Goal: Entertainment & Leisure: Consume media (video, audio)

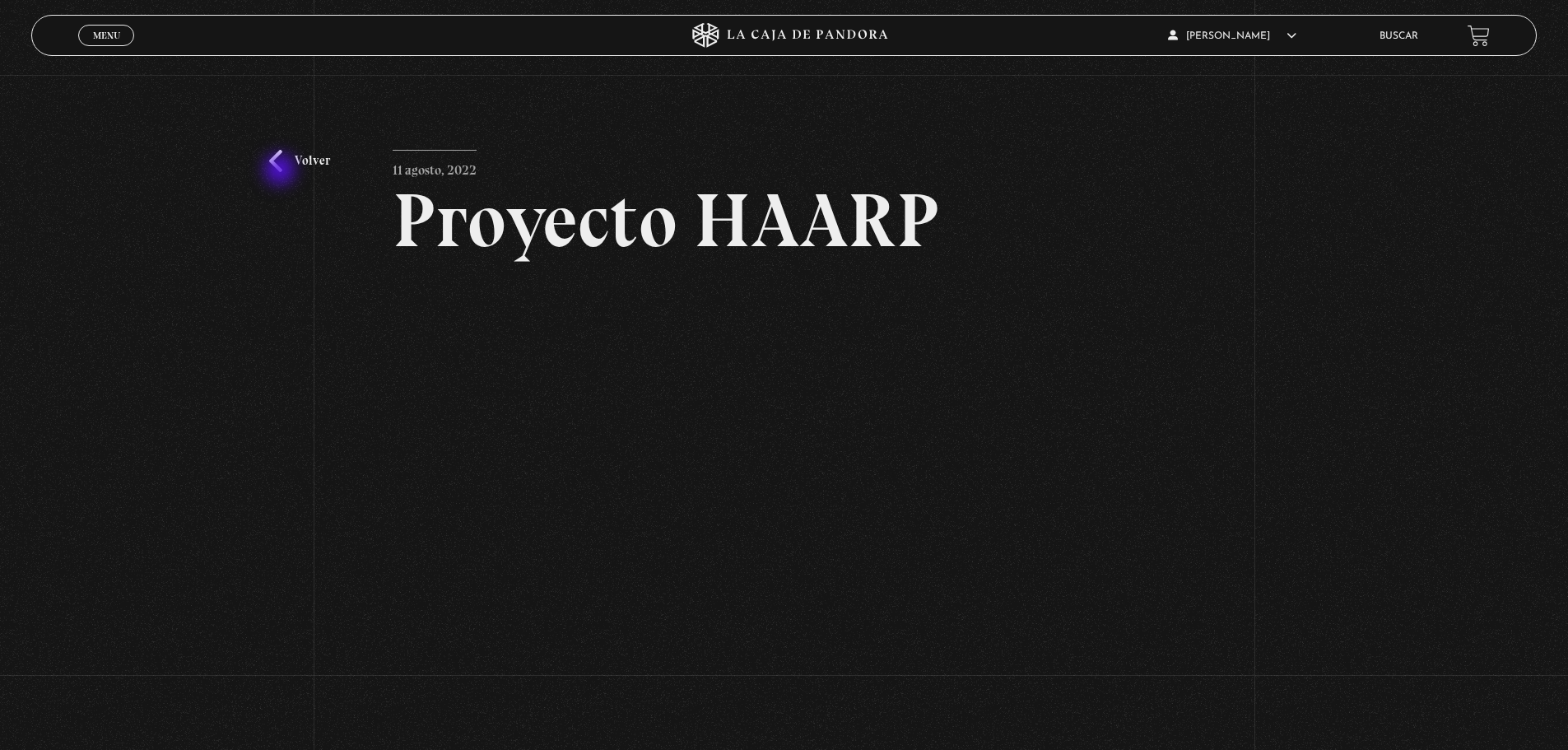
click at [281, 171] on link "Volver" at bounding box center [300, 161] width 61 height 23
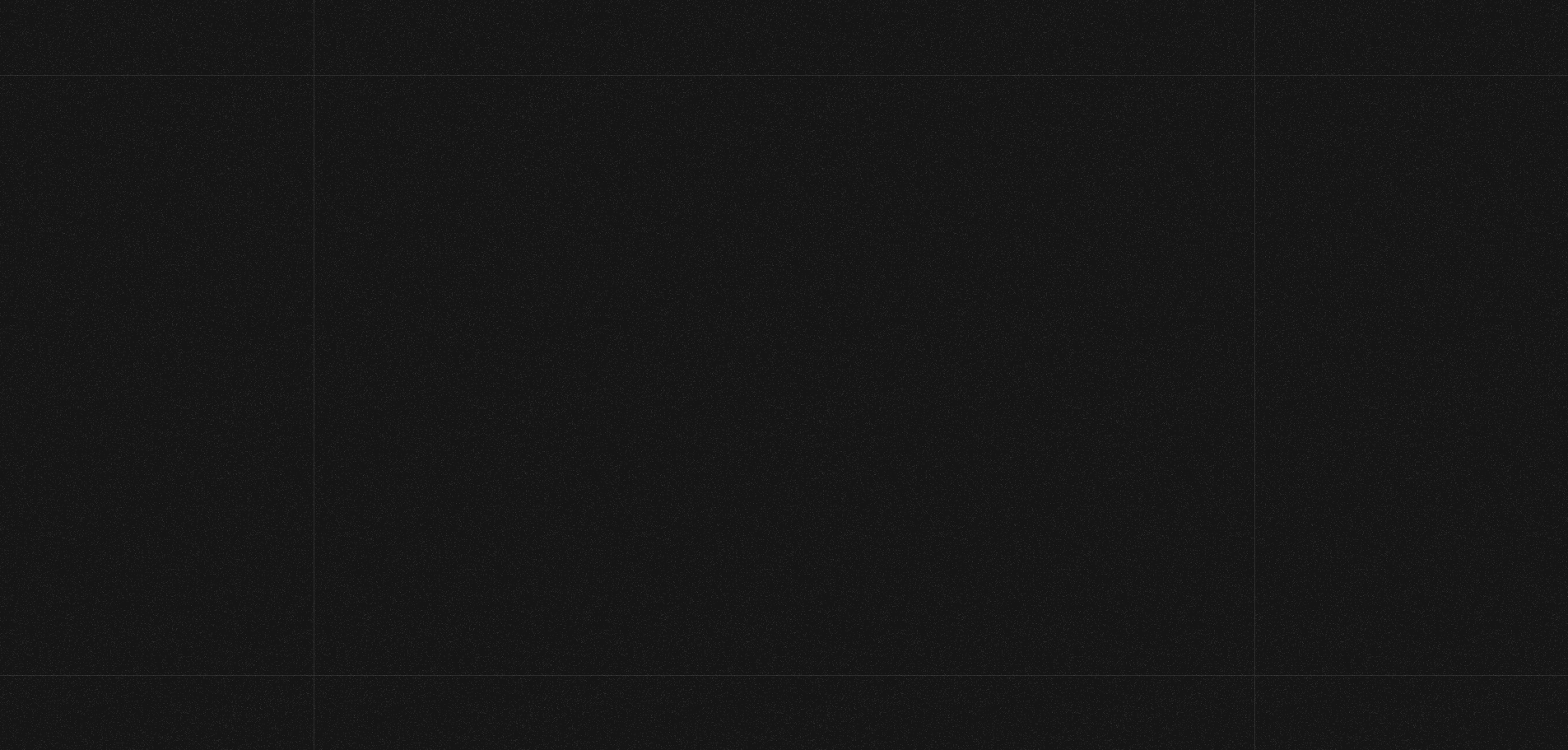
scroll to position [296, 0]
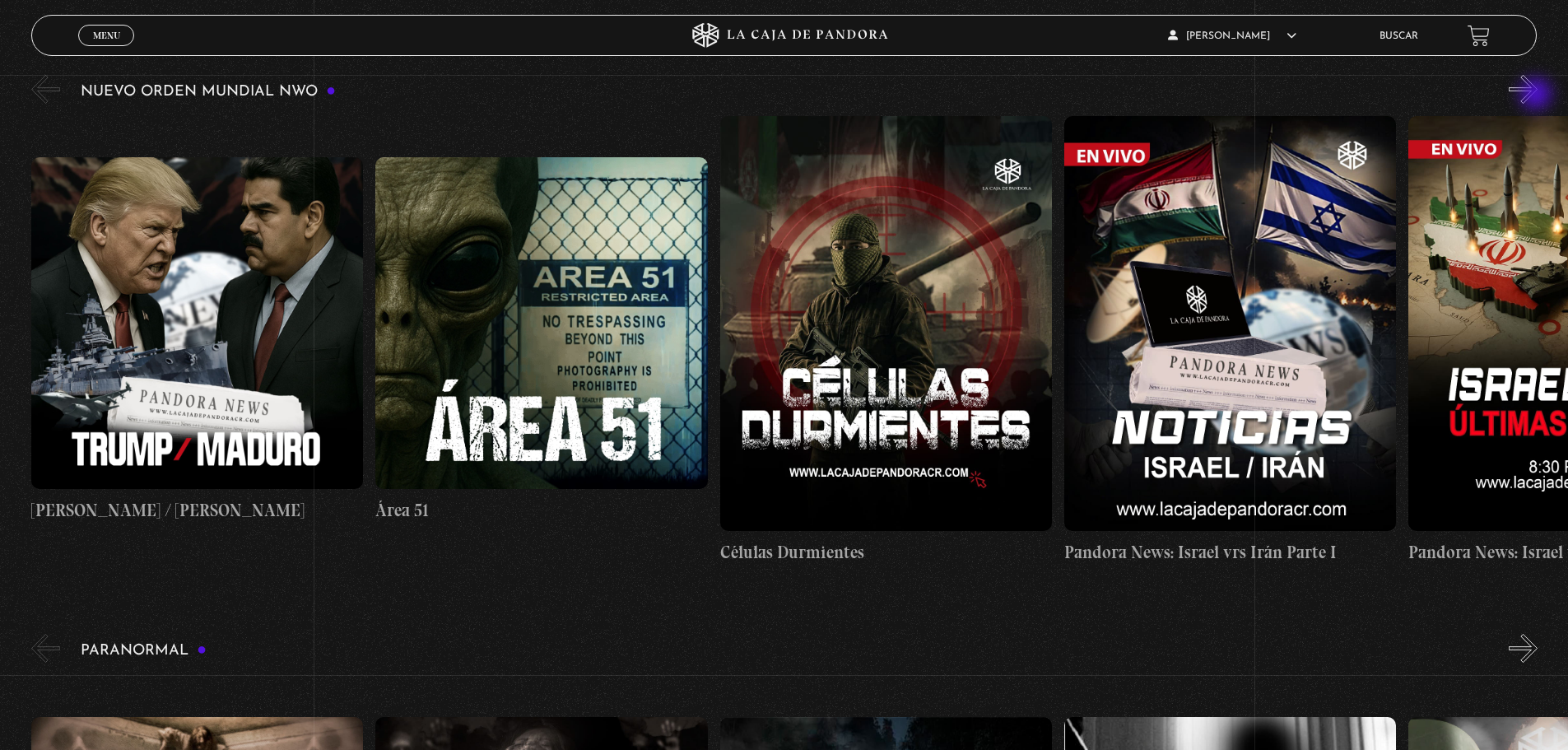
click at [1537, 96] on button "»" at bounding box center [1523, 89] width 29 height 29
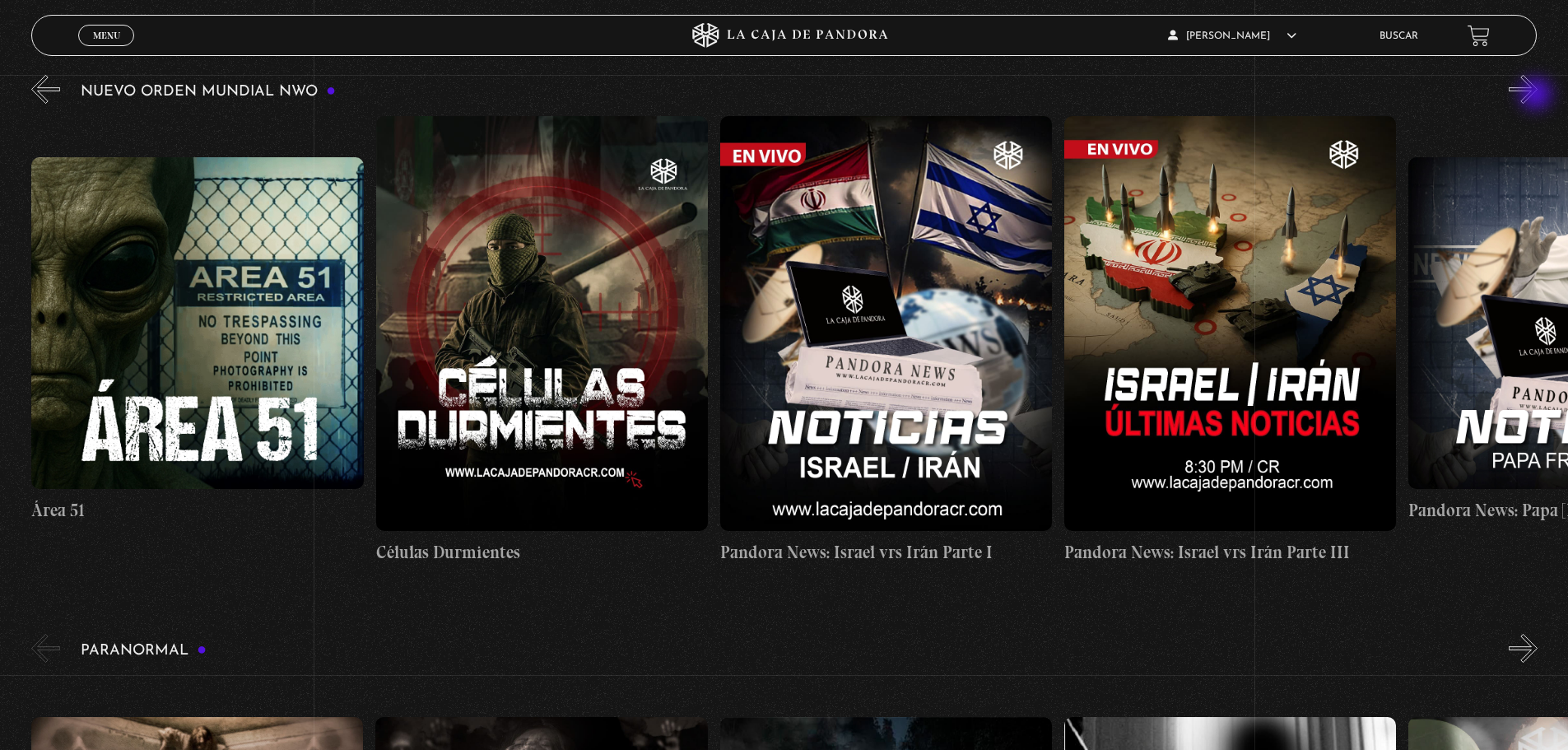
click at [1537, 96] on button "»" at bounding box center [1523, 89] width 29 height 29
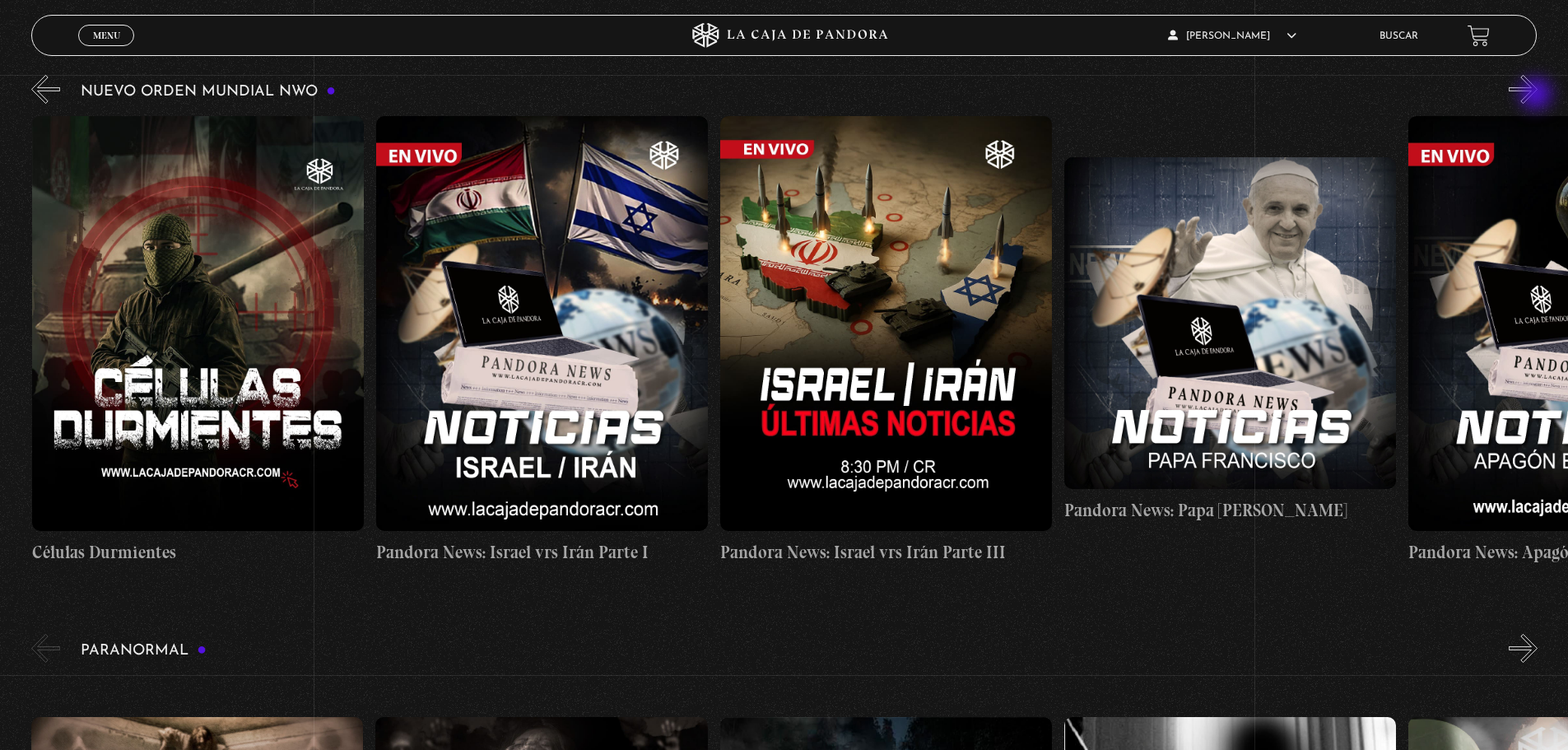
click at [1537, 96] on button "»" at bounding box center [1523, 89] width 29 height 29
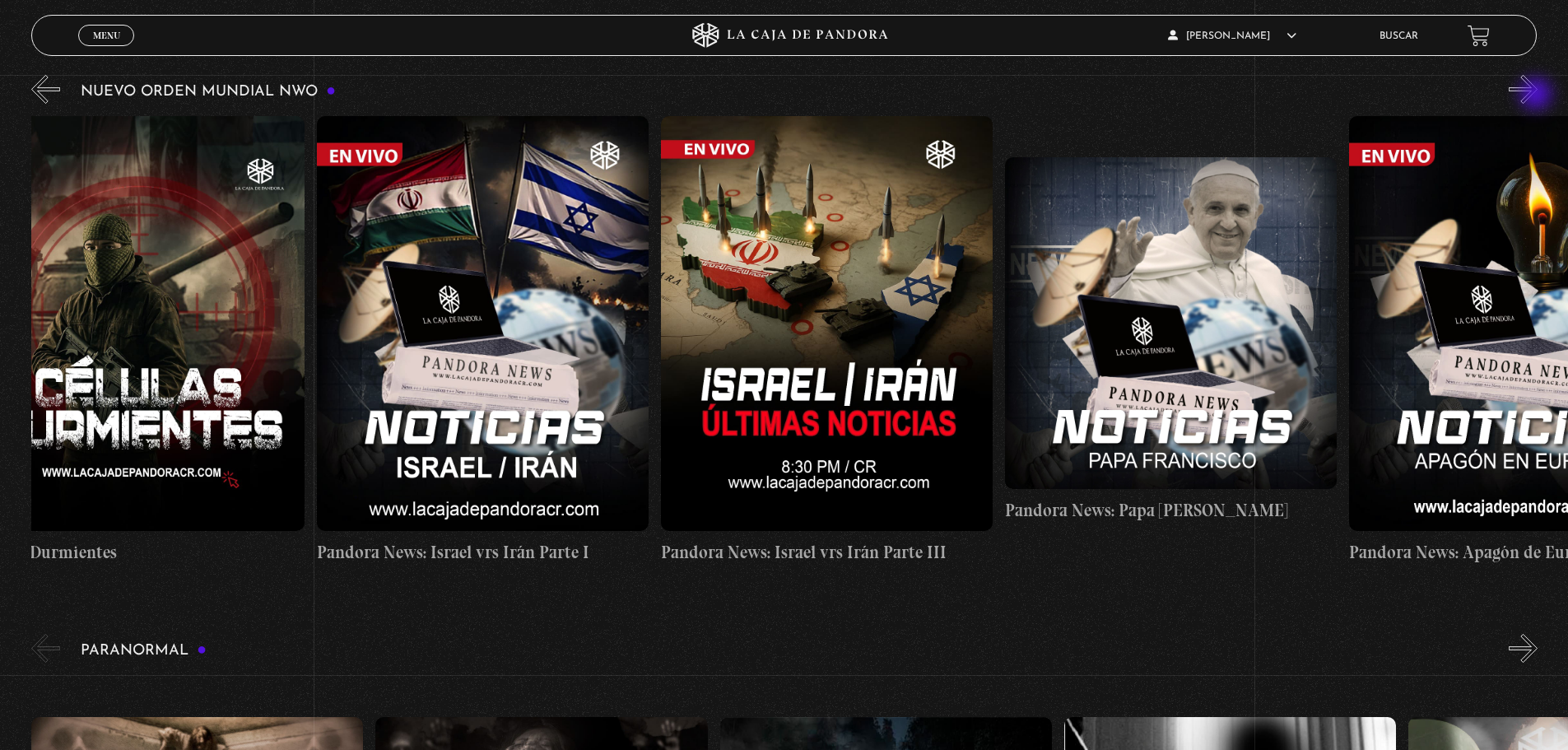
click at [1537, 96] on button "»" at bounding box center [1523, 89] width 29 height 29
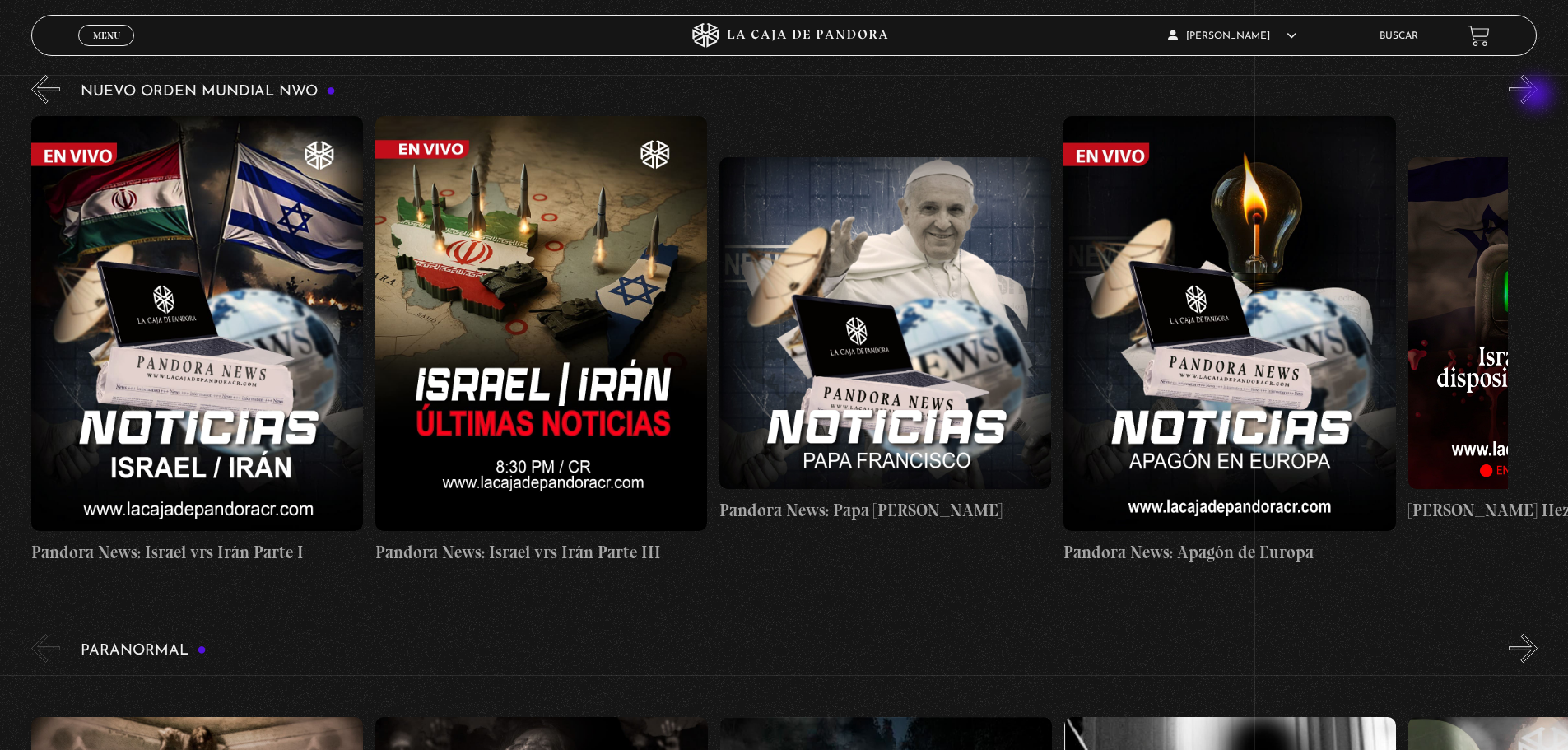
click at [1537, 96] on button "»" at bounding box center [1523, 89] width 29 height 29
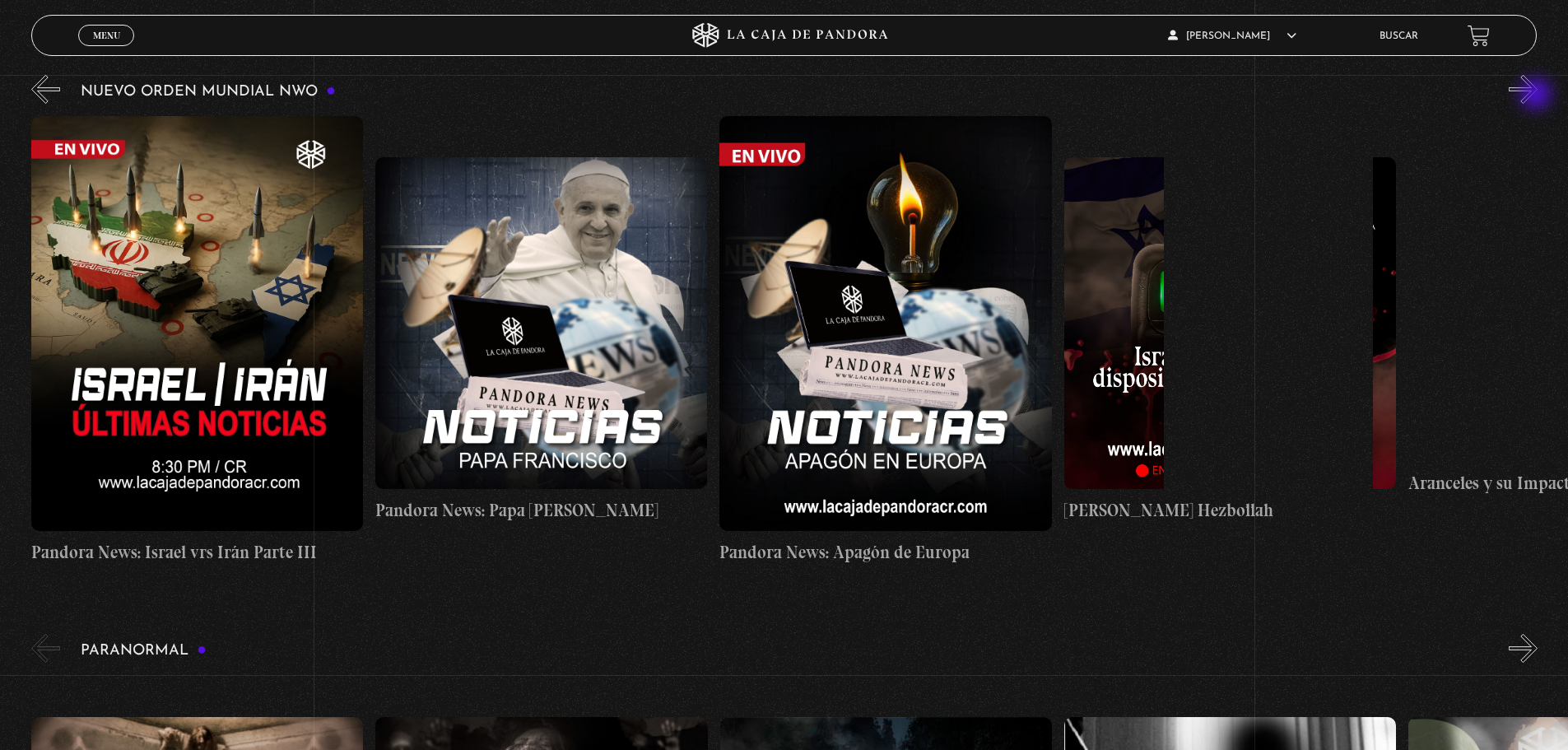
click at [1537, 96] on button "»" at bounding box center [1523, 89] width 29 height 29
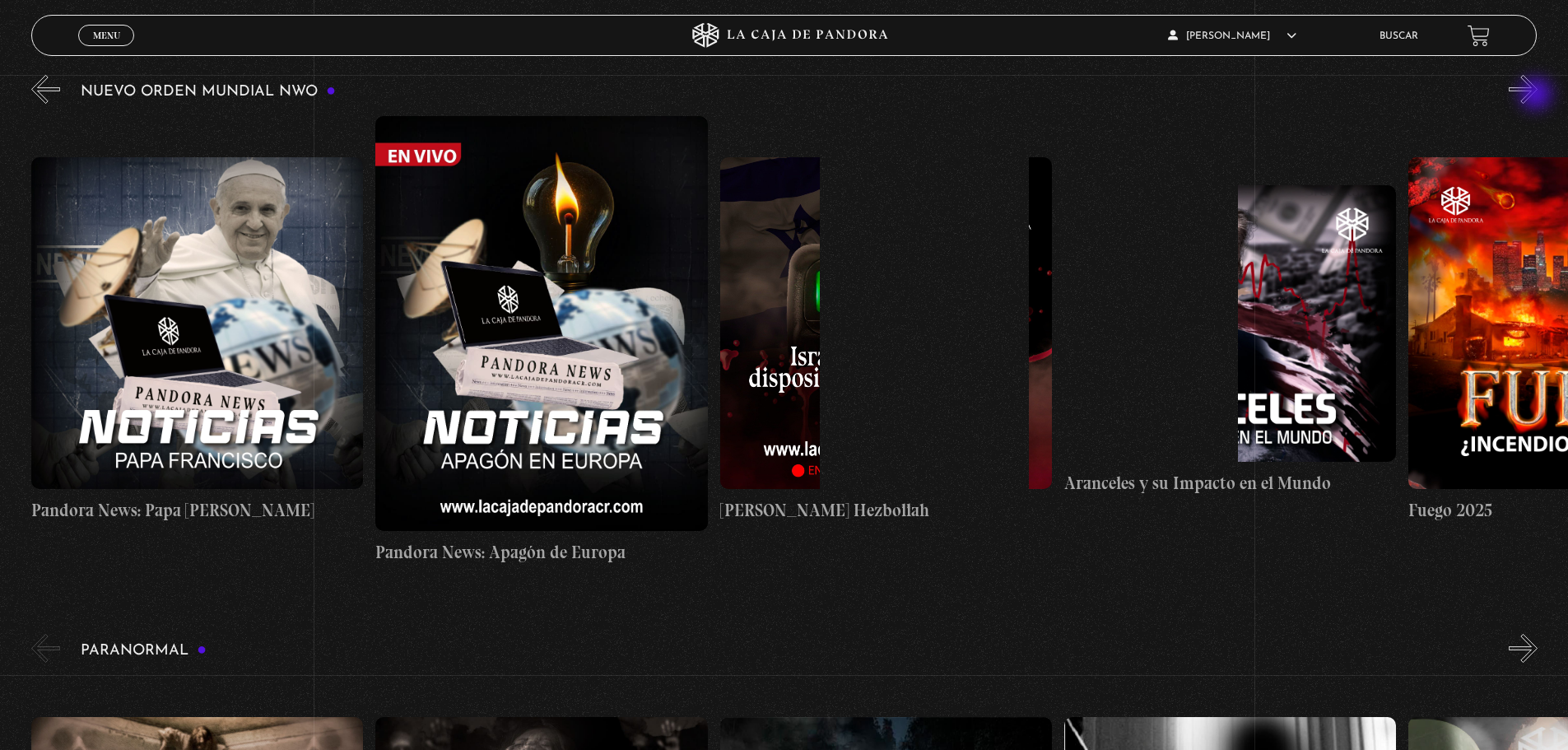
click at [1537, 96] on button "»" at bounding box center [1523, 89] width 29 height 29
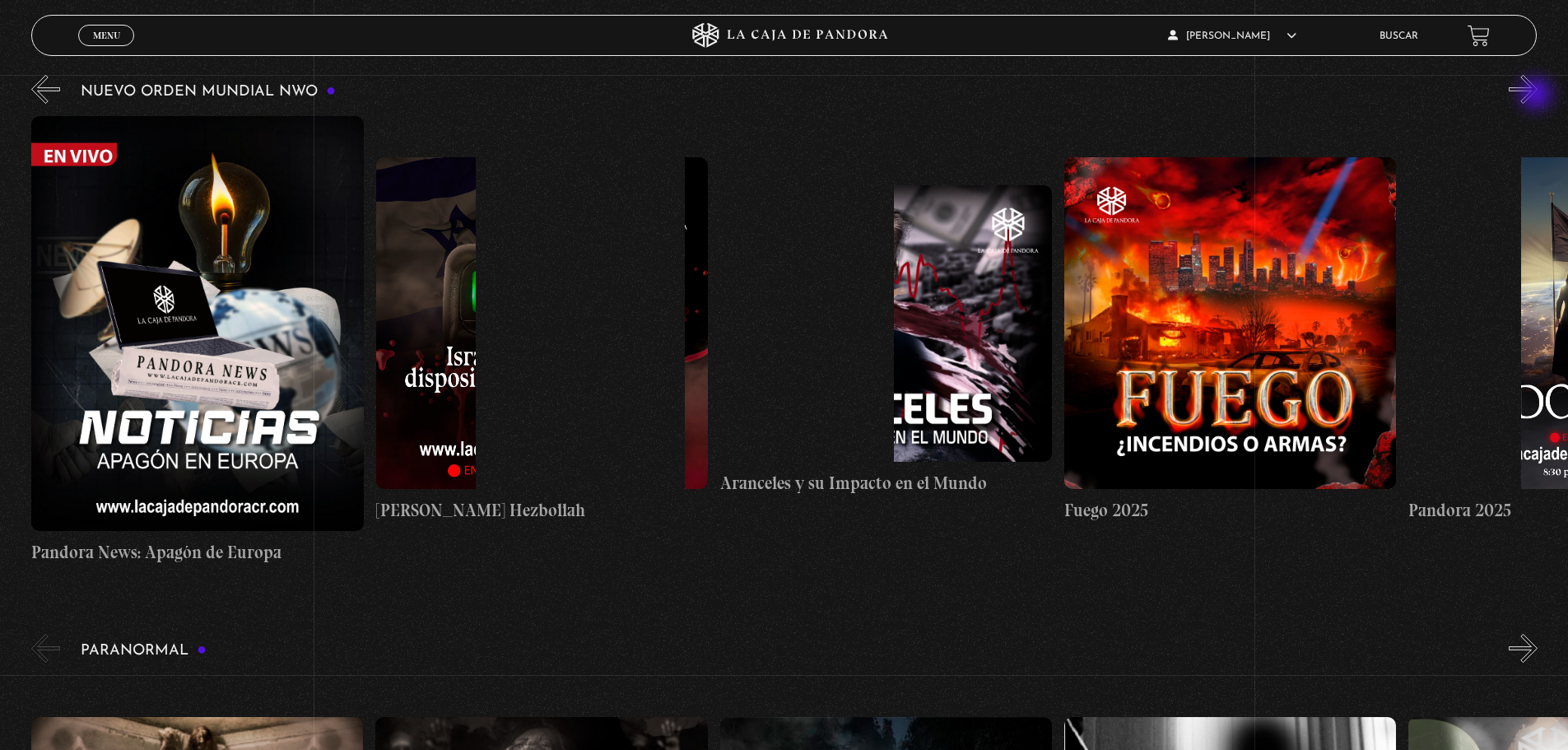
click at [1537, 96] on button "»" at bounding box center [1523, 89] width 29 height 29
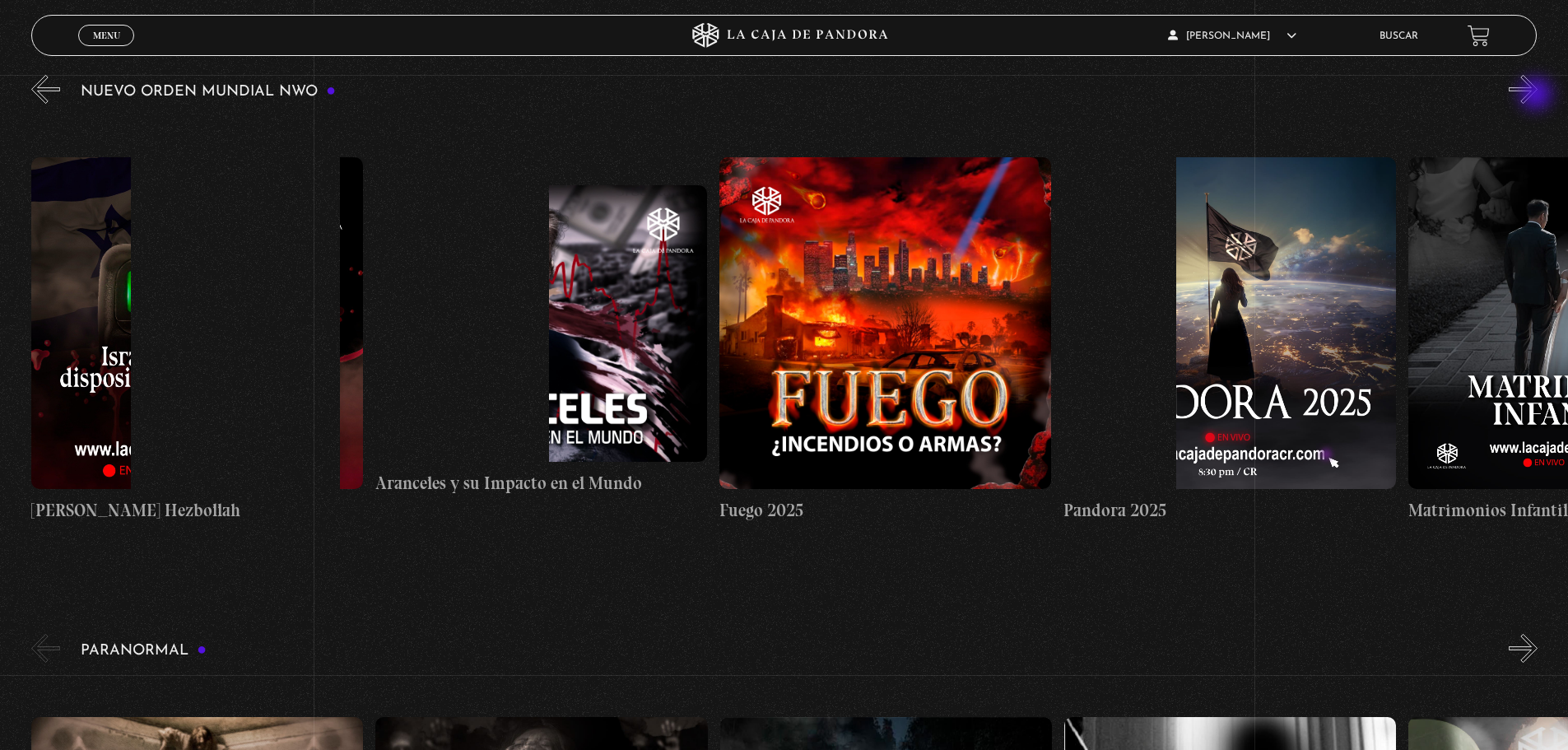
click at [1537, 96] on button "»" at bounding box center [1523, 89] width 29 height 29
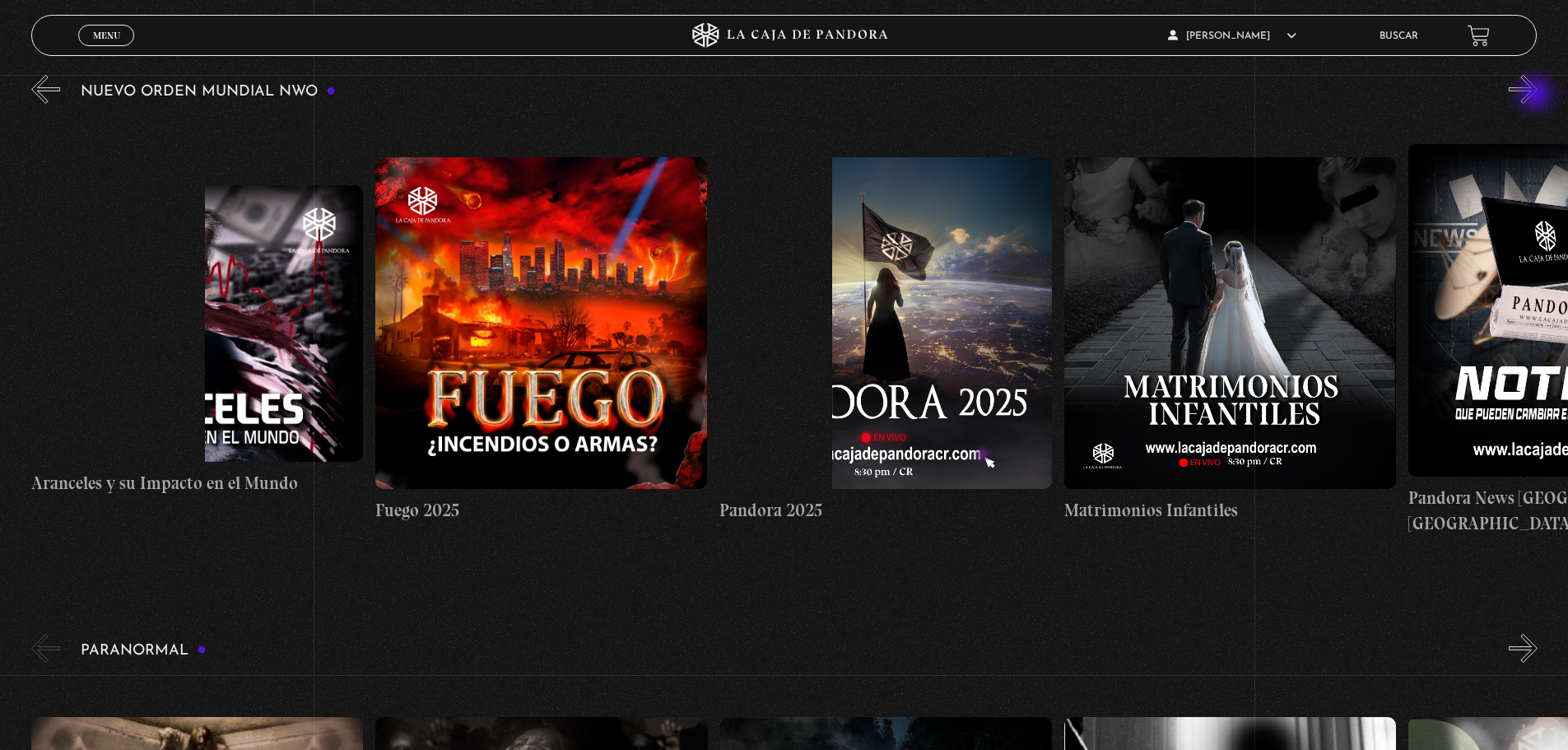
click at [1537, 96] on button "»" at bounding box center [1523, 89] width 29 height 29
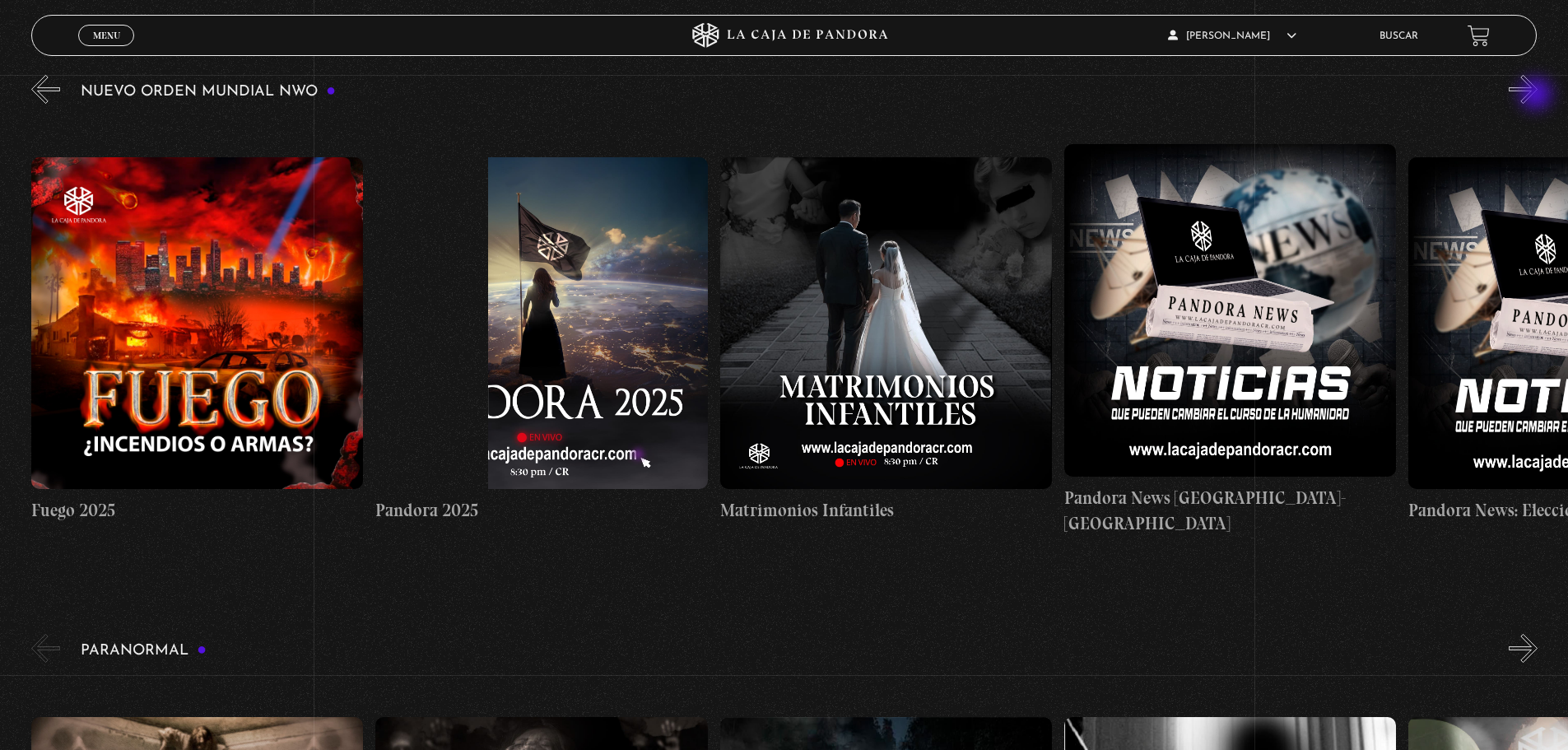
click at [1537, 96] on button "»" at bounding box center [1523, 89] width 29 height 29
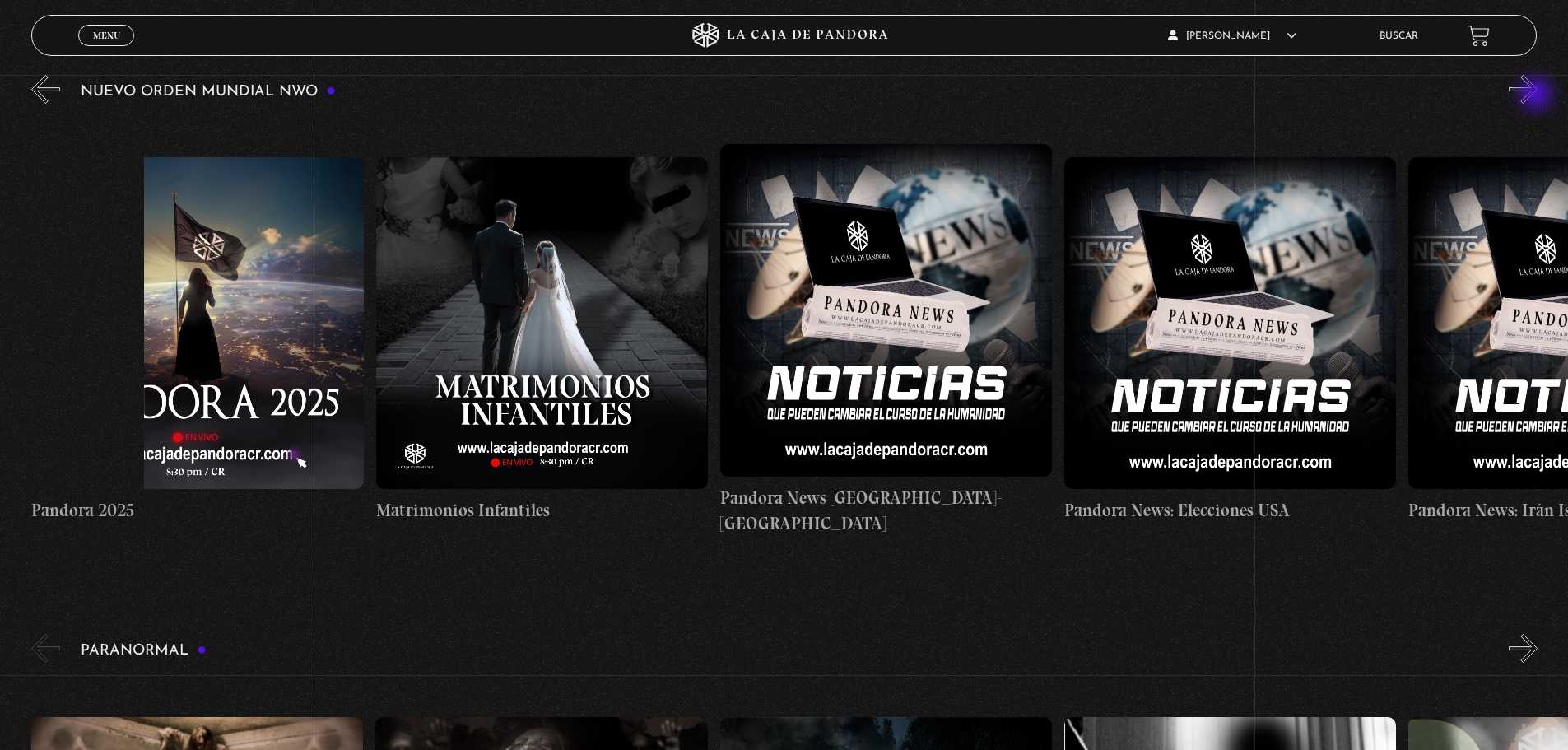
click at [1537, 96] on button "»" at bounding box center [1523, 89] width 29 height 29
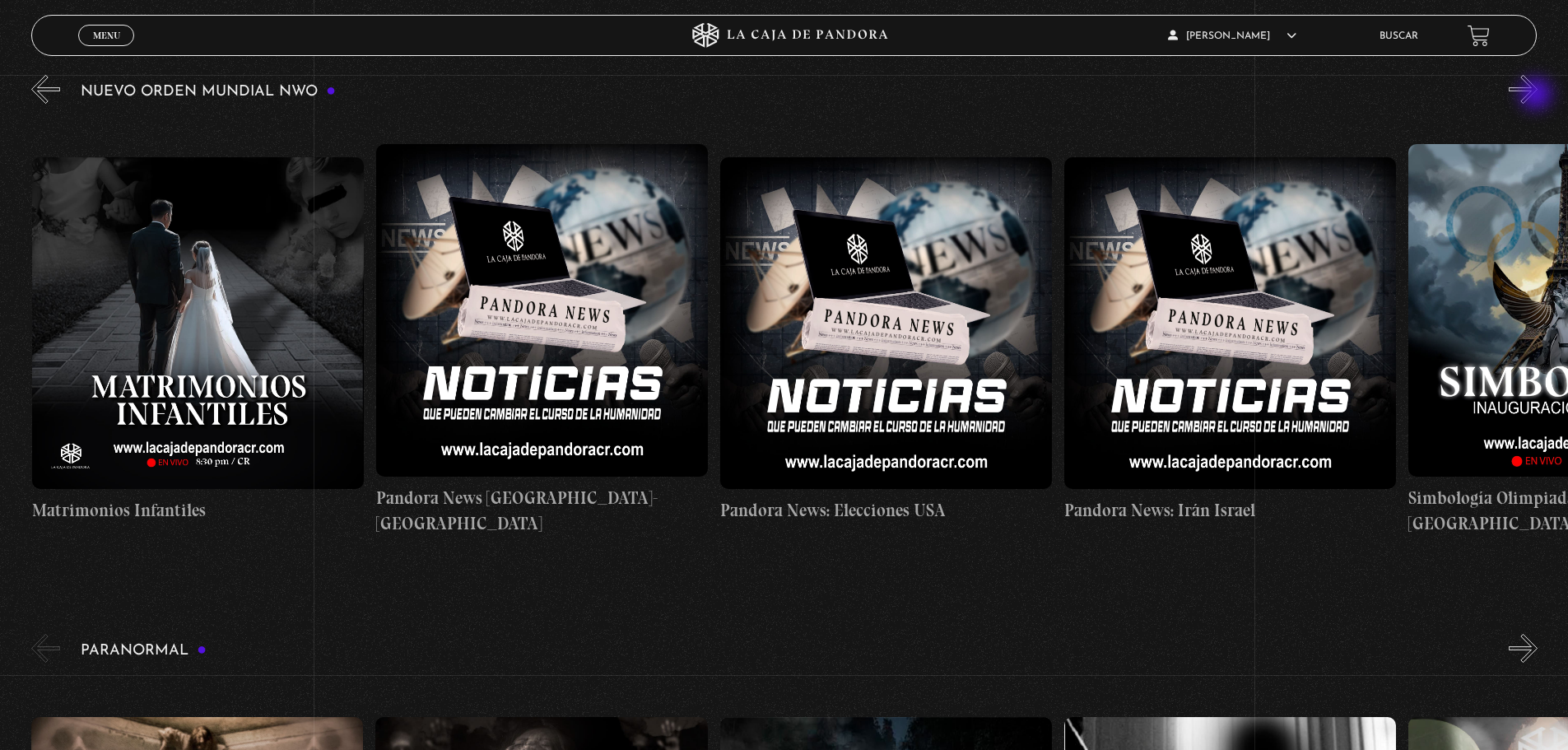
click at [1537, 96] on button "»" at bounding box center [1523, 89] width 29 height 29
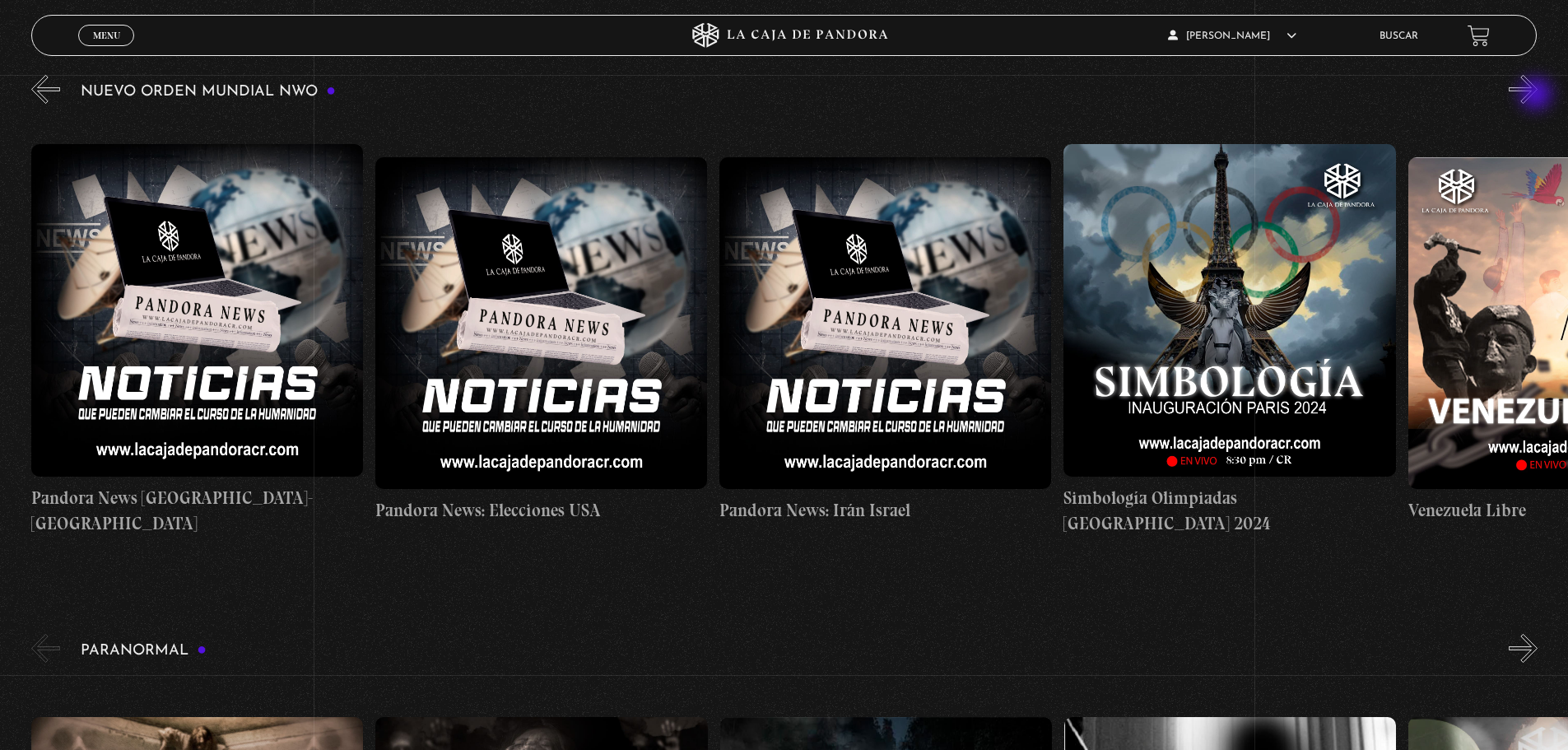
click at [1537, 96] on button "»" at bounding box center [1523, 89] width 29 height 29
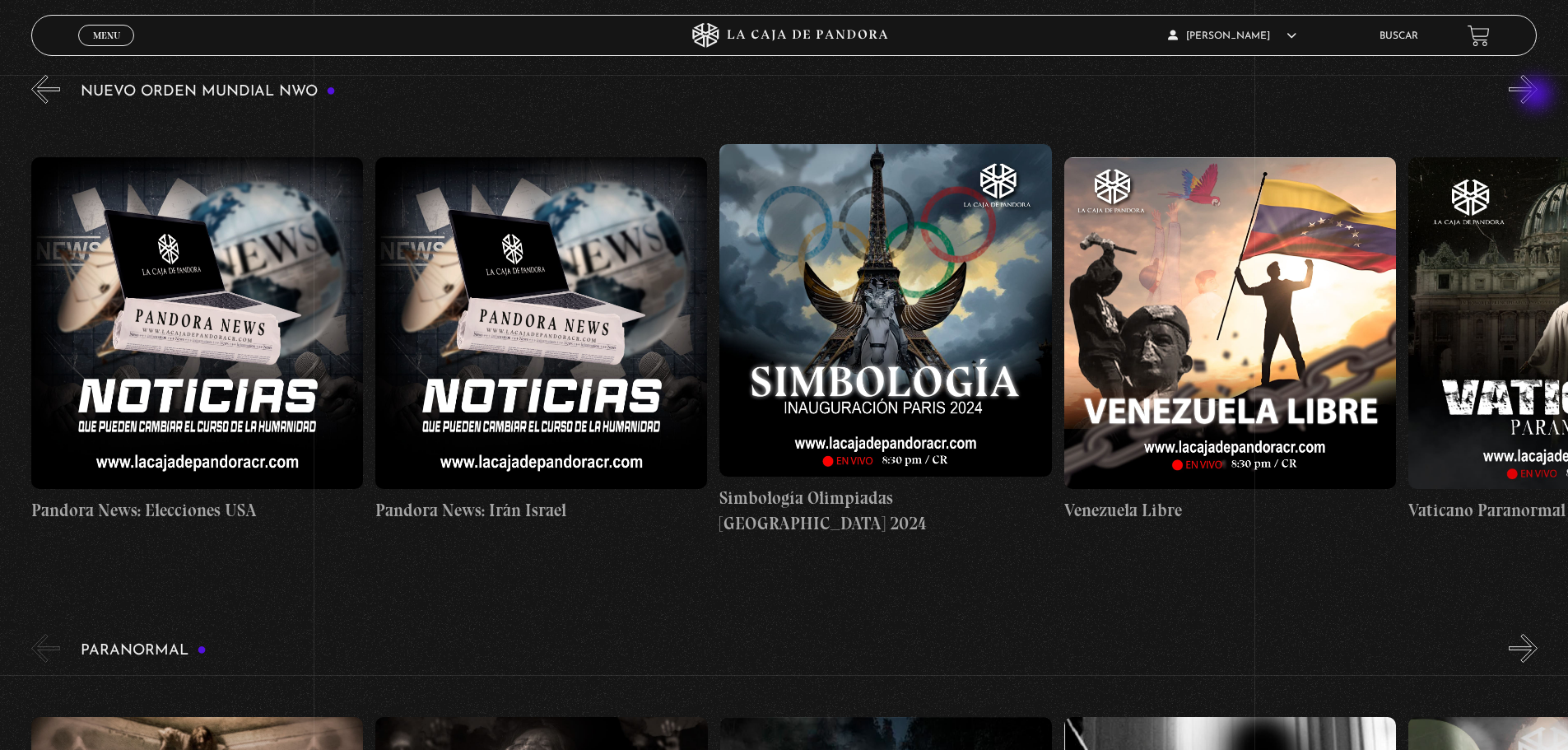
click at [1537, 96] on button "»" at bounding box center [1523, 89] width 29 height 29
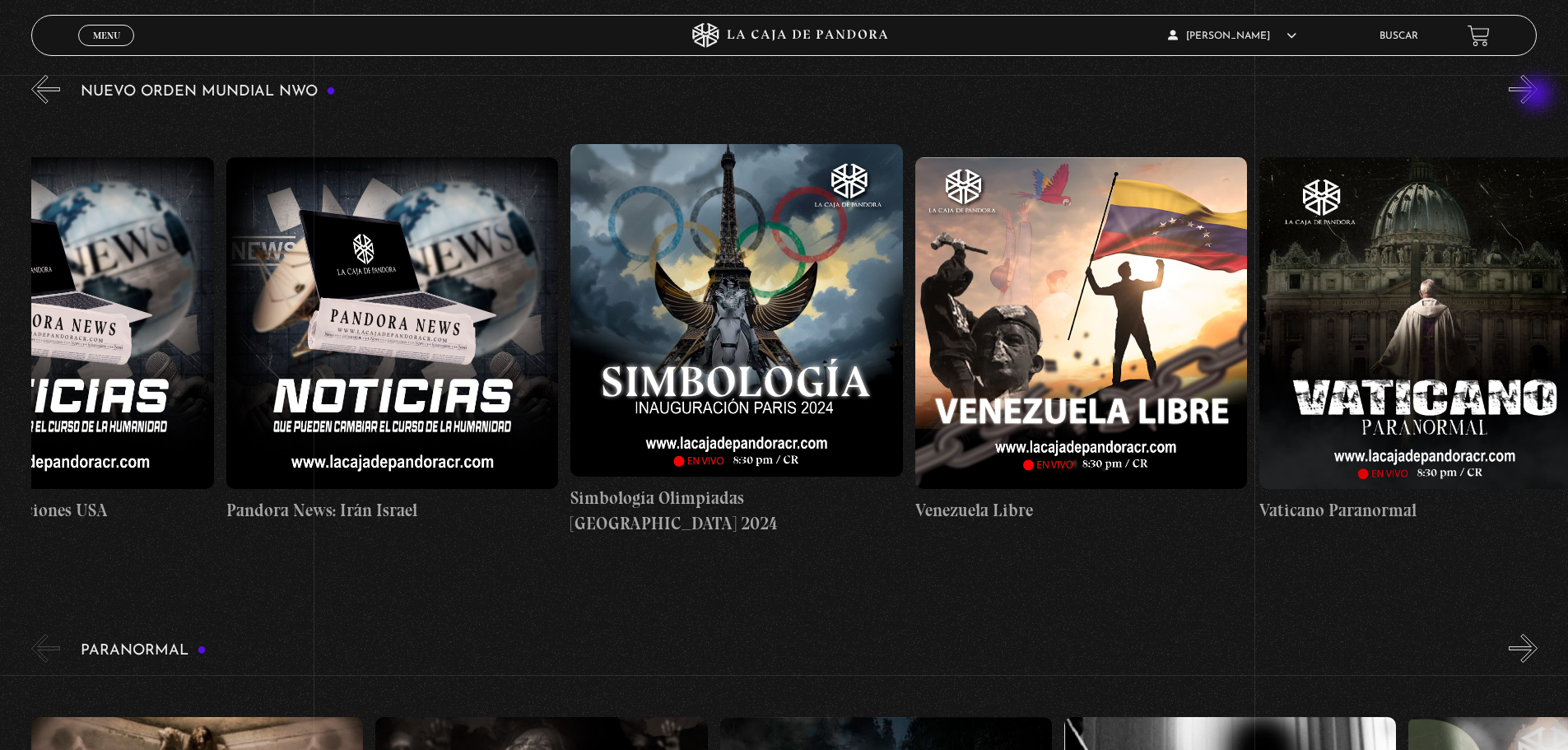
click at [1537, 96] on button "»" at bounding box center [1523, 89] width 29 height 29
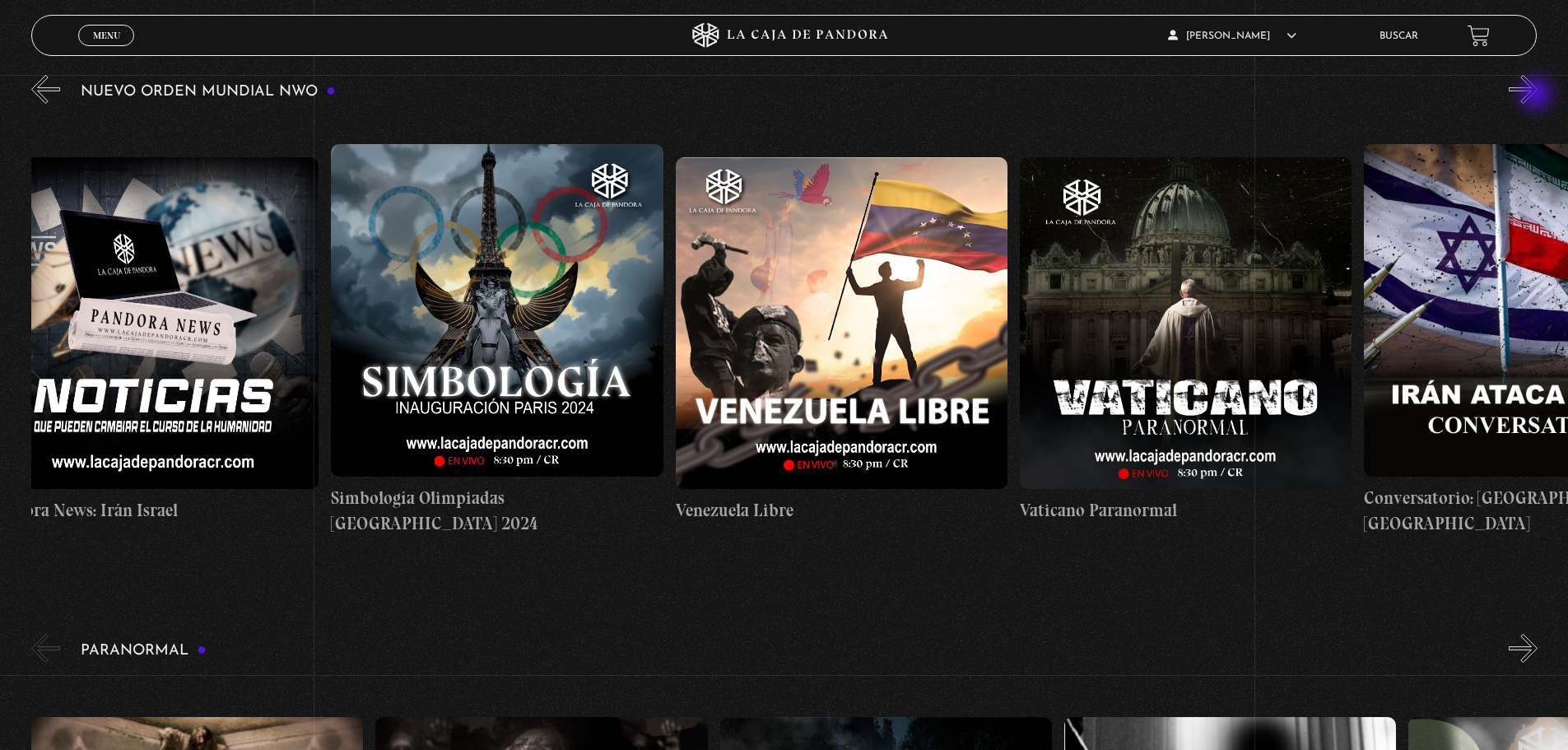
click at [1537, 96] on button "»" at bounding box center [1523, 89] width 29 height 29
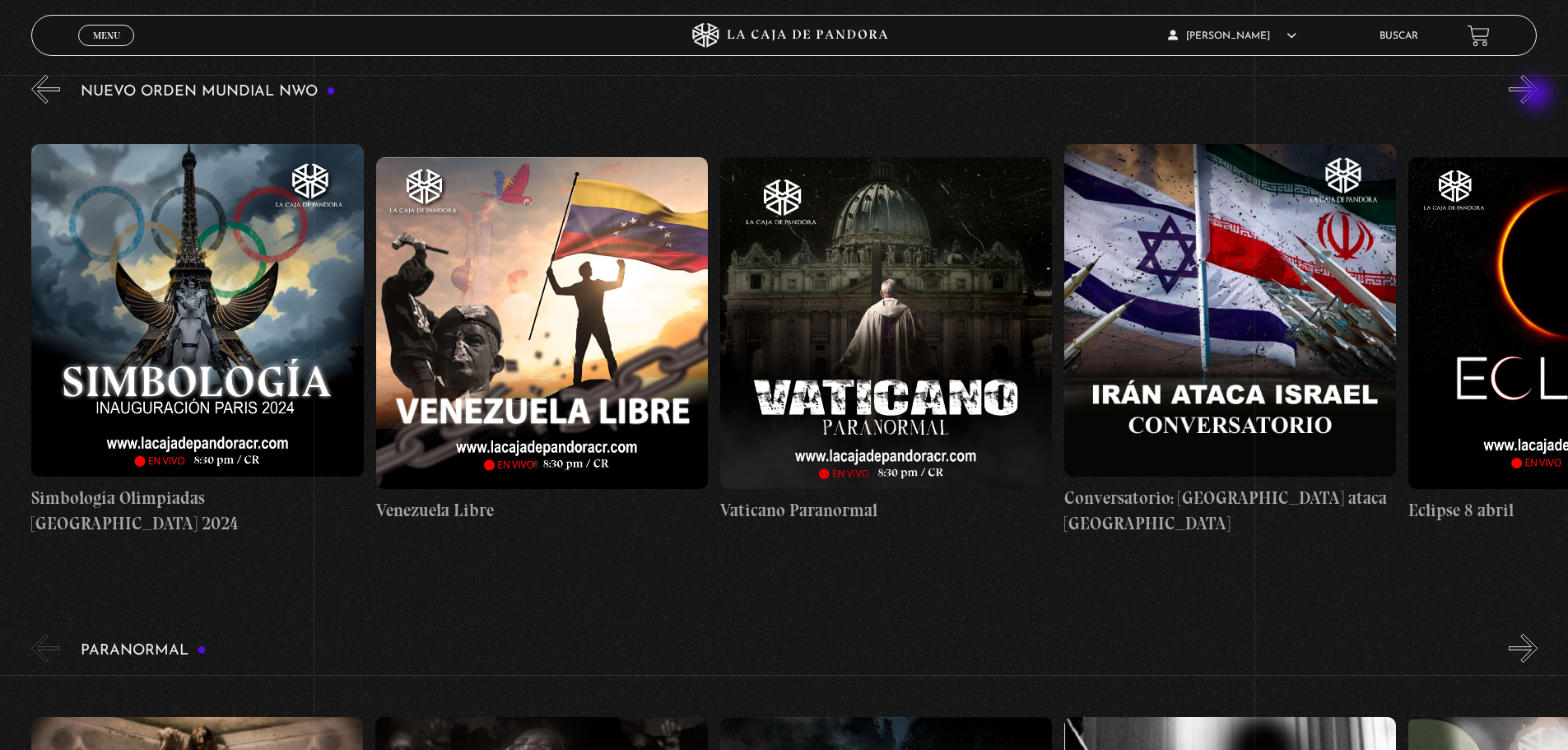
click at [1537, 96] on button "»" at bounding box center [1523, 89] width 29 height 29
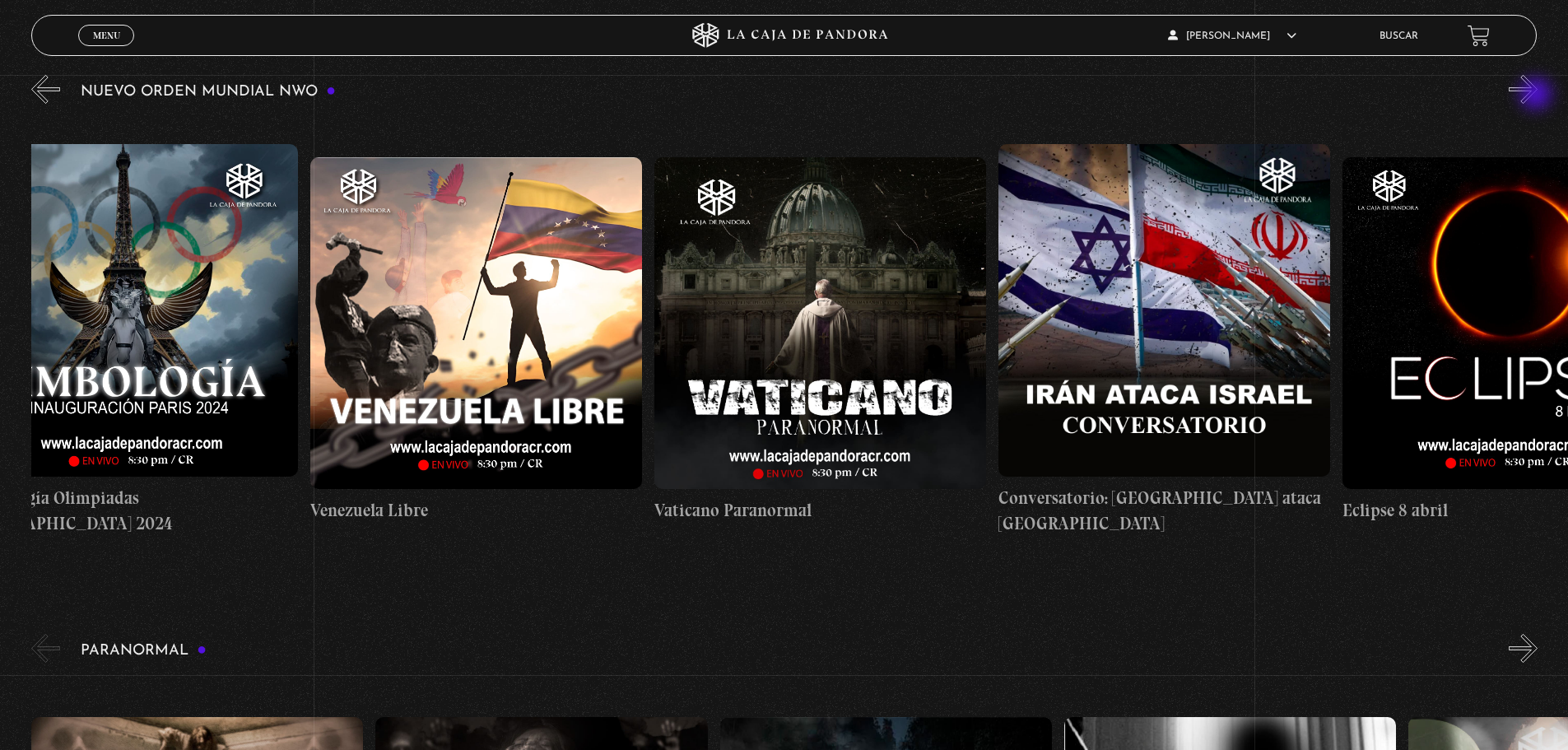
click at [1537, 96] on button "»" at bounding box center [1523, 89] width 29 height 29
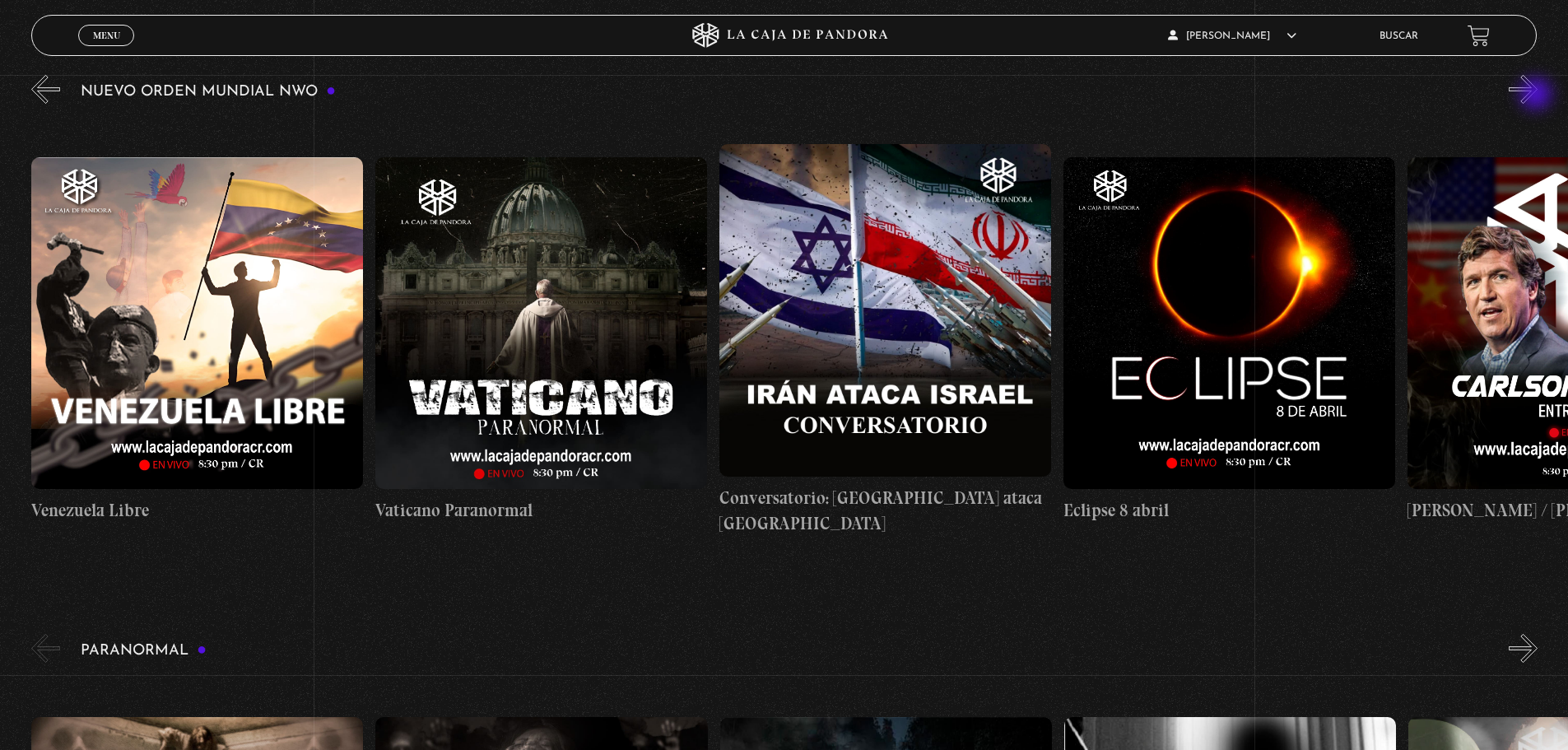
click at [1537, 96] on button "»" at bounding box center [1523, 89] width 29 height 29
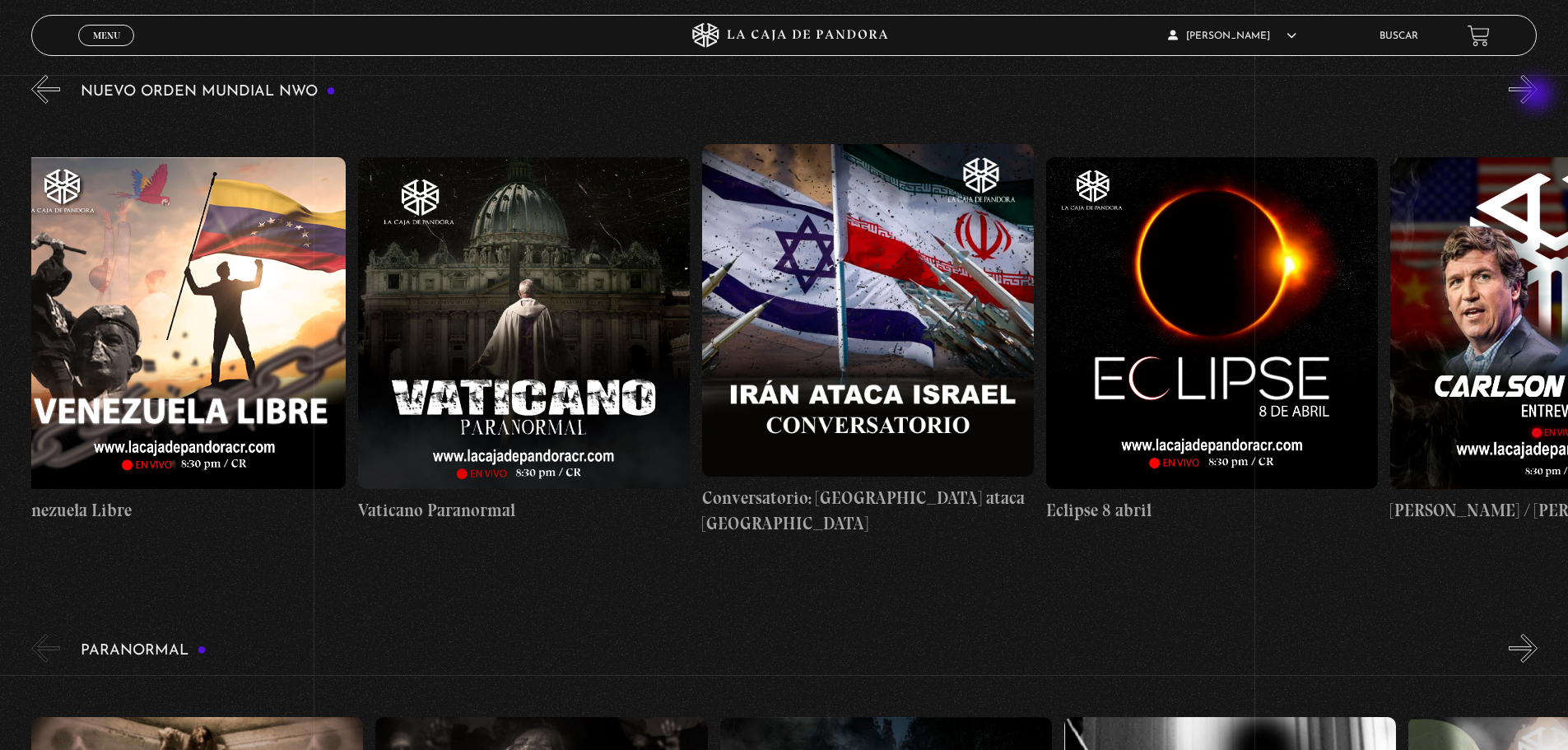
click at [1537, 96] on button "»" at bounding box center [1523, 89] width 29 height 29
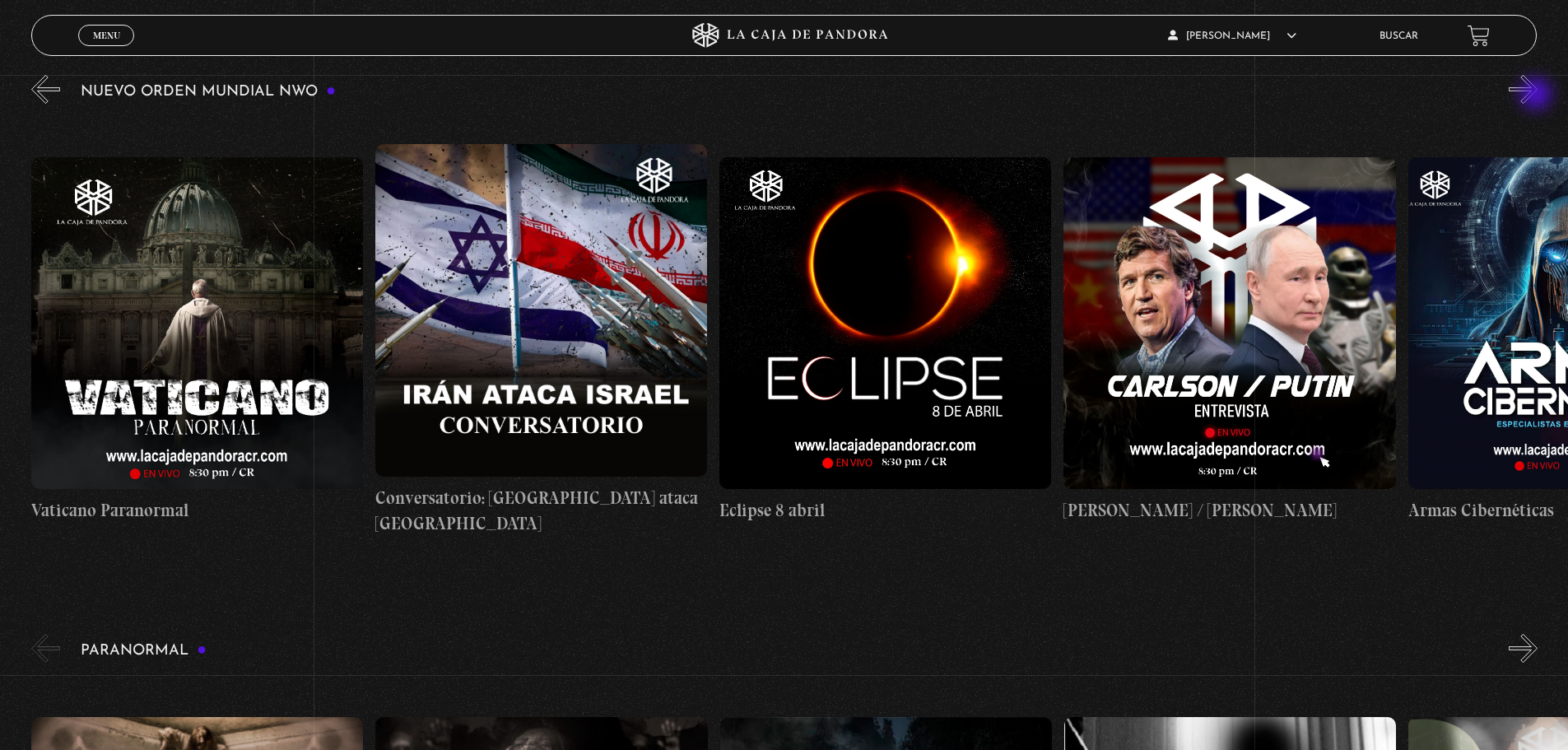
click at [1537, 96] on button "»" at bounding box center [1523, 89] width 29 height 29
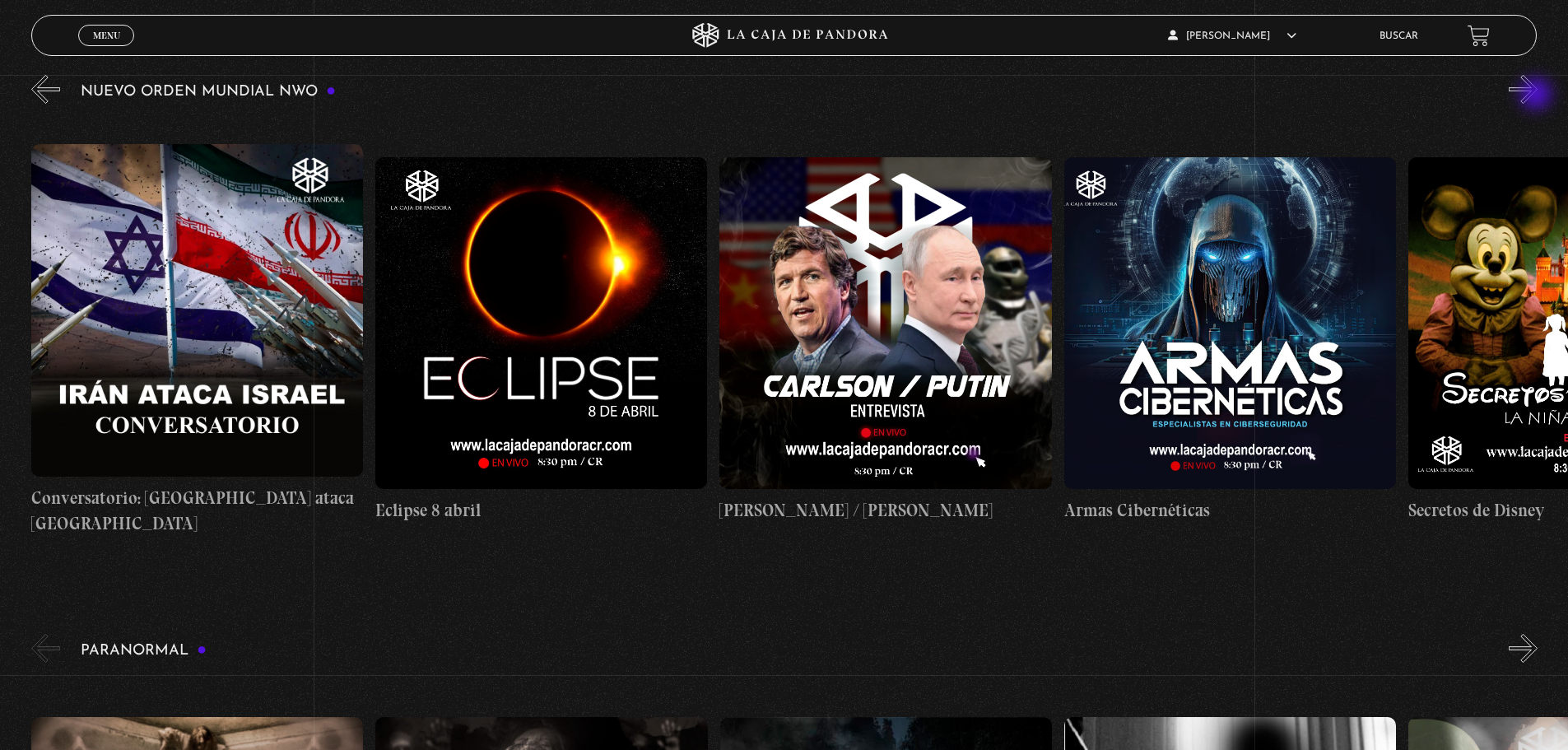
click at [1537, 96] on button "»" at bounding box center [1523, 89] width 29 height 29
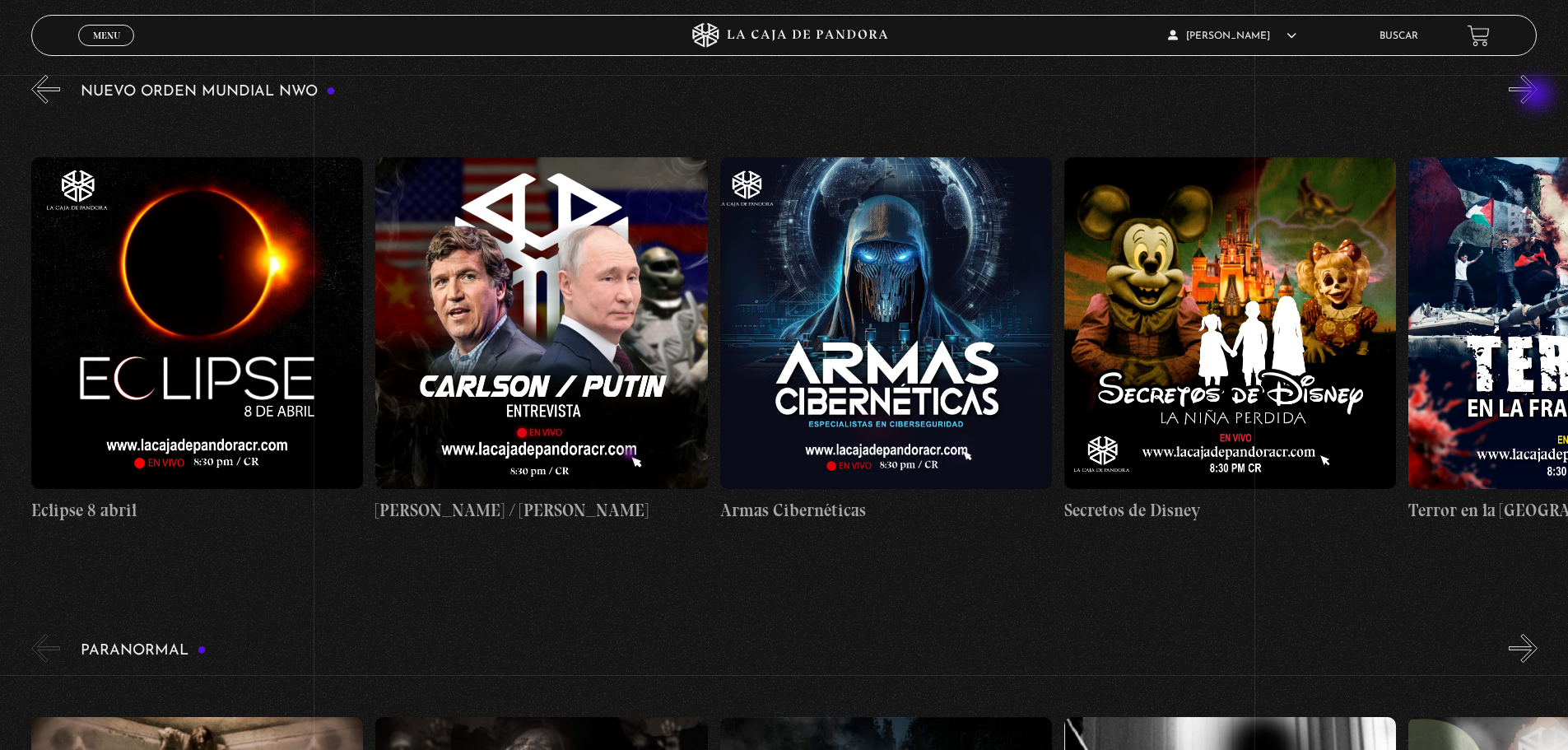
click at [1537, 96] on button "»" at bounding box center [1523, 89] width 29 height 29
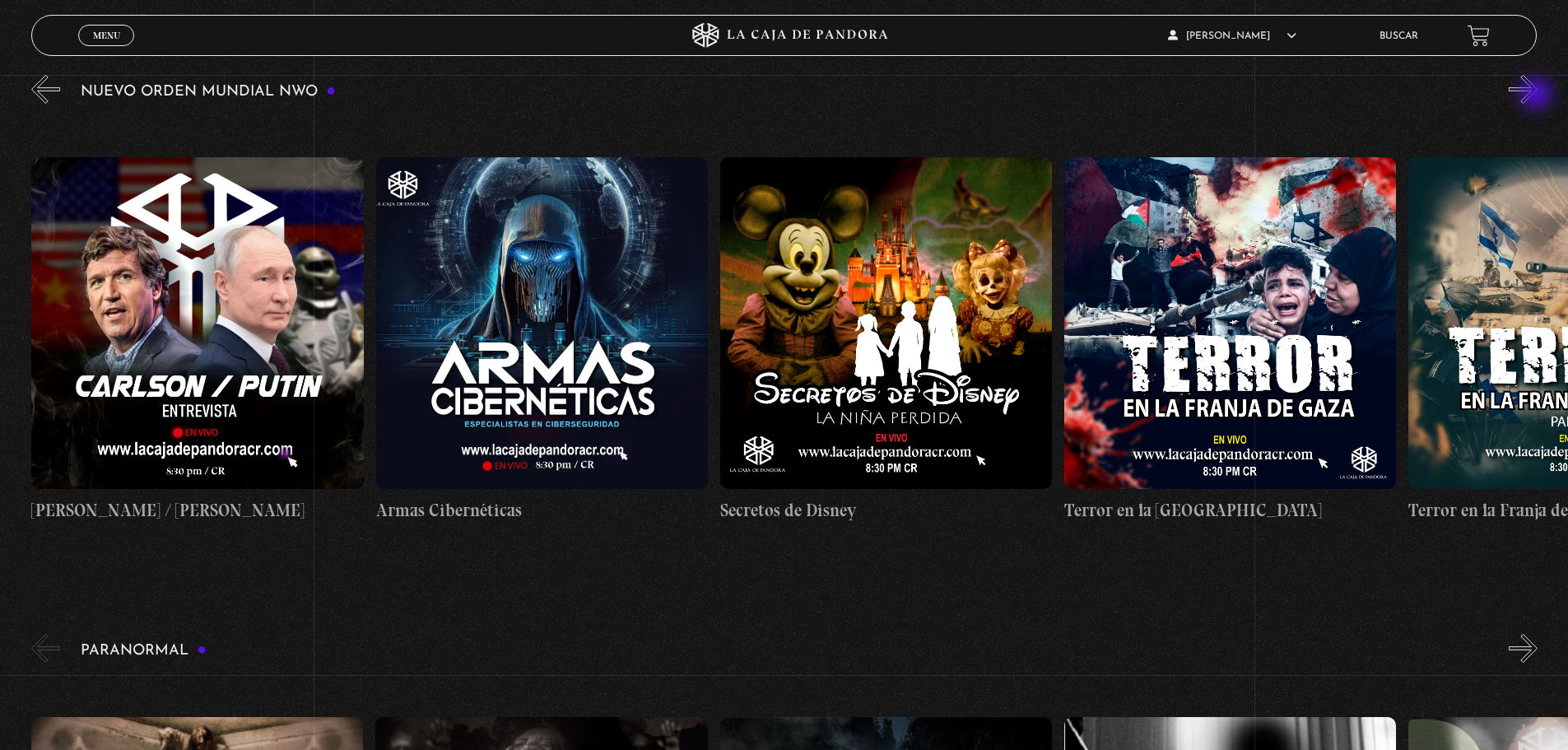
click at [1537, 96] on button "»" at bounding box center [1523, 89] width 29 height 29
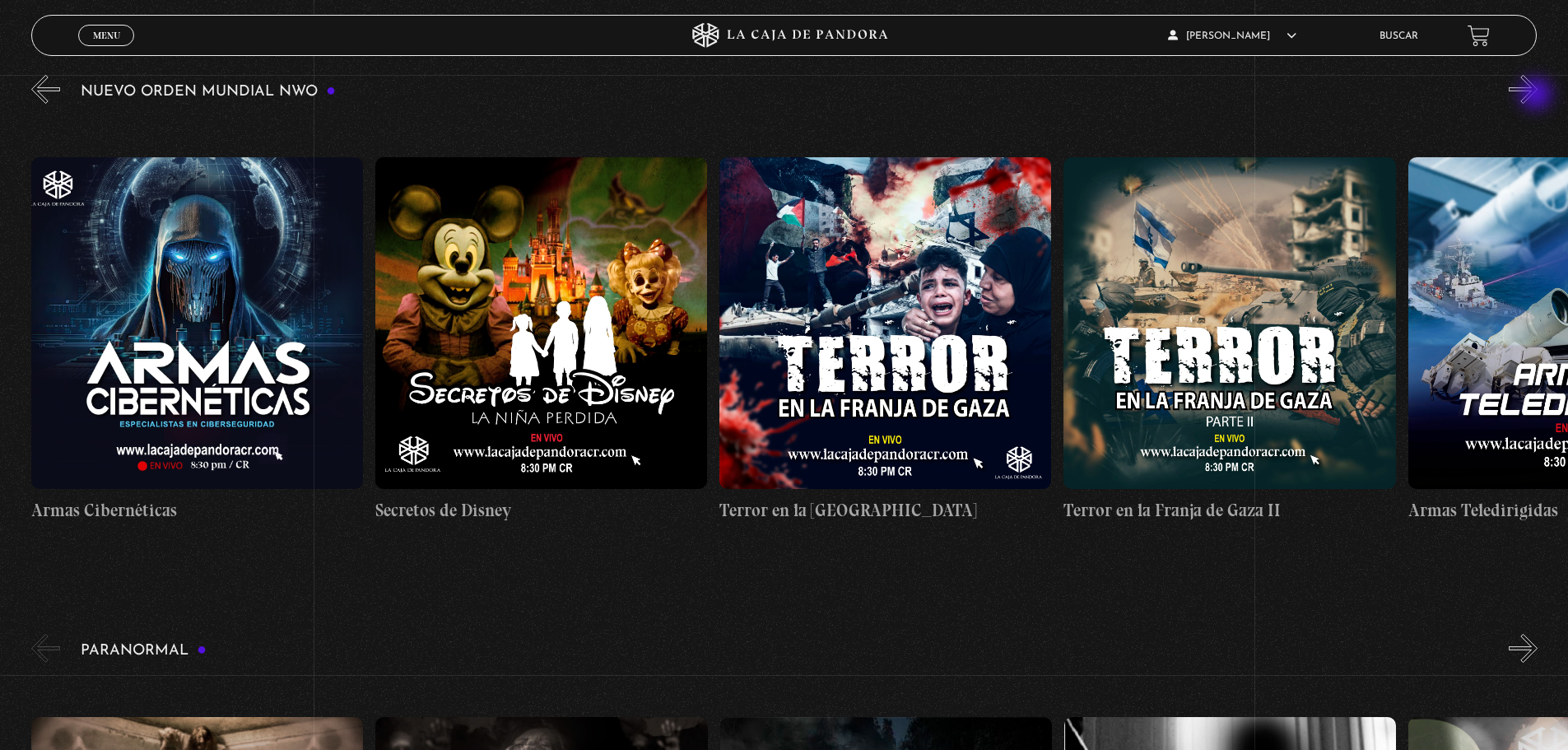
click at [1537, 96] on button "»" at bounding box center [1523, 89] width 29 height 29
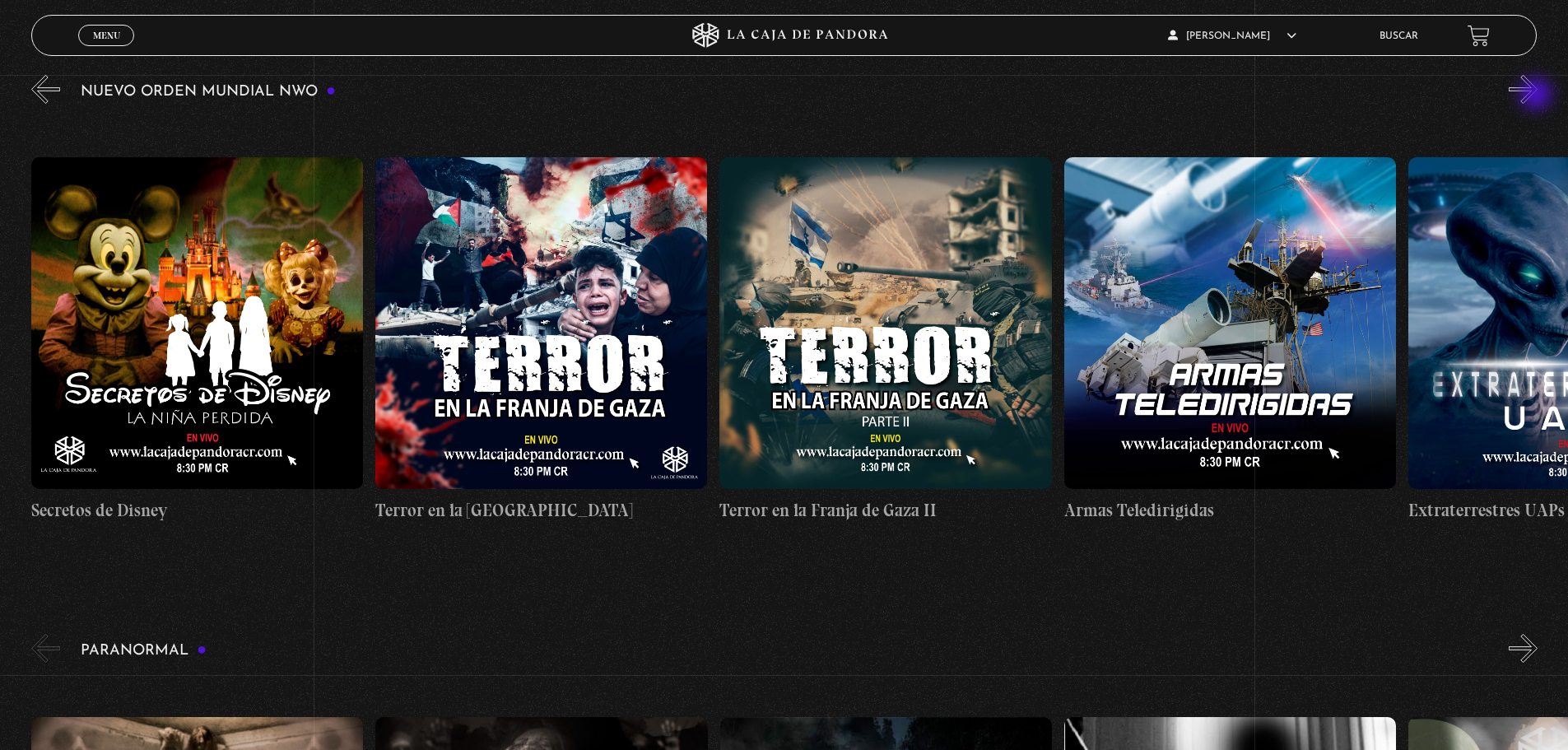
click at [1537, 96] on button "»" at bounding box center [1523, 89] width 29 height 29
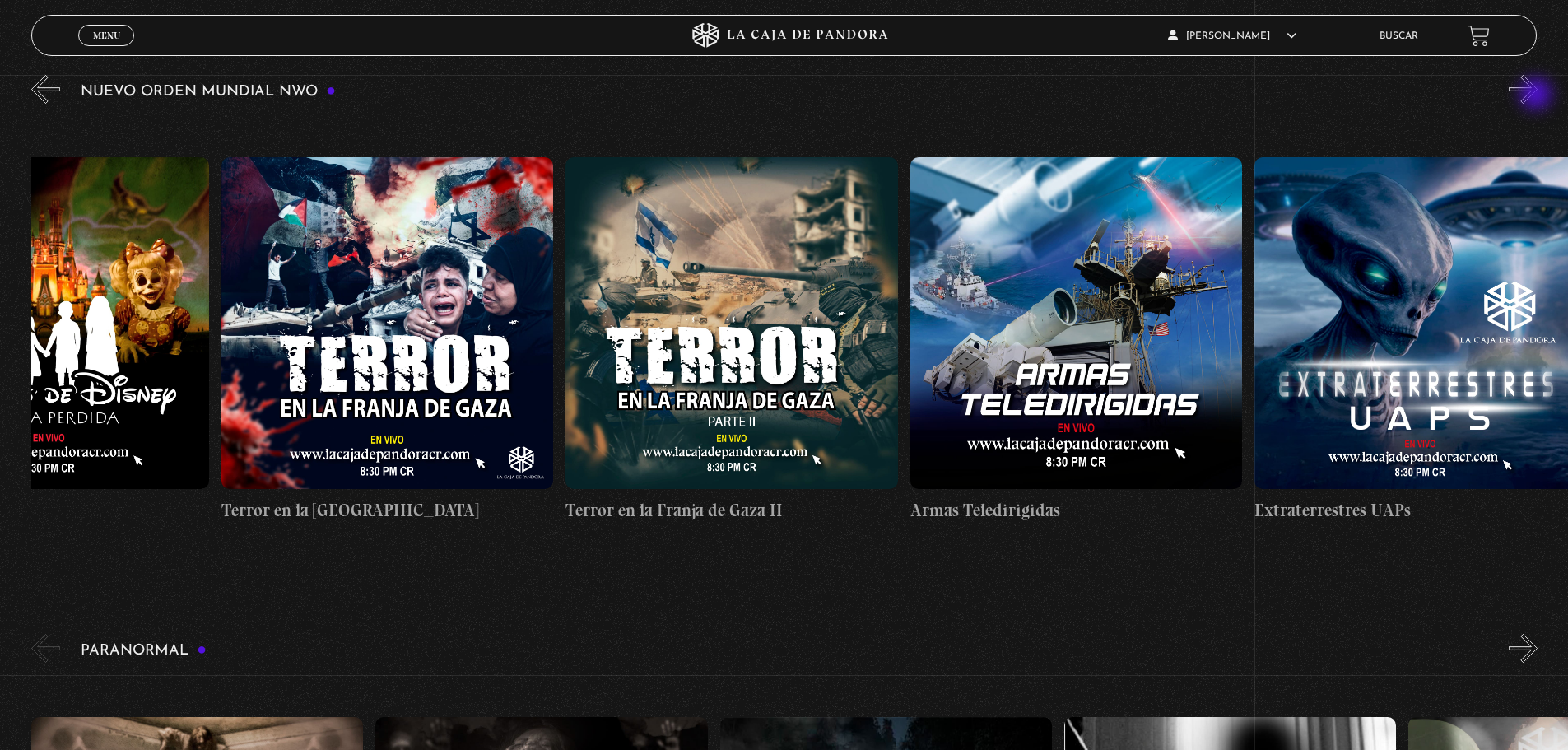
click at [1537, 96] on button "»" at bounding box center [1523, 89] width 29 height 29
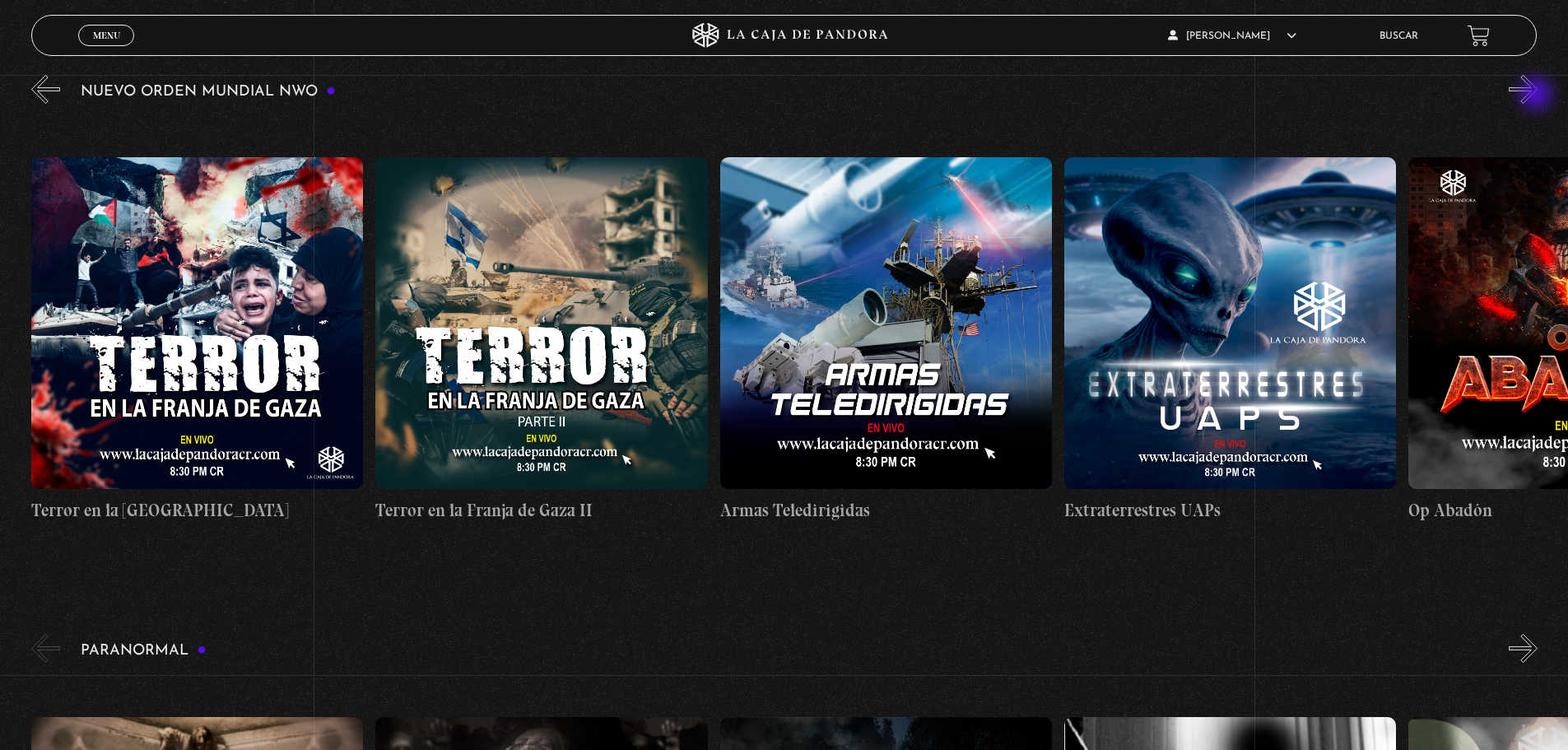
click at [1537, 96] on button "»" at bounding box center [1523, 89] width 29 height 29
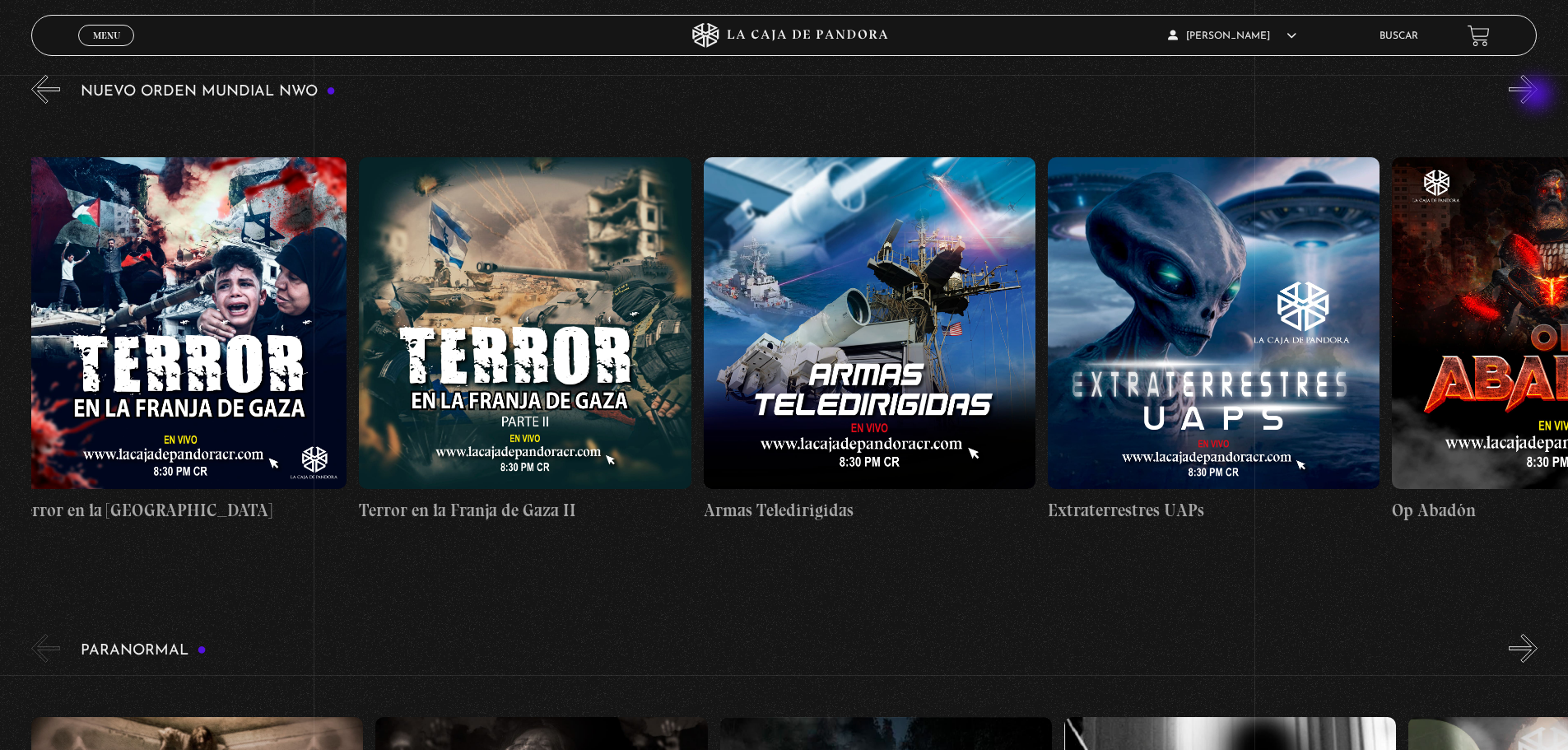
click at [1537, 96] on button "»" at bounding box center [1523, 89] width 29 height 29
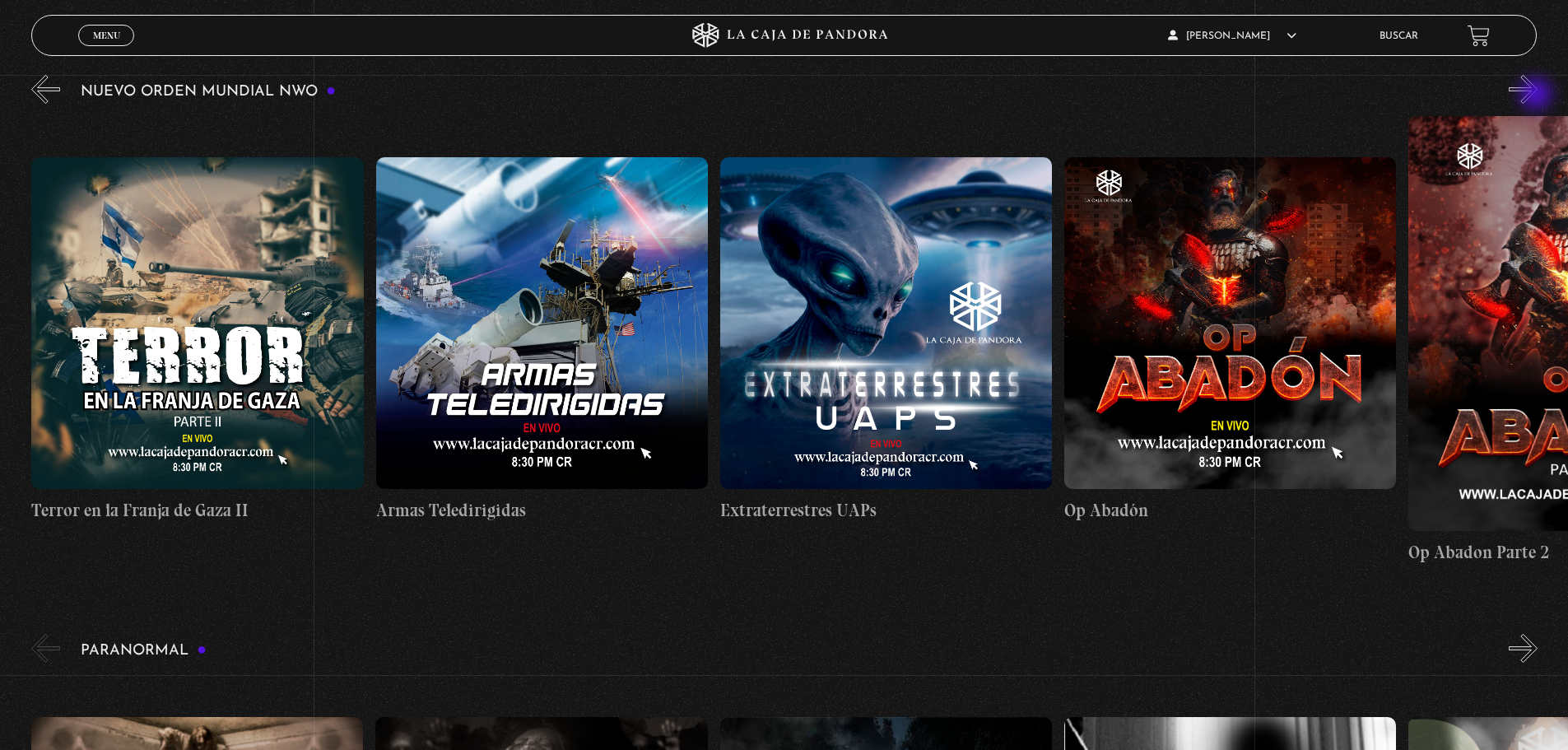
click at [1537, 96] on button "»" at bounding box center [1523, 89] width 29 height 29
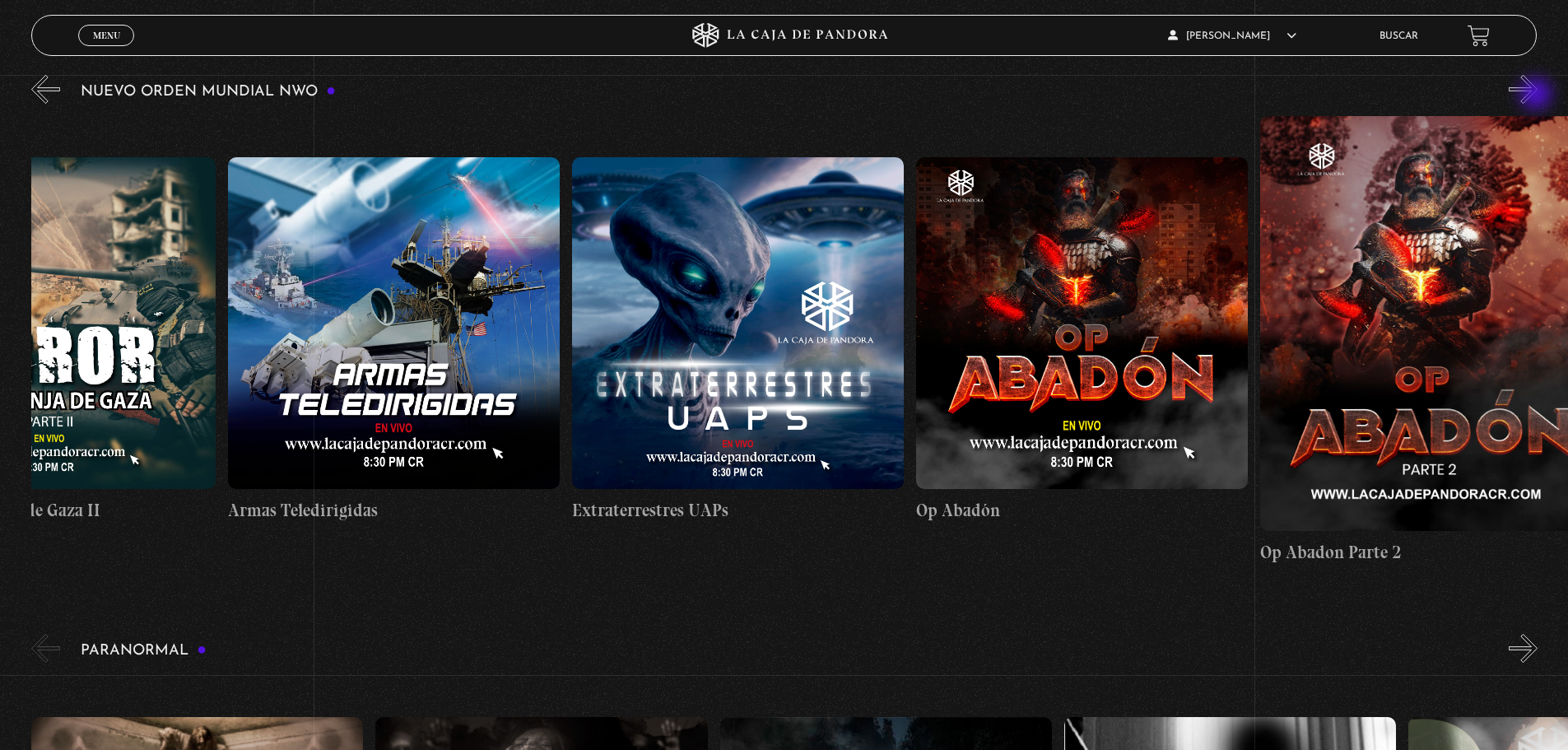
click at [1537, 96] on button "»" at bounding box center [1523, 89] width 29 height 29
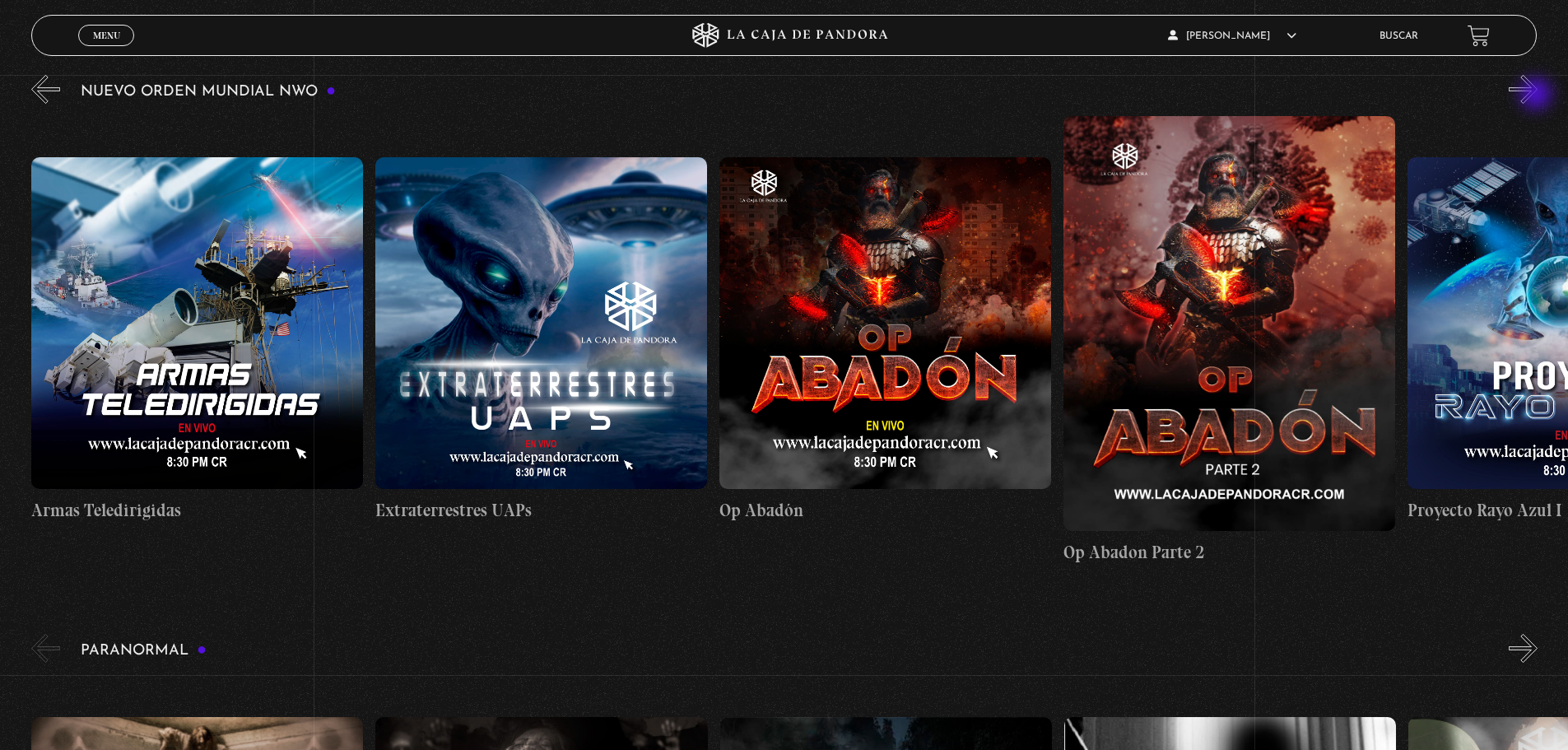
click at [1537, 96] on button "»" at bounding box center [1523, 89] width 29 height 29
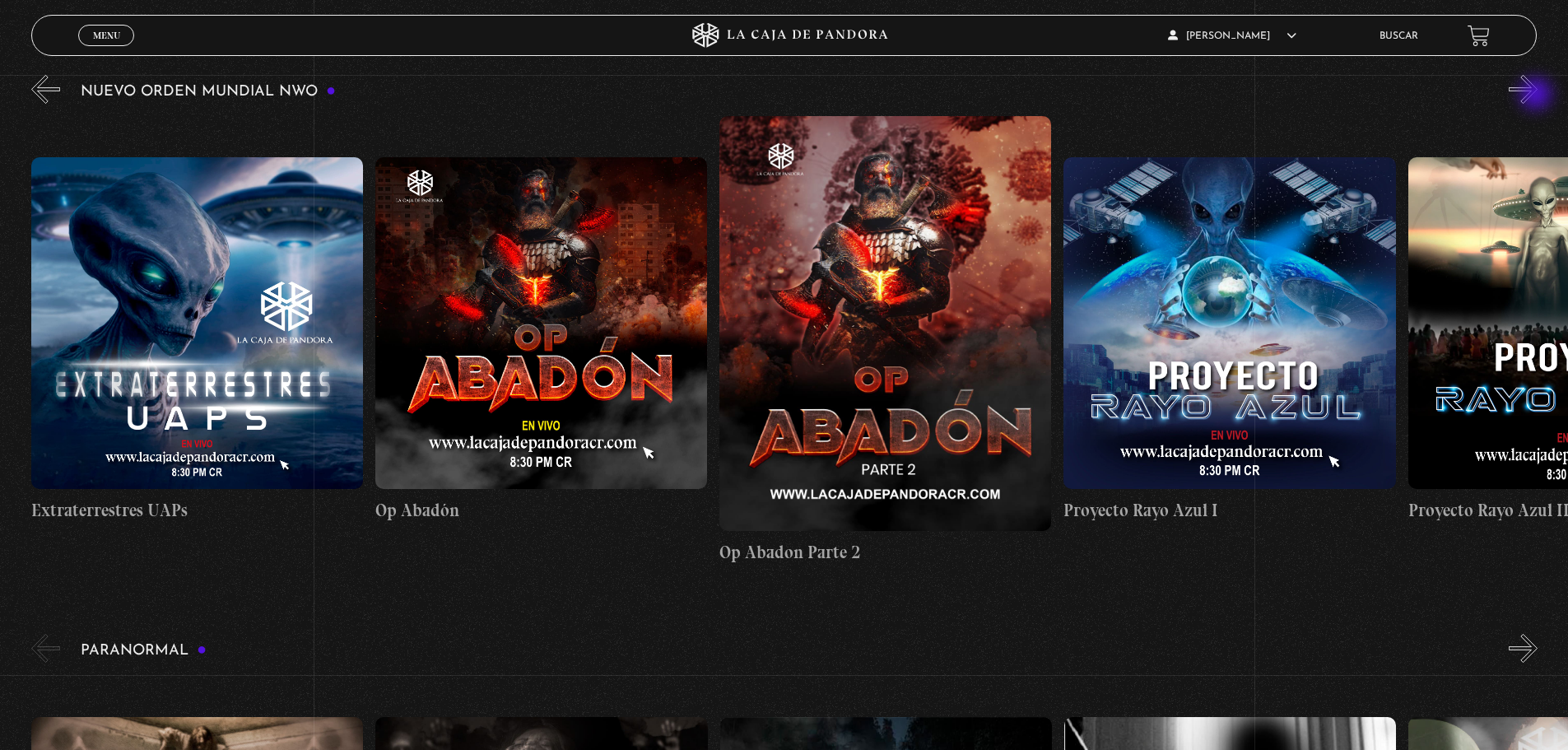
scroll to position [0, 8951]
click at [1537, 96] on button "»" at bounding box center [1523, 89] width 29 height 29
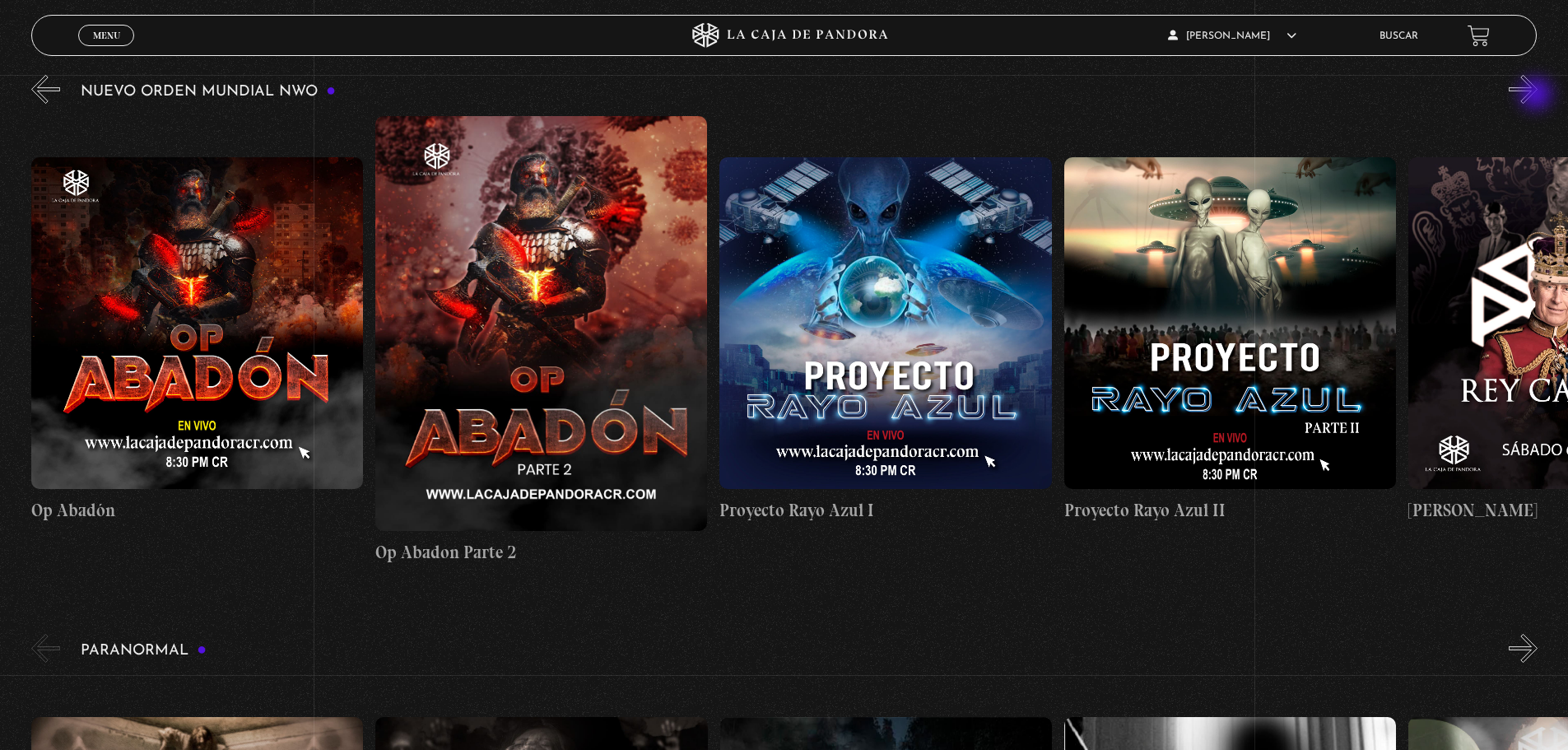
click at [1537, 96] on button "»" at bounding box center [1523, 89] width 29 height 29
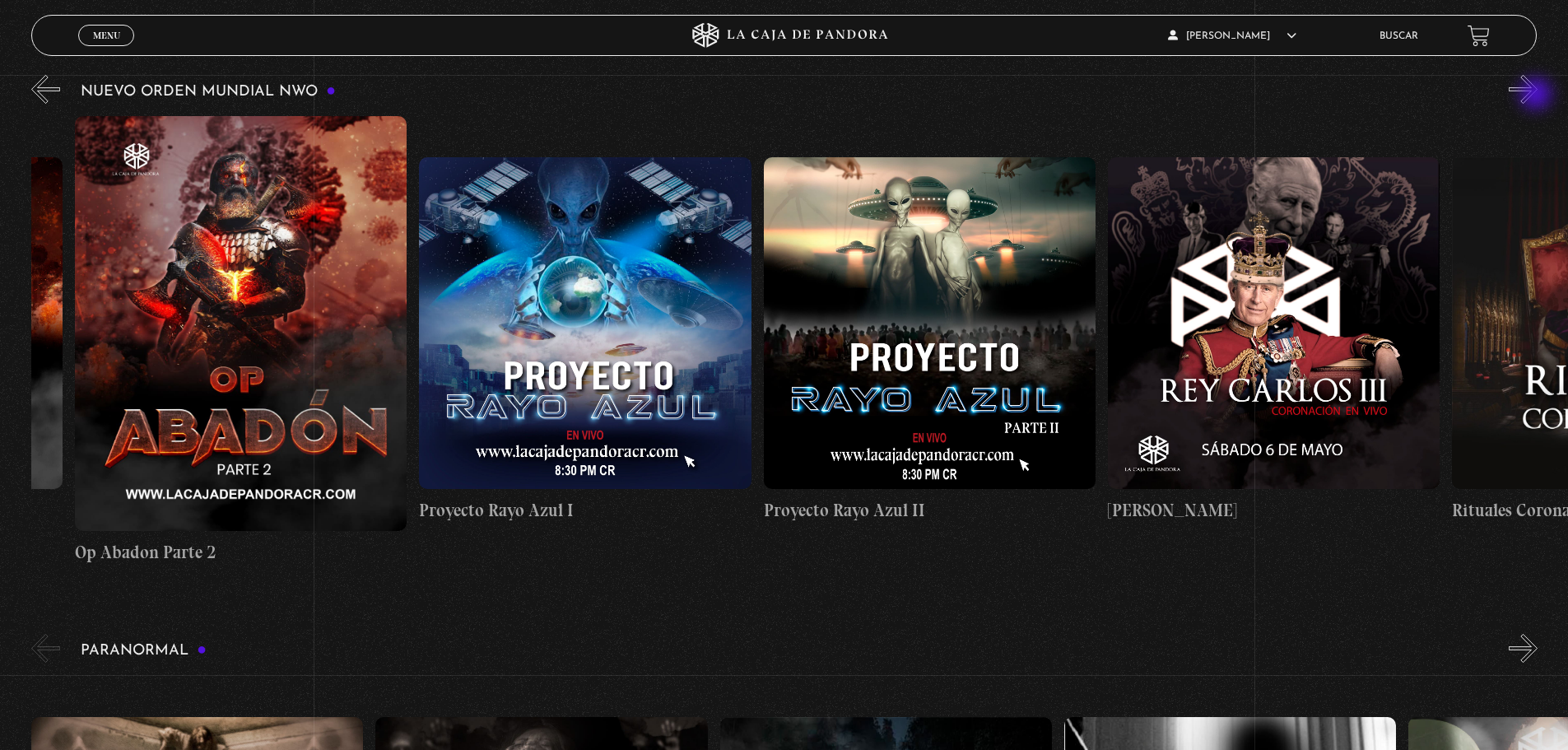
click at [1537, 96] on button "»" at bounding box center [1523, 89] width 29 height 29
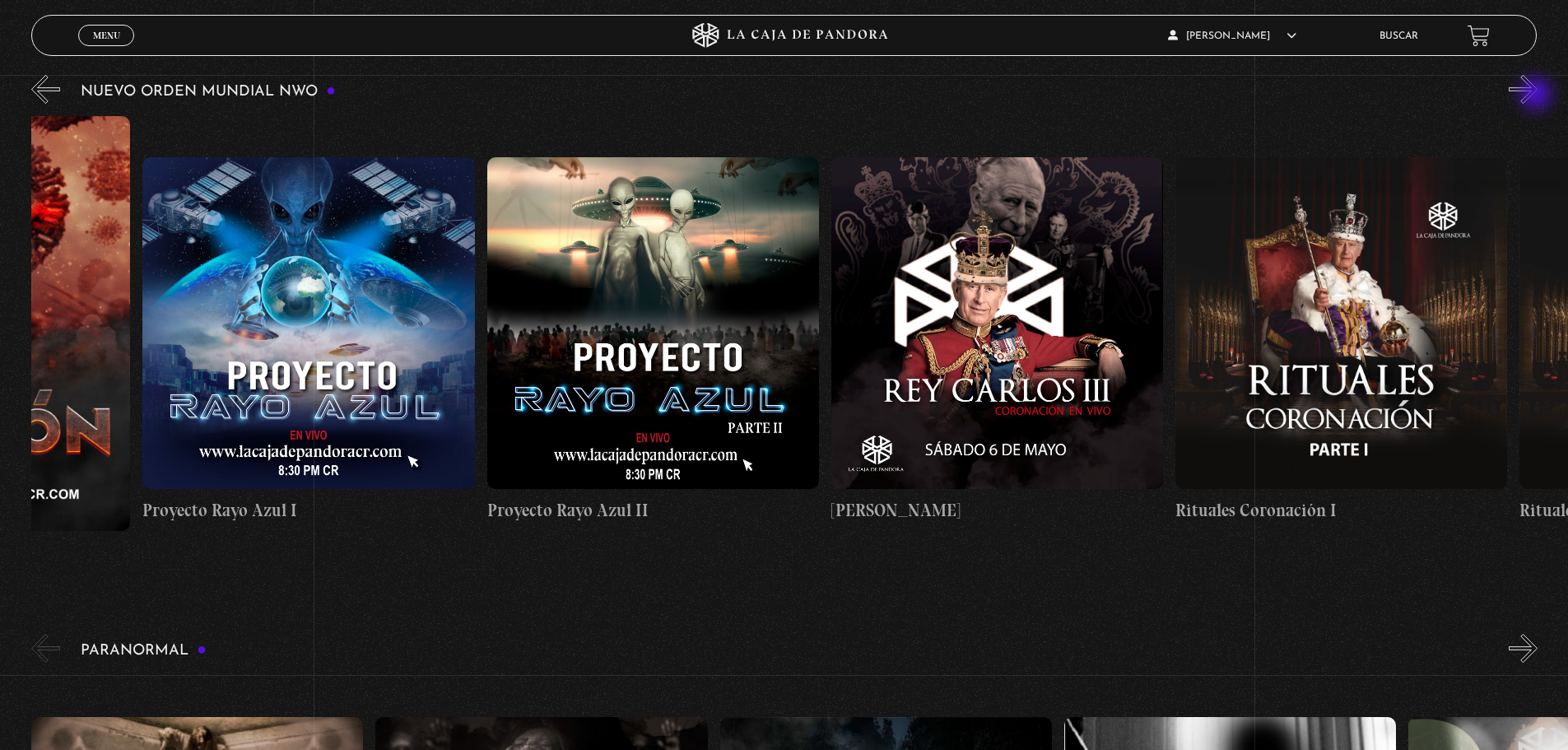
click at [1537, 96] on button "»" at bounding box center [1523, 89] width 29 height 29
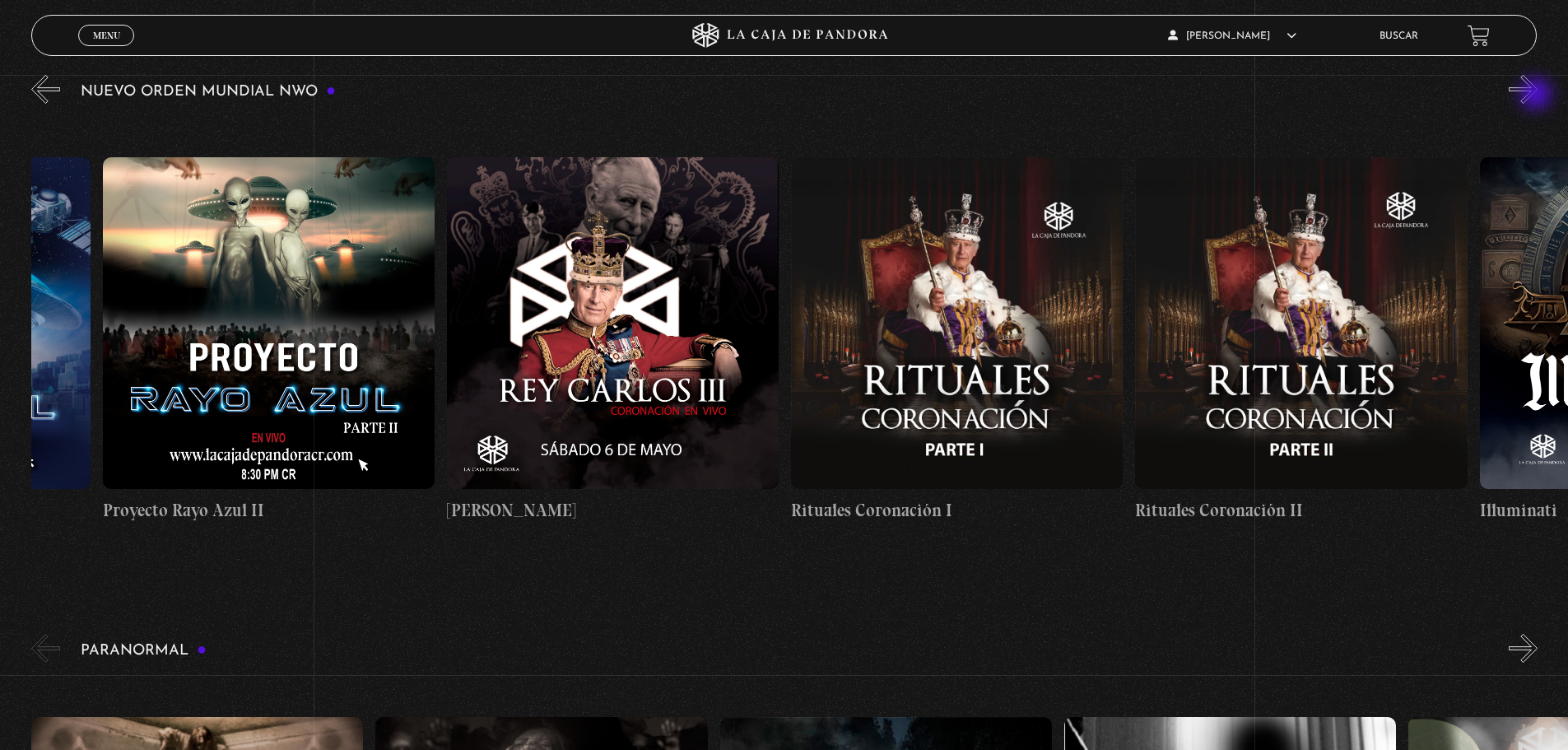
click at [1537, 96] on button "»" at bounding box center [1523, 89] width 29 height 29
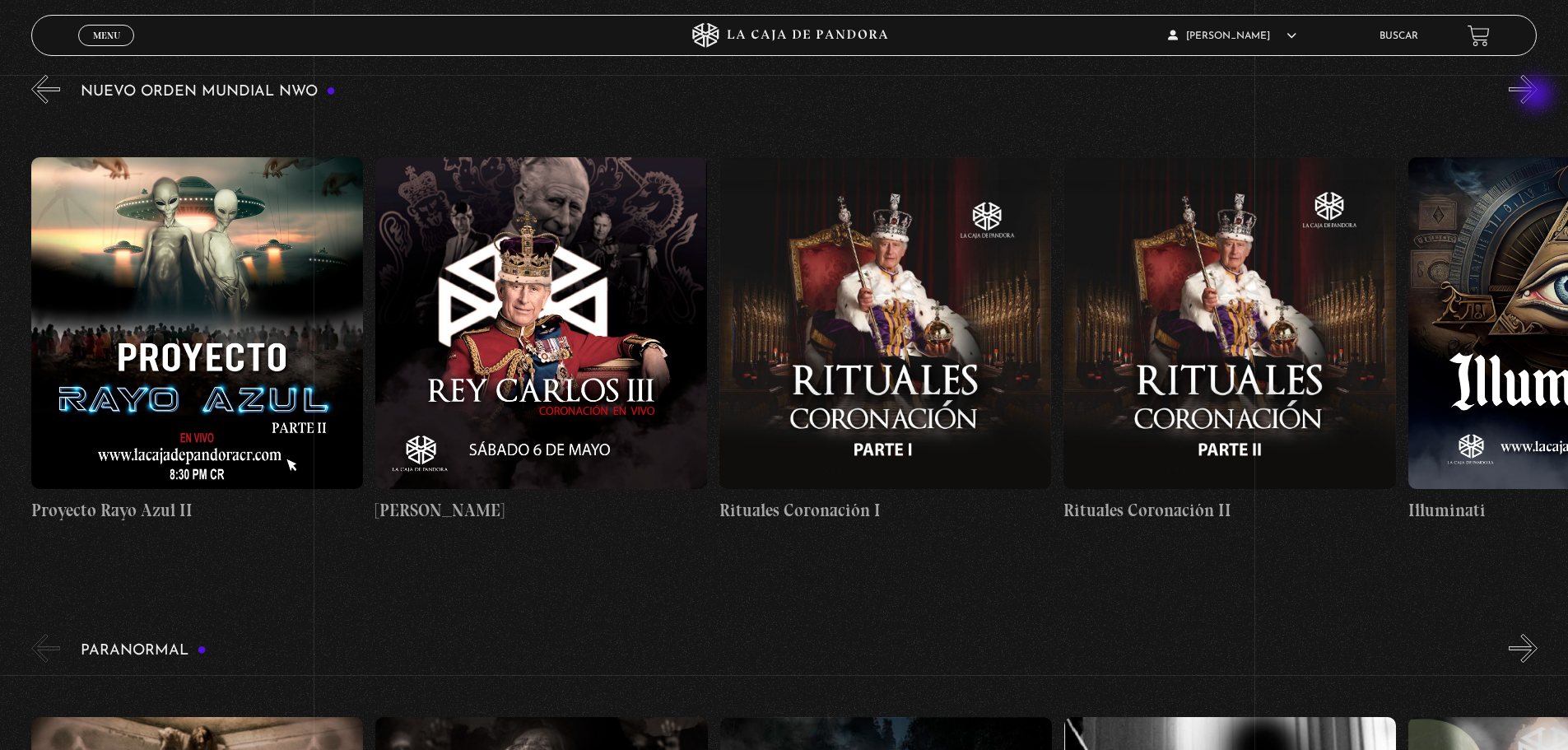
click at [1537, 96] on button "»" at bounding box center [1523, 89] width 29 height 29
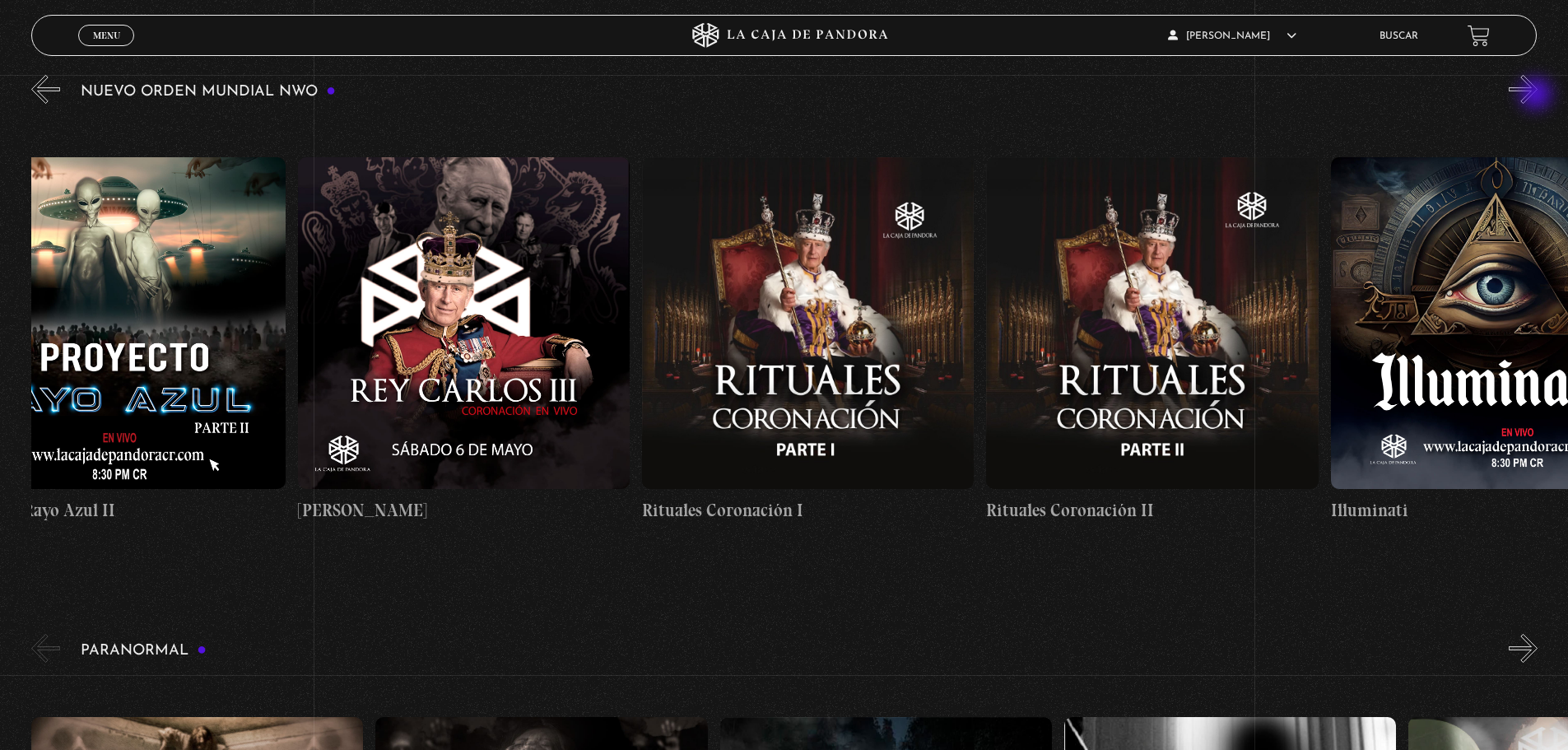
click at [1537, 96] on button "»" at bounding box center [1523, 89] width 29 height 29
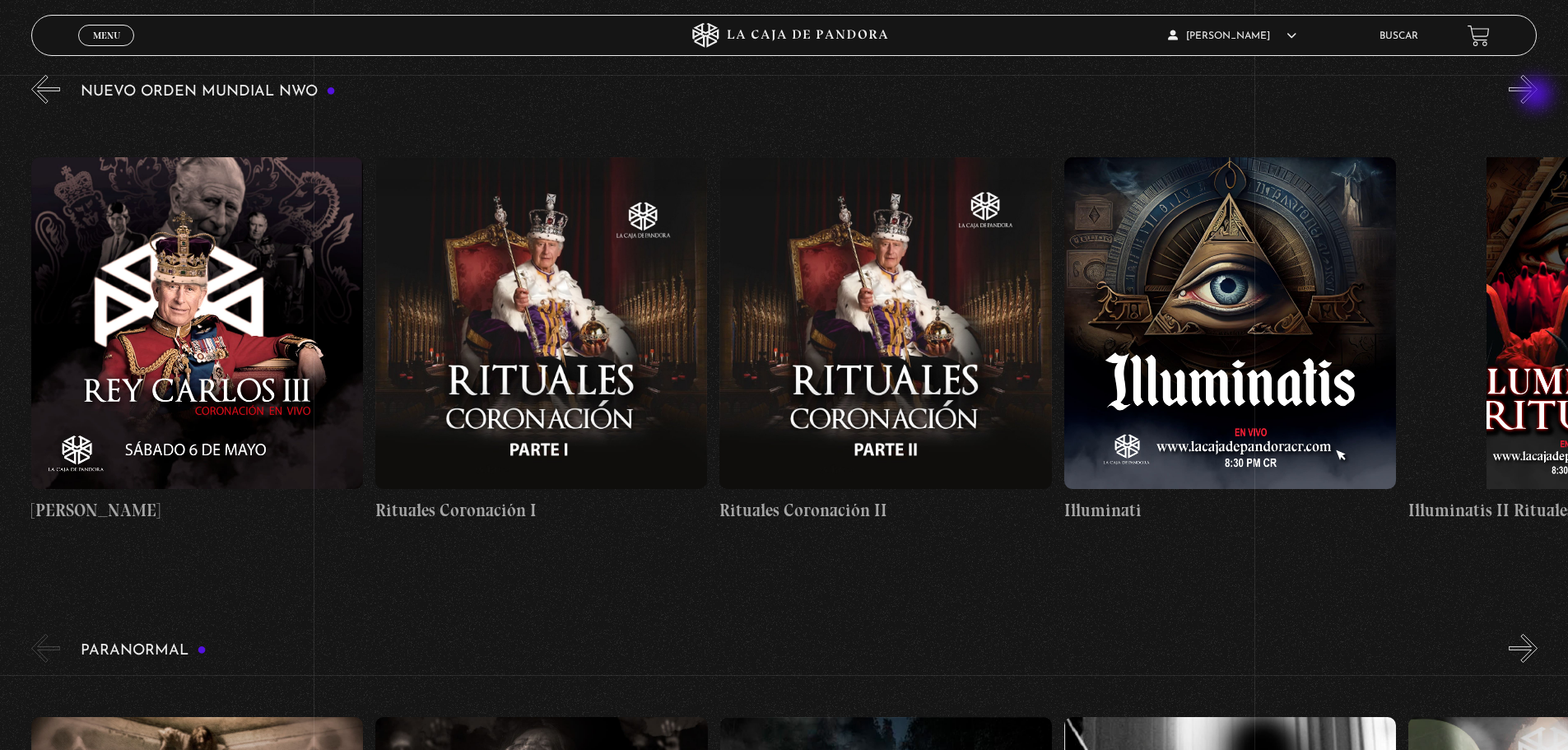
click at [1537, 96] on button "»" at bounding box center [1523, 89] width 29 height 29
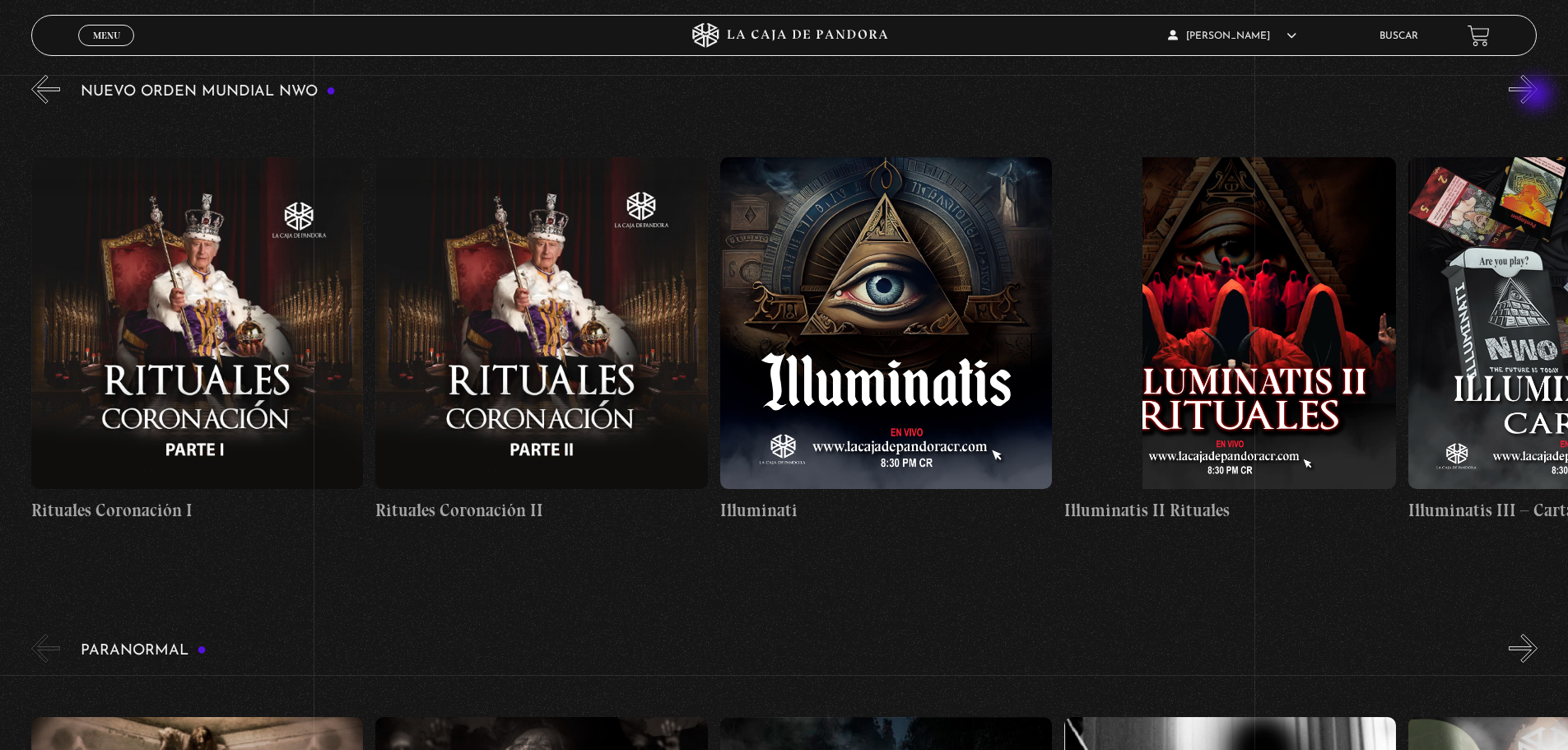
click at [1537, 96] on button "»" at bounding box center [1523, 89] width 29 height 29
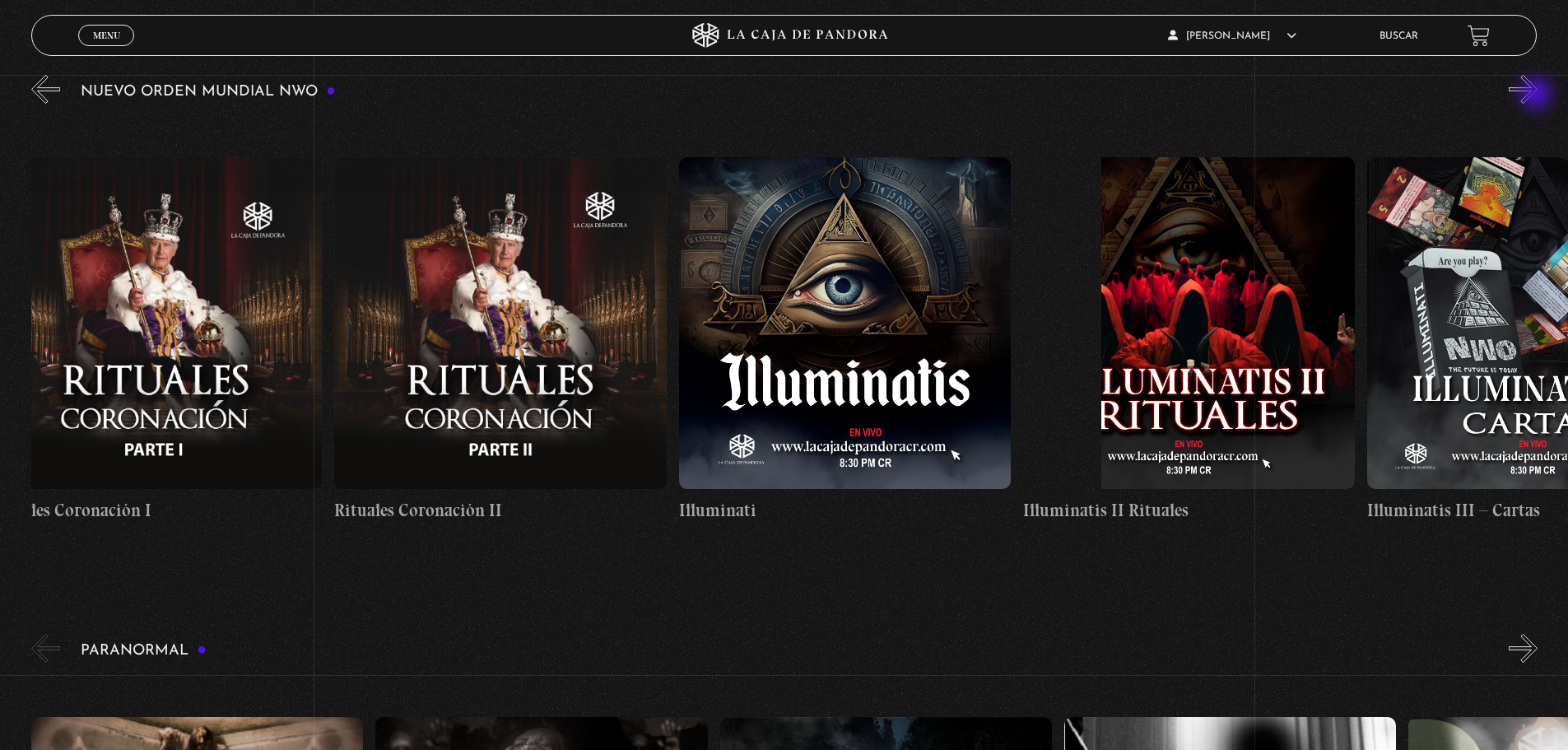
click at [1537, 96] on button "»" at bounding box center [1523, 89] width 29 height 29
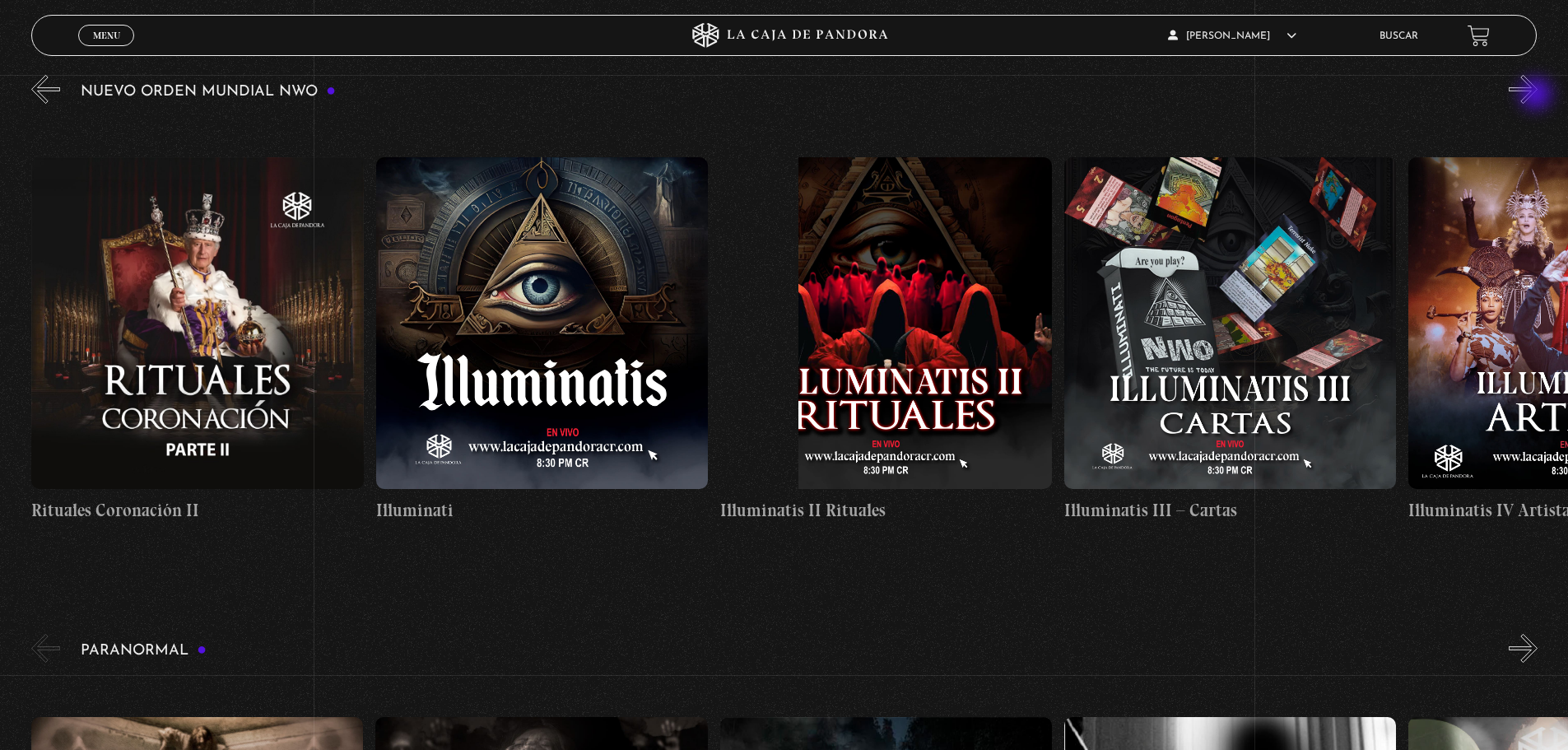
click at [1537, 96] on button "»" at bounding box center [1523, 89] width 29 height 29
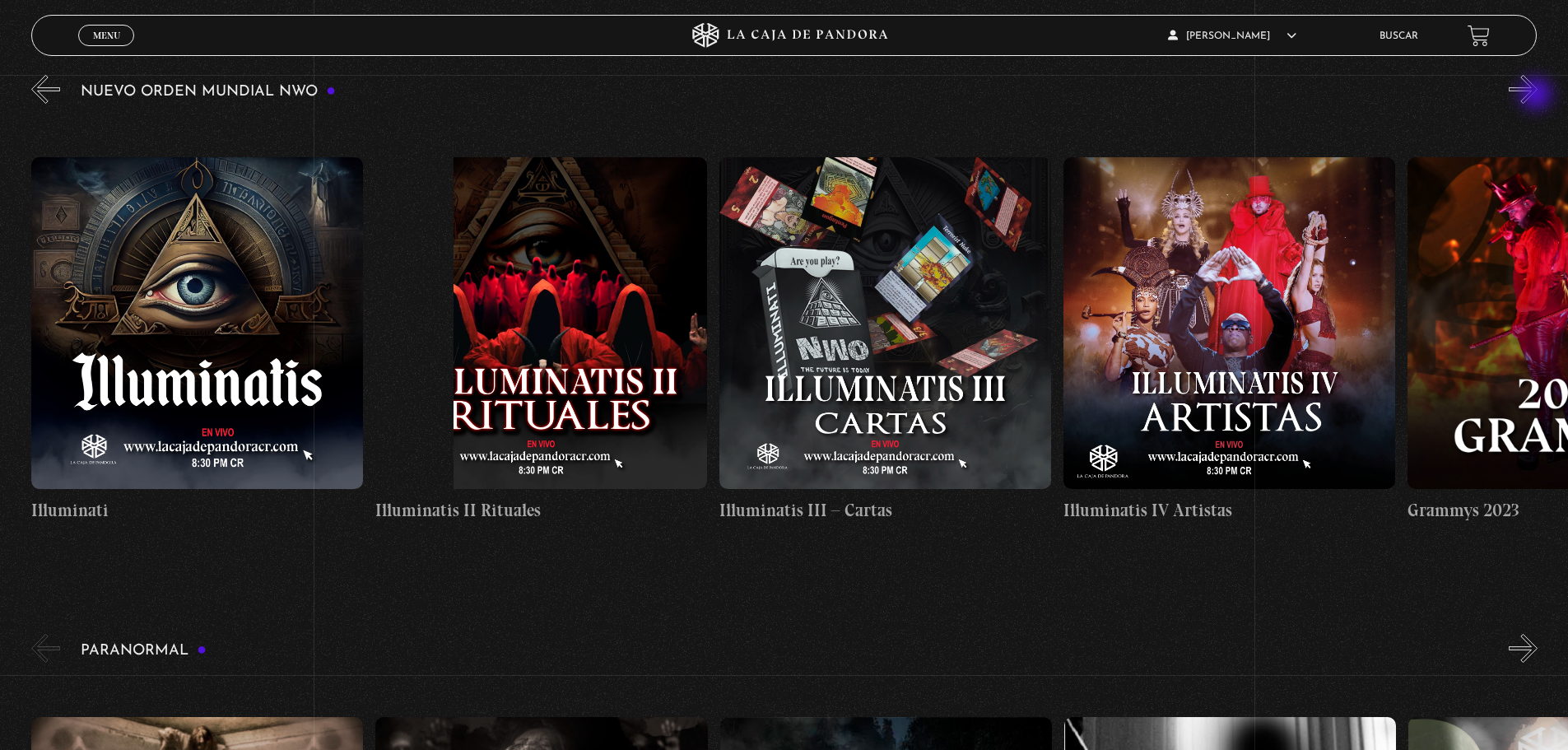
click at [1537, 96] on button "»" at bounding box center [1523, 89] width 29 height 29
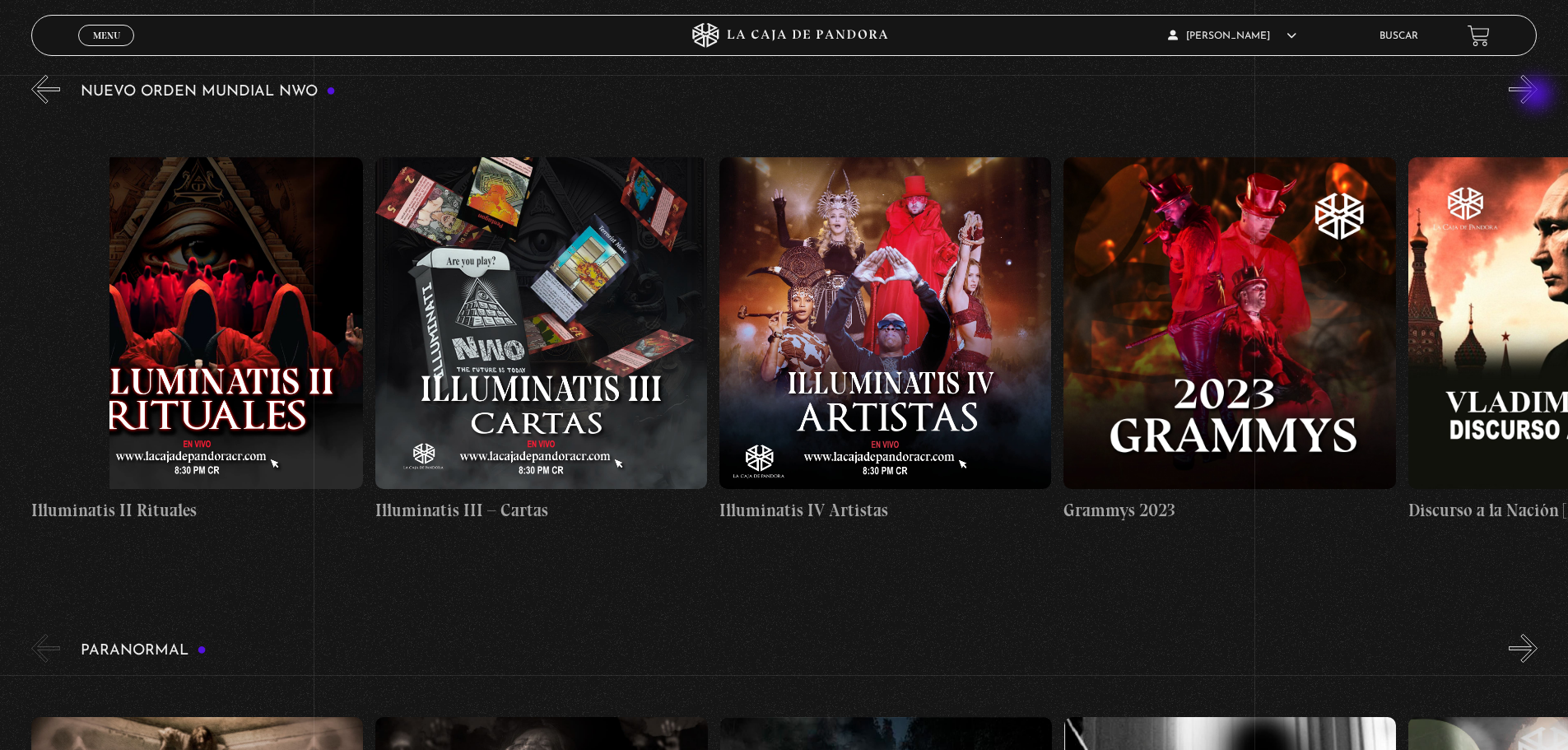
click at [1537, 96] on button "»" at bounding box center [1523, 89] width 29 height 29
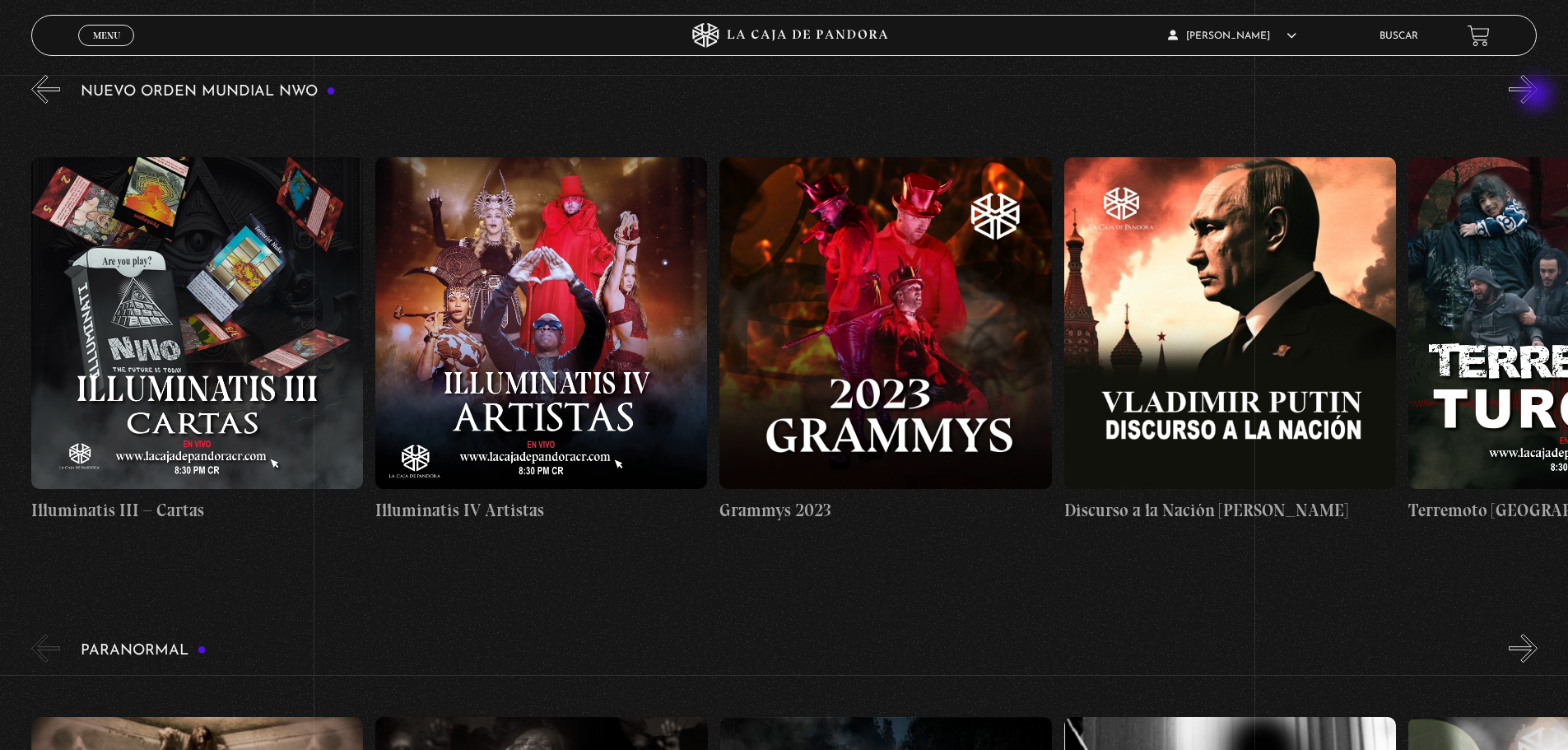
click at [1537, 96] on button "»" at bounding box center [1523, 89] width 29 height 29
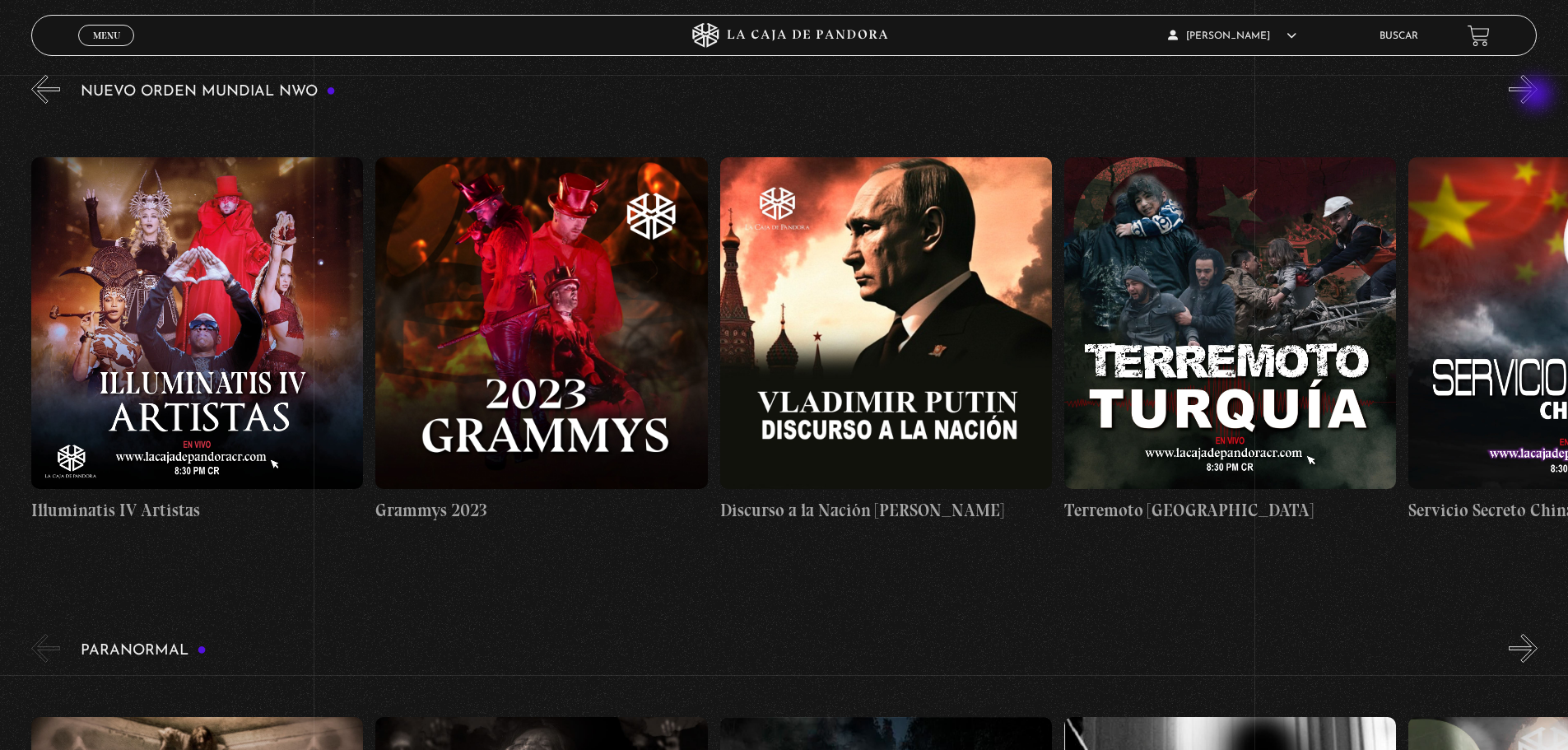
click at [1537, 96] on button "»" at bounding box center [1523, 89] width 29 height 29
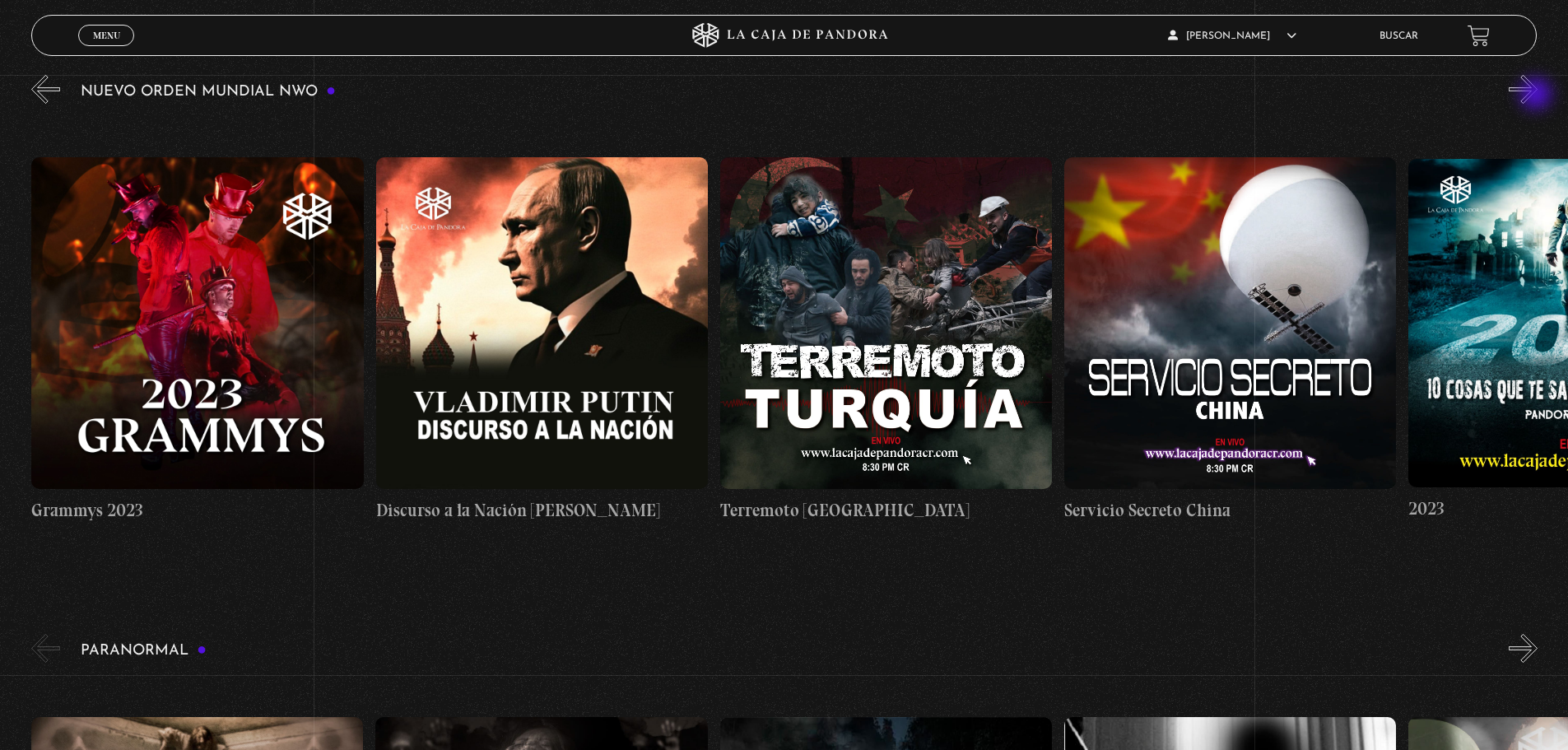
click at [1537, 96] on button "»" at bounding box center [1523, 89] width 29 height 29
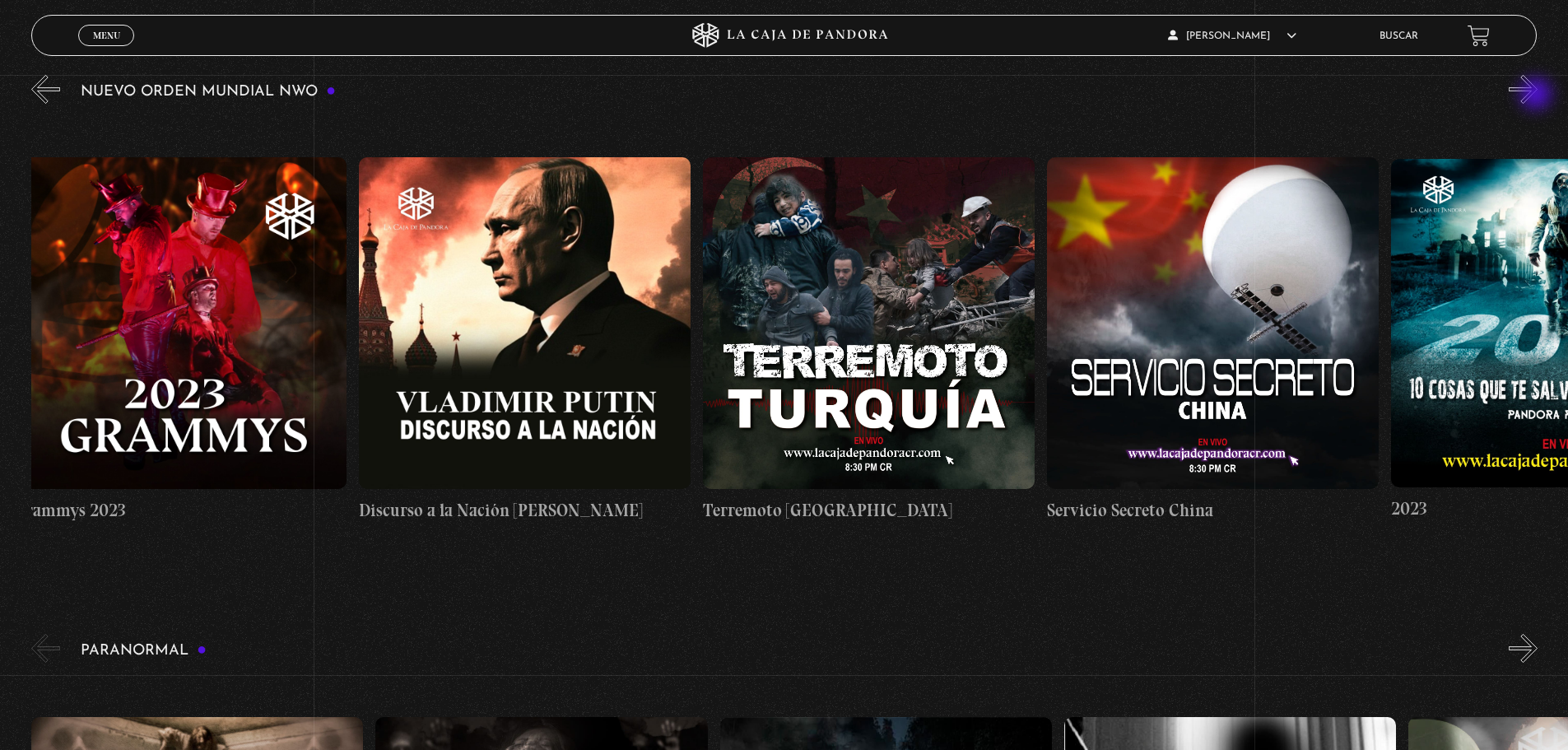
click at [1537, 96] on button "»" at bounding box center [1523, 89] width 29 height 29
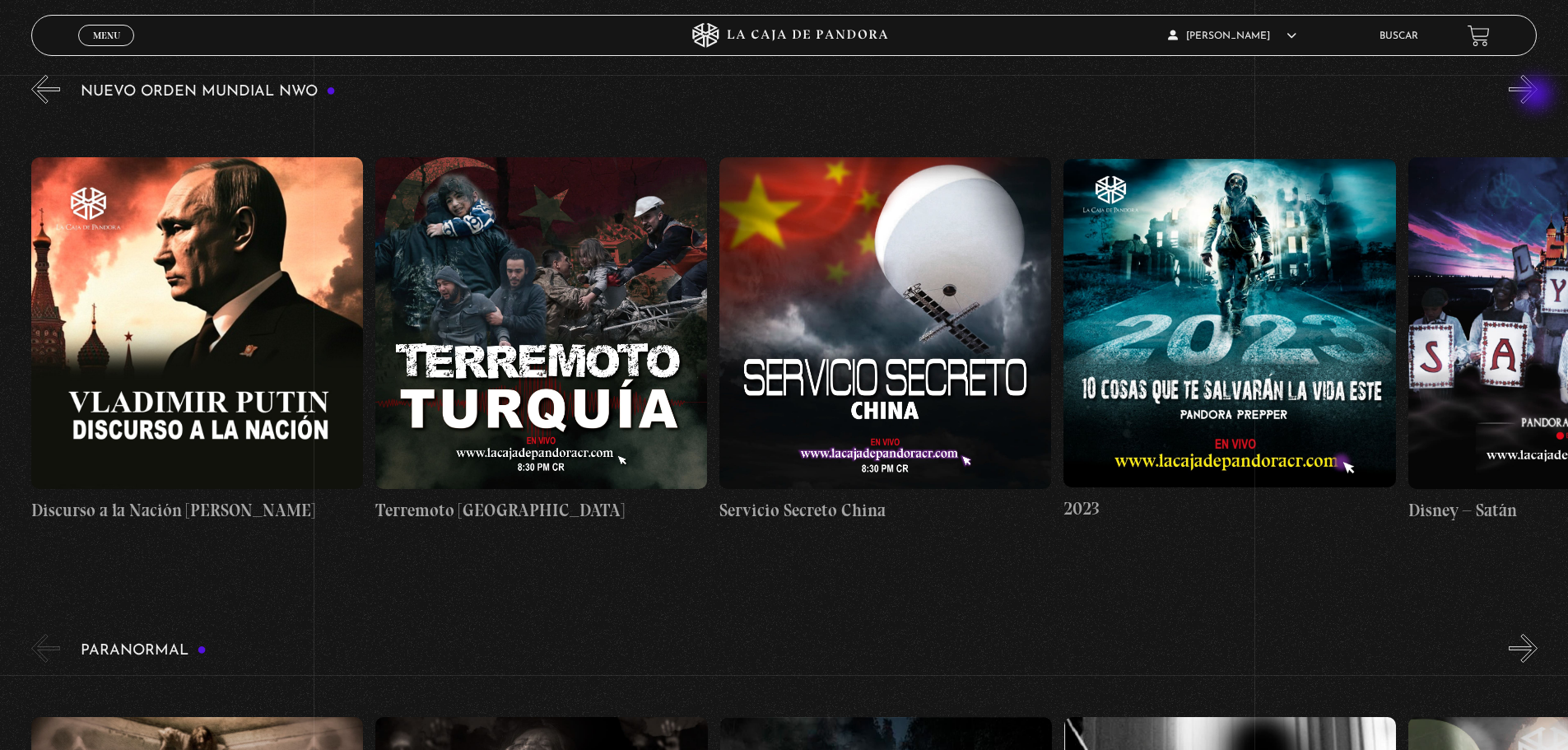
click at [1537, 96] on button "»" at bounding box center [1523, 89] width 29 height 29
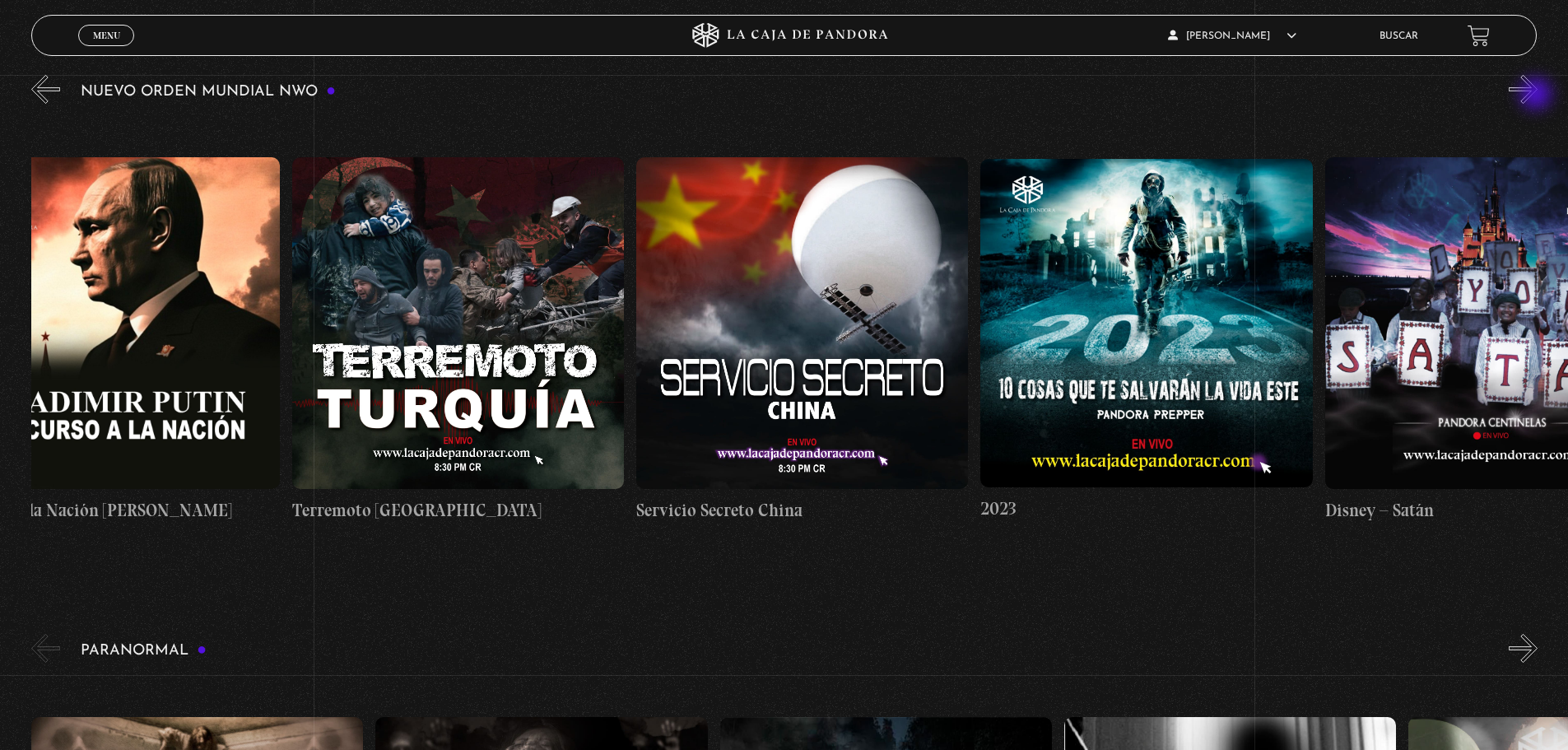
click at [1537, 96] on button "»" at bounding box center [1523, 89] width 29 height 29
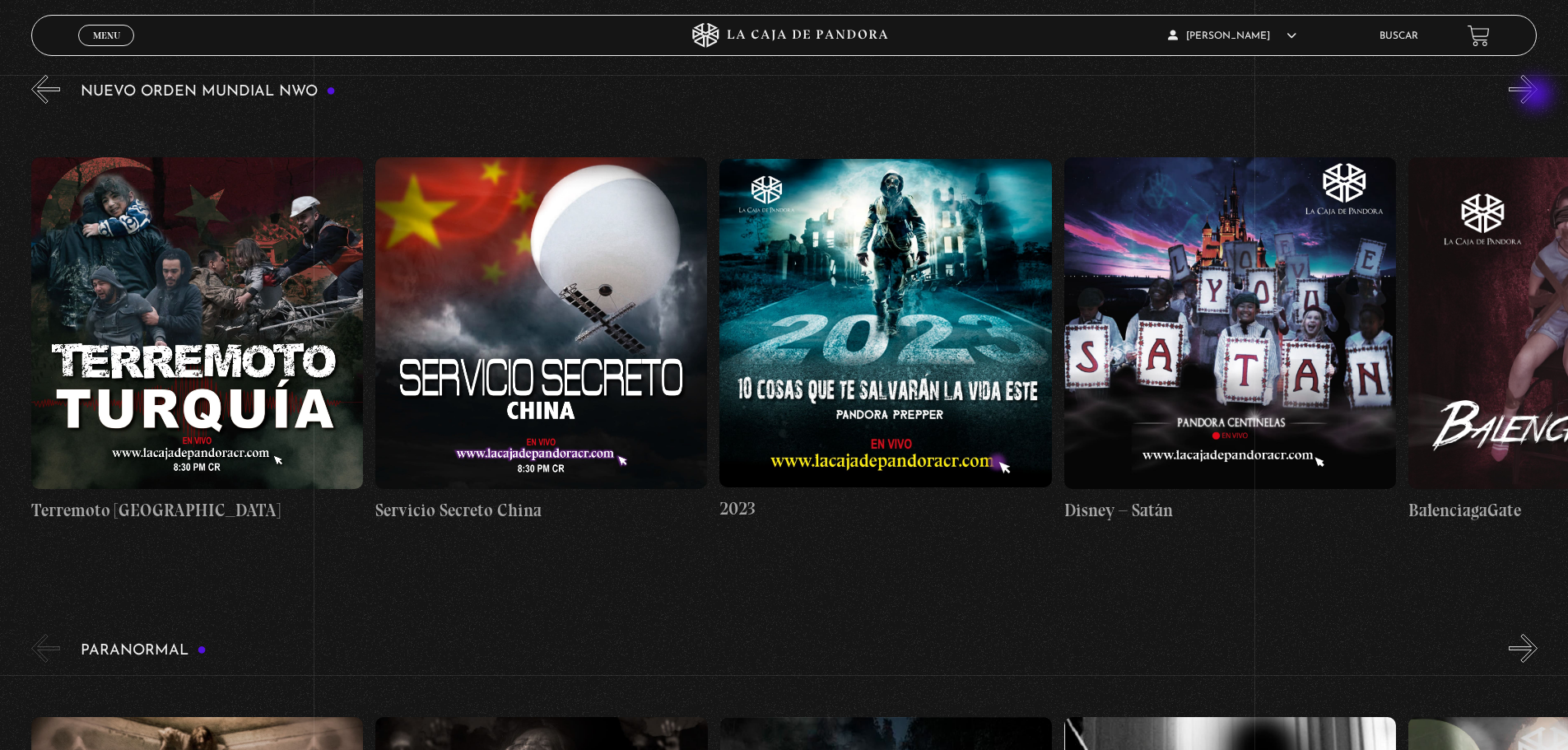
click at [1537, 96] on button "»" at bounding box center [1523, 89] width 29 height 29
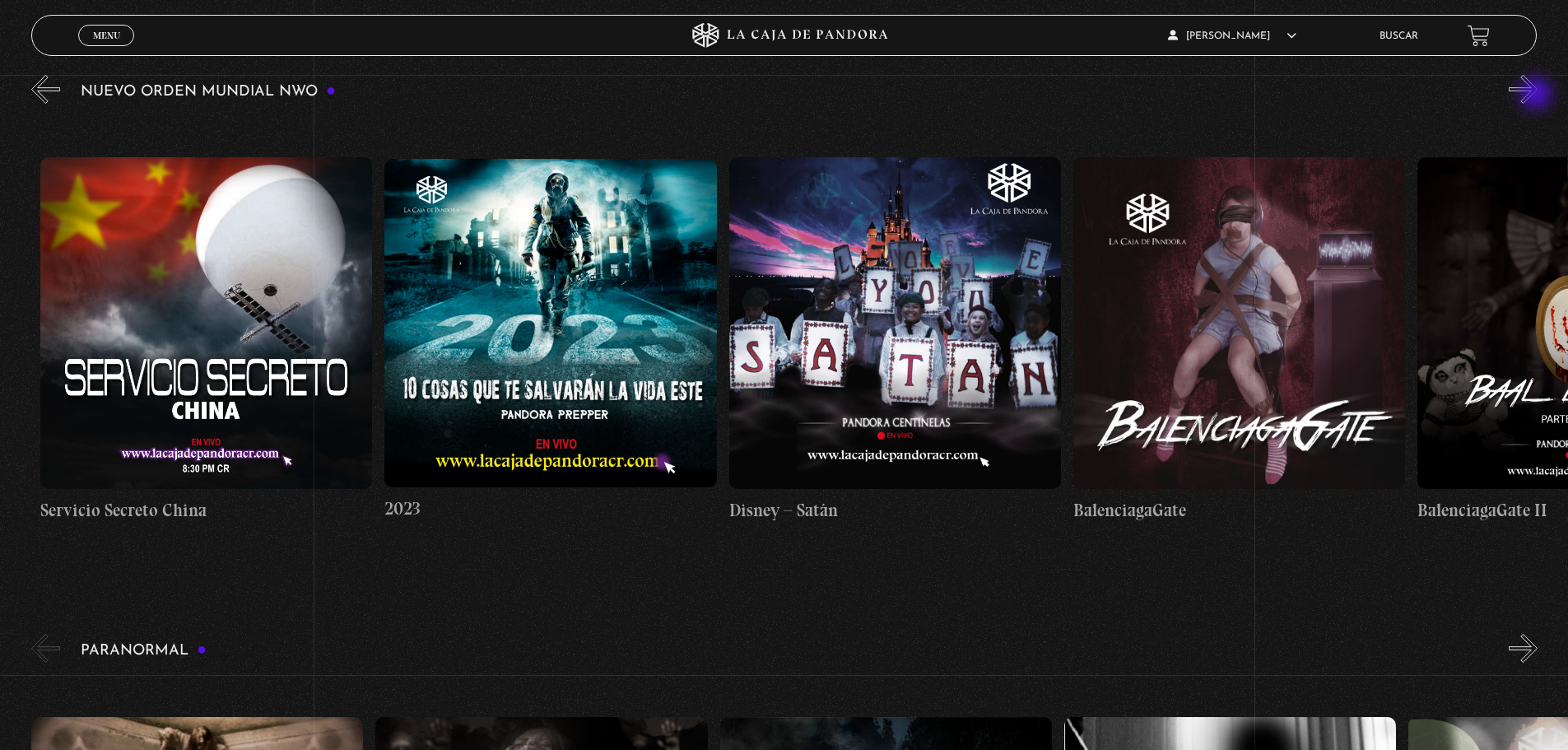
click at [1537, 96] on button "»" at bounding box center [1523, 89] width 29 height 29
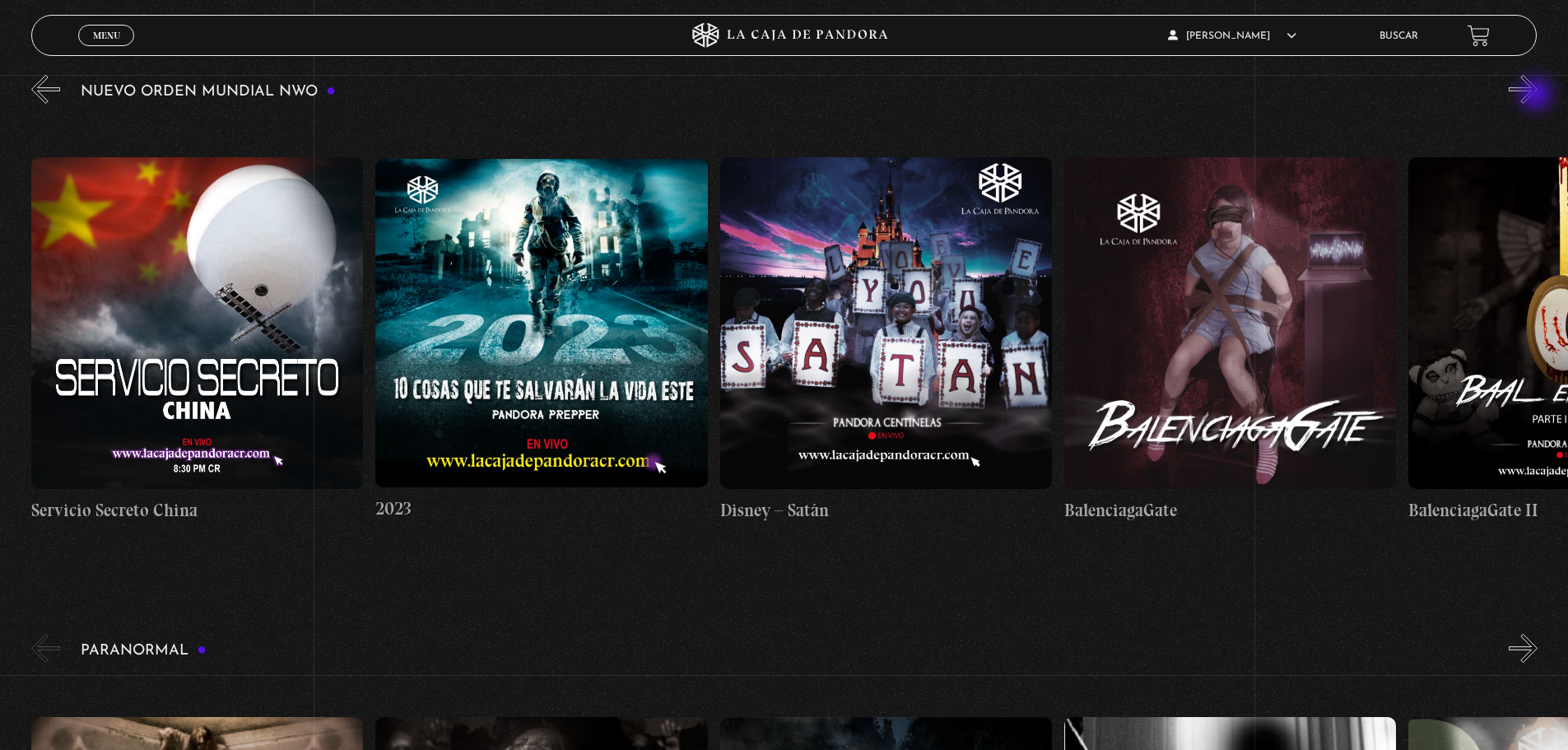
click at [1537, 96] on button "»" at bounding box center [1523, 89] width 29 height 29
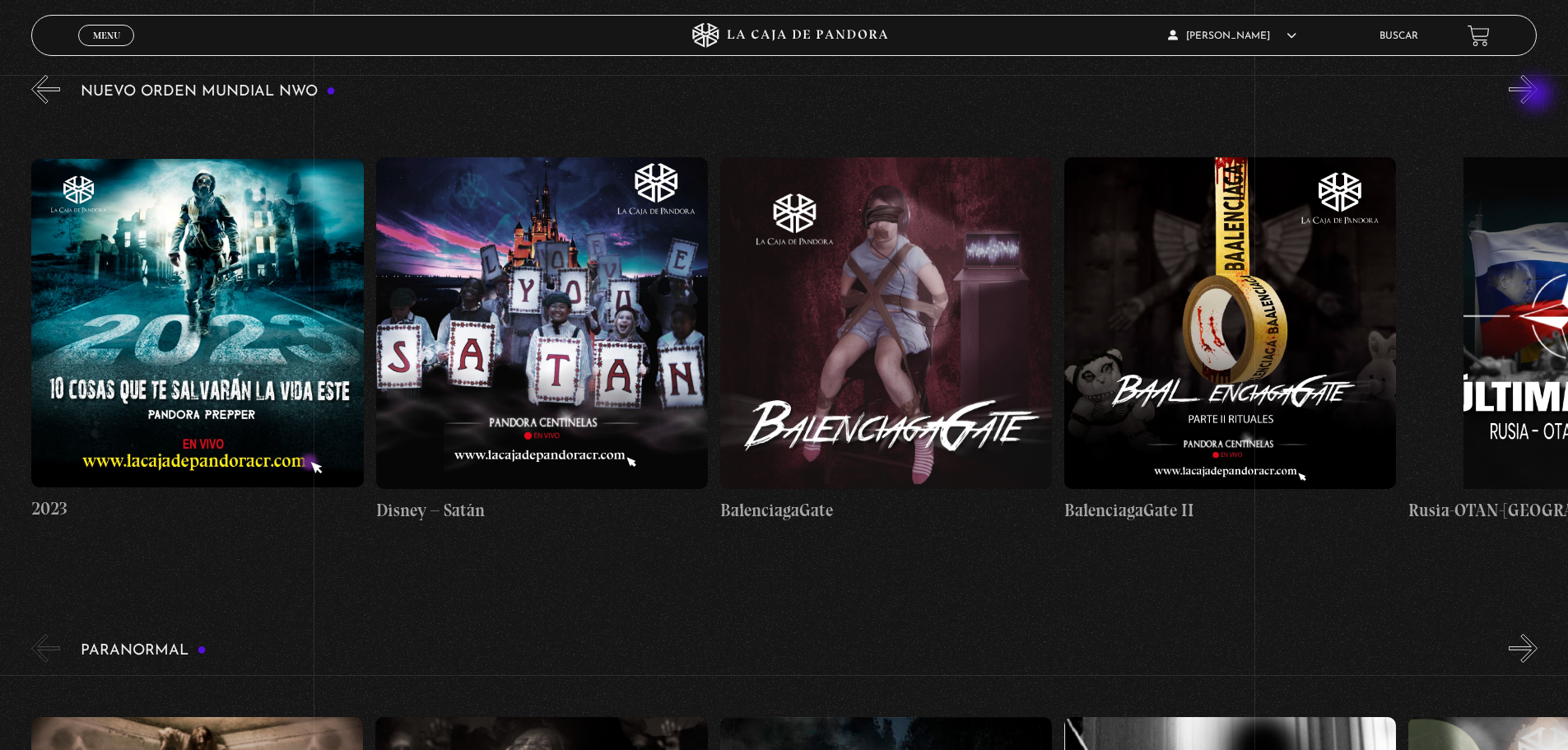
click at [1537, 96] on button "»" at bounding box center [1523, 89] width 29 height 29
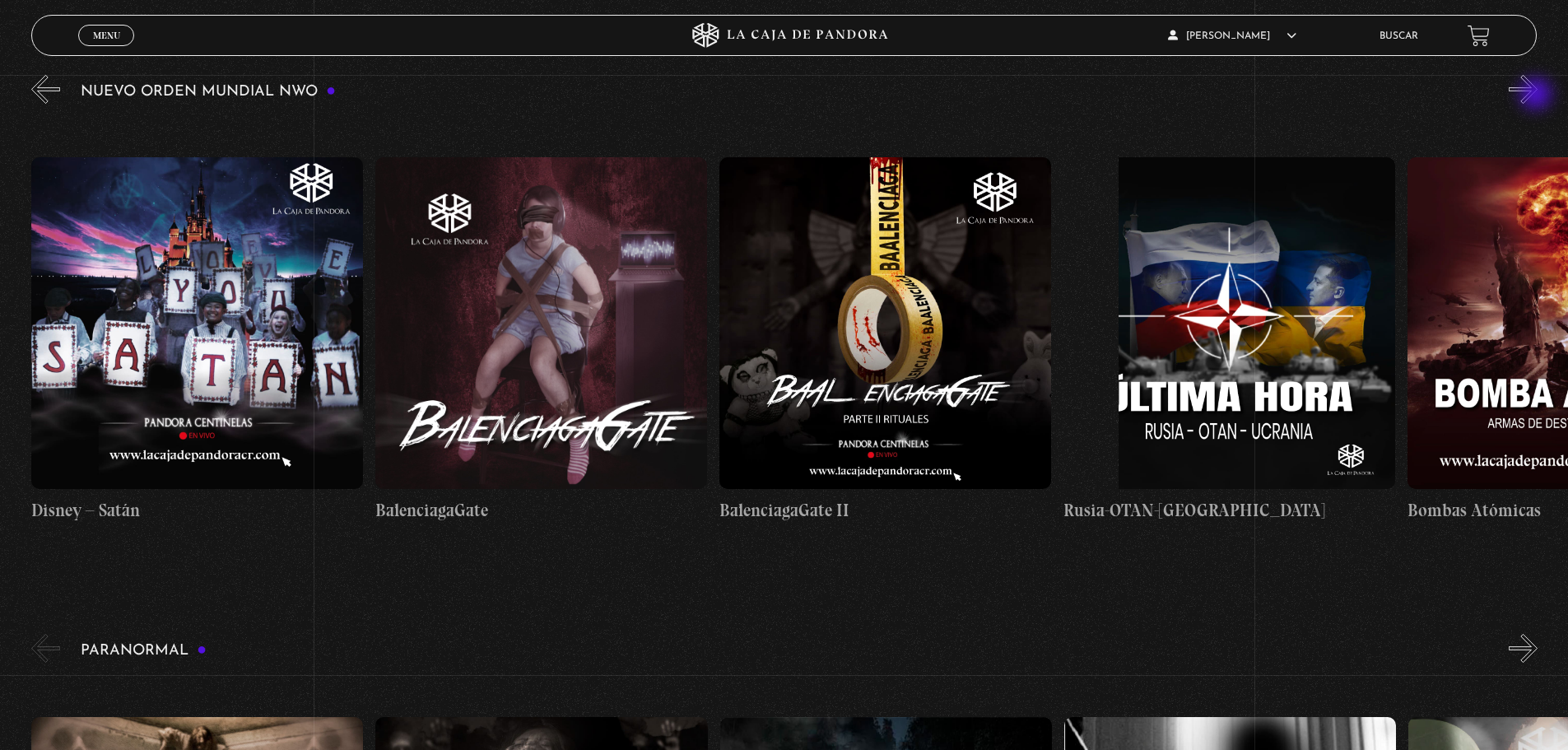
click at [1537, 96] on button "»" at bounding box center [1523, 89] width 29 height 29
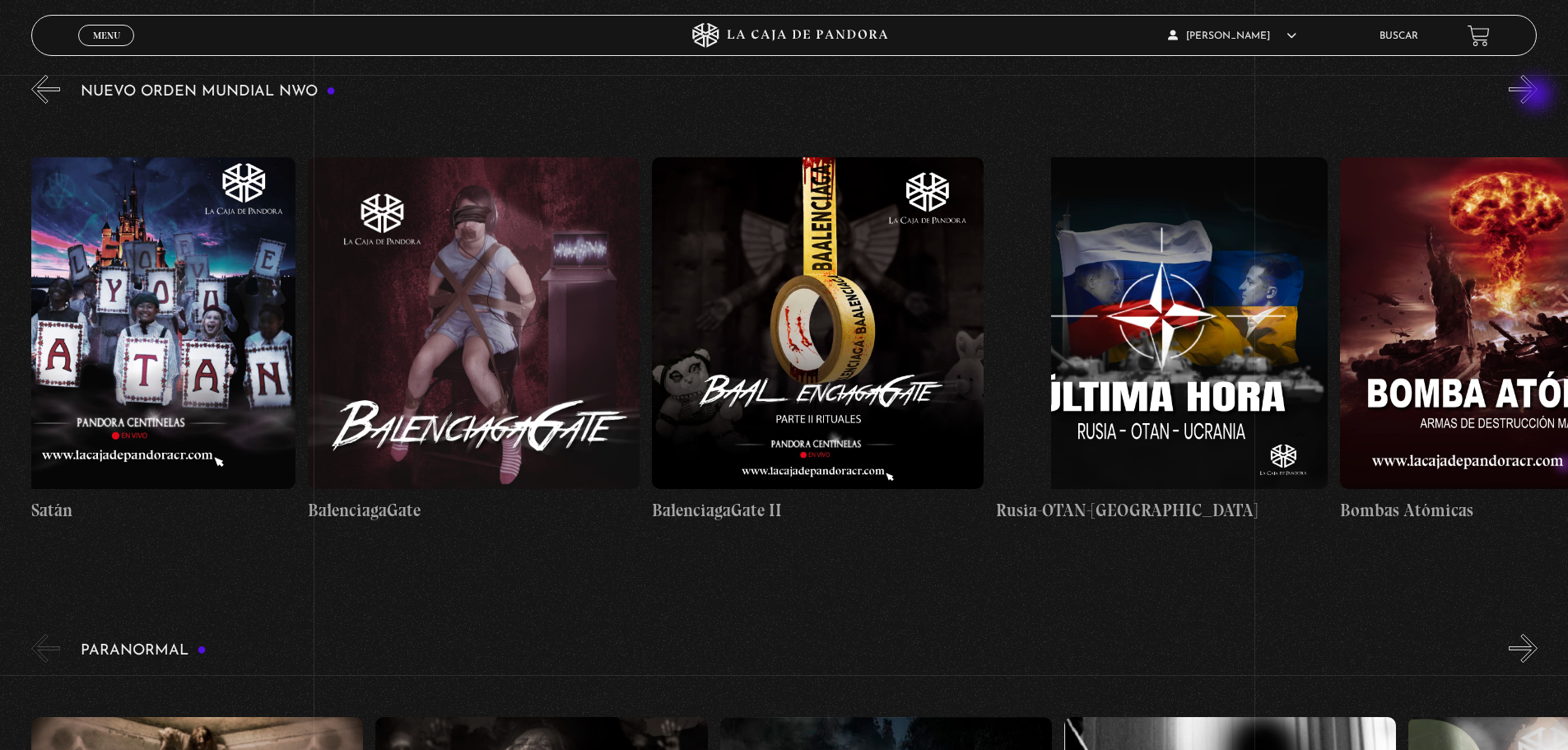
click at [1537, 96] on button "»" at bounding box center [1523, 89] width 29 height 29
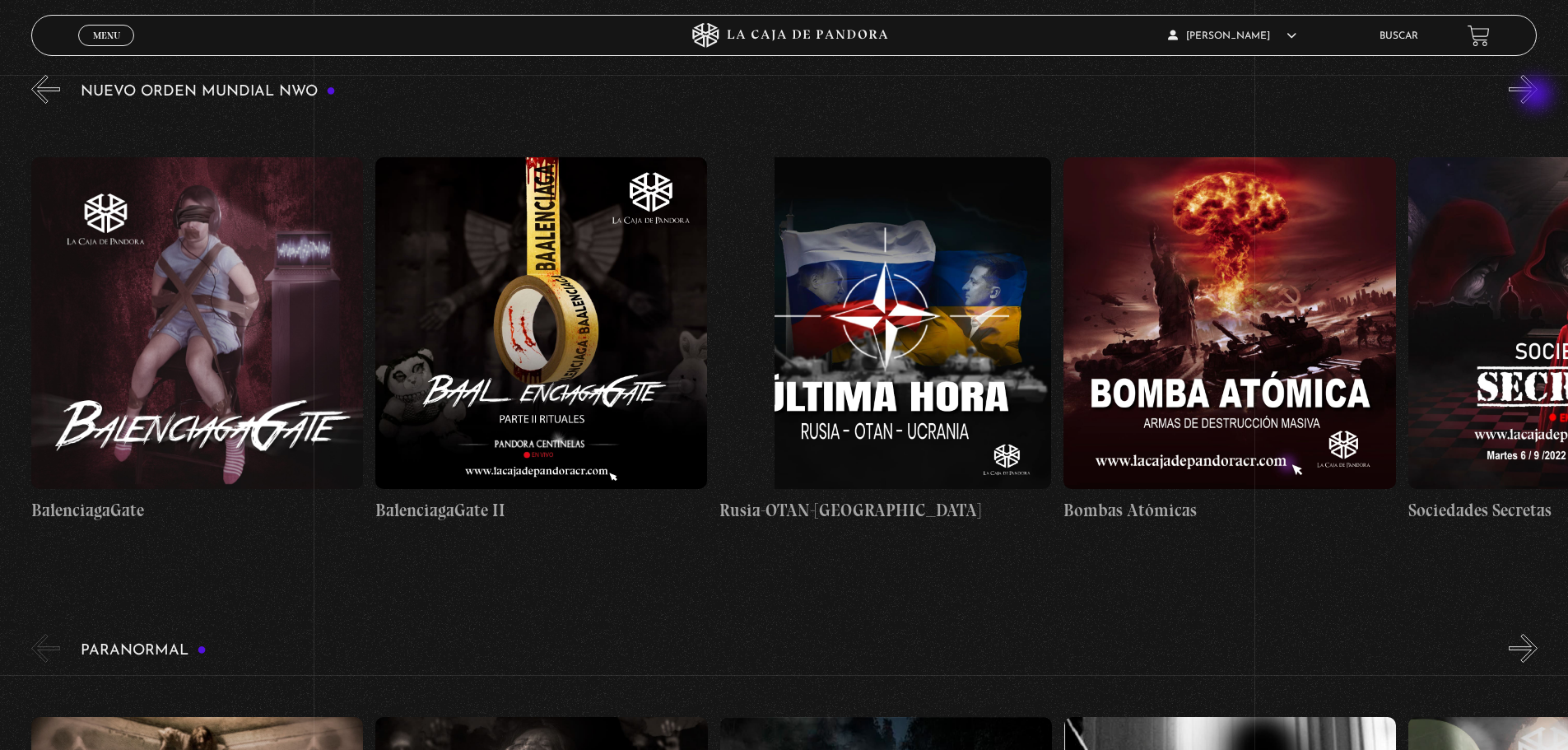
click at [1537, 96] on button "»" at bounding box center [1523, 89] width 29 height 29
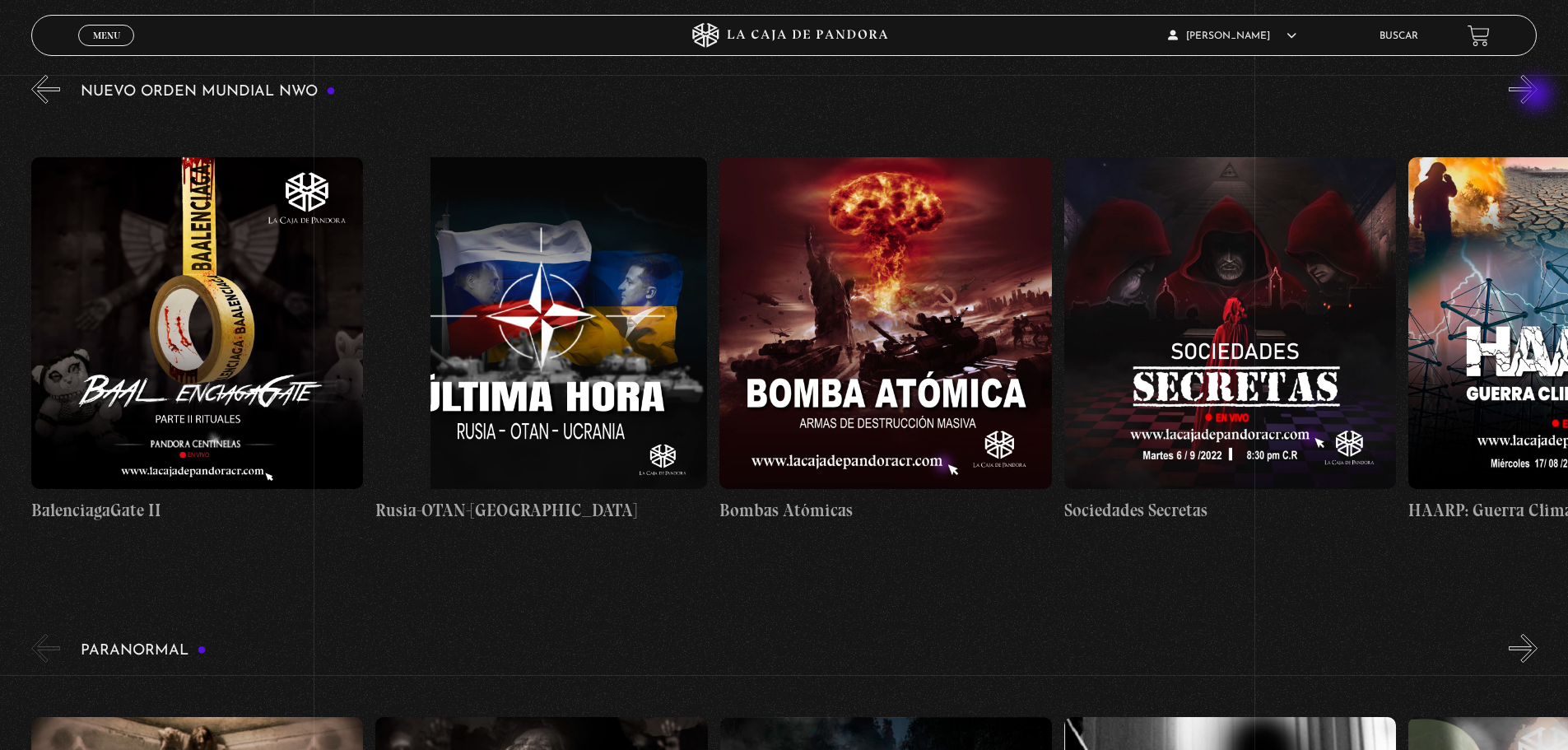
click at [1537, 96] on button "»" at bounding box center [1523, 89] width 29 height 29
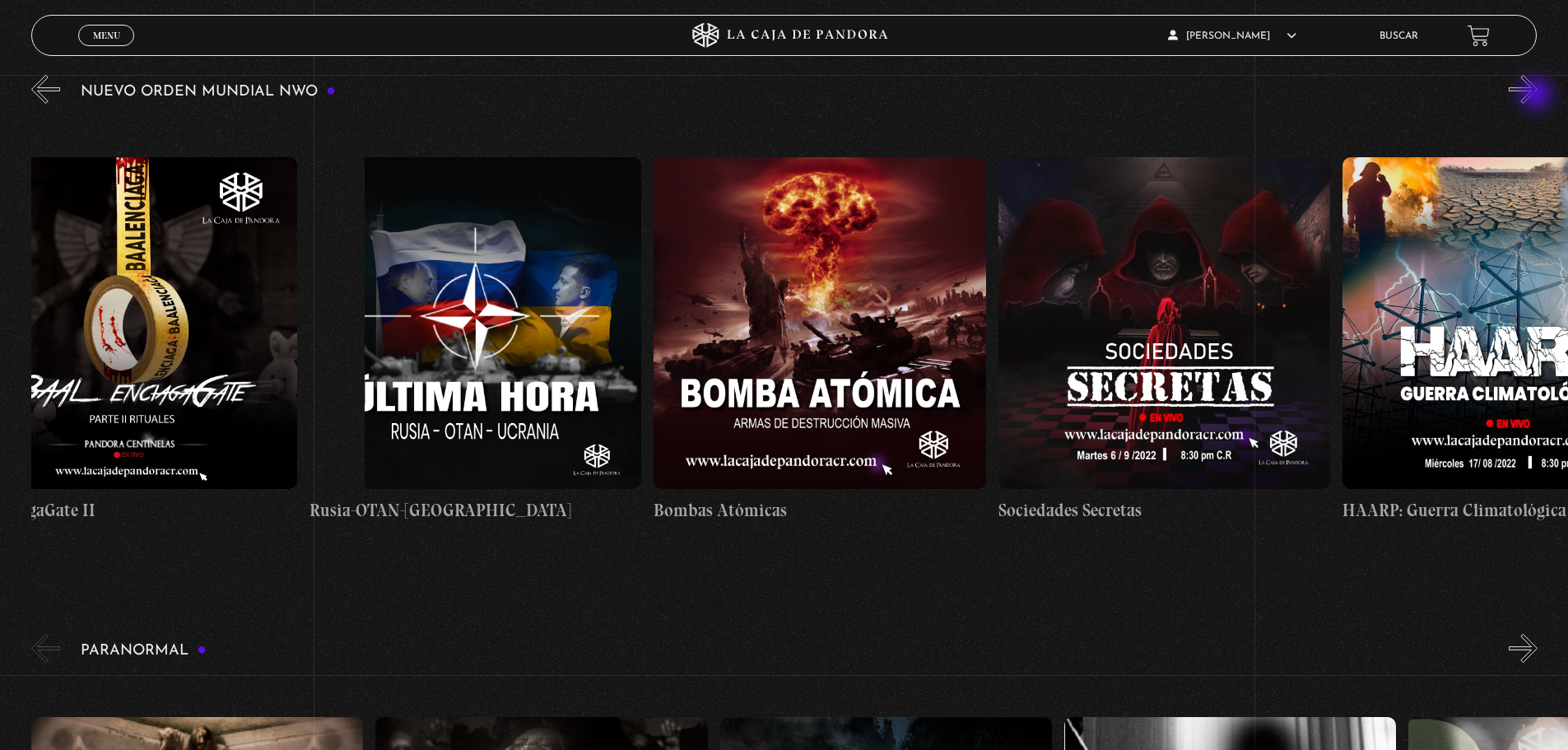
click at [1537, 96] on button "»" at bounding box center [1523, 89] width 29 height 29
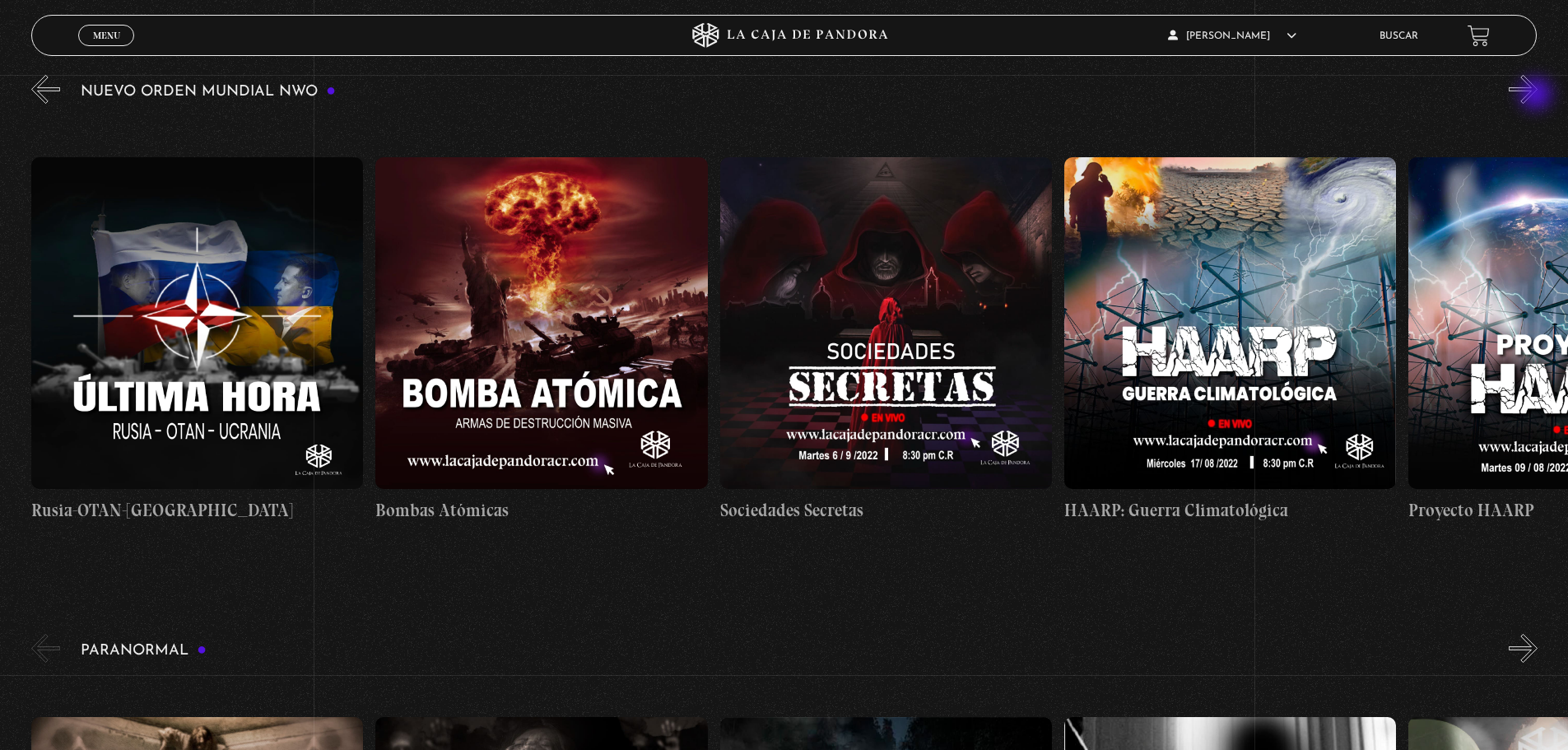
click at [1537, 96] on button "»" at bounding box center [1523, 89] width 29 height 29
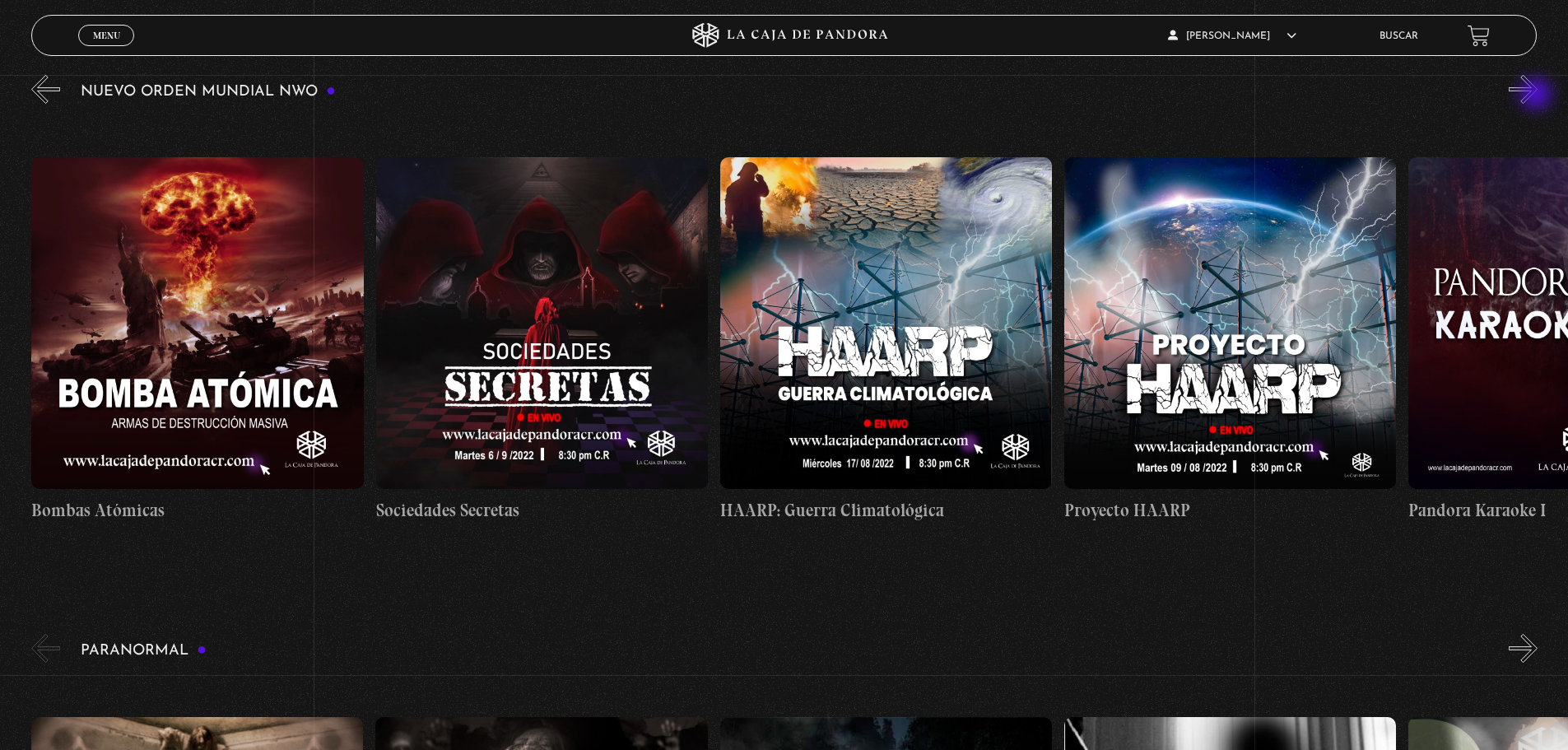
scroll to position [0, 16180]
click at [890, 297] on figure at bounding box center [886, 323] width 332 height 332
click at [886, 324] on figure at bounding box center [886, 323] width 332 height 332
